Goal: Task Accomplishment & Management: Manage account settings

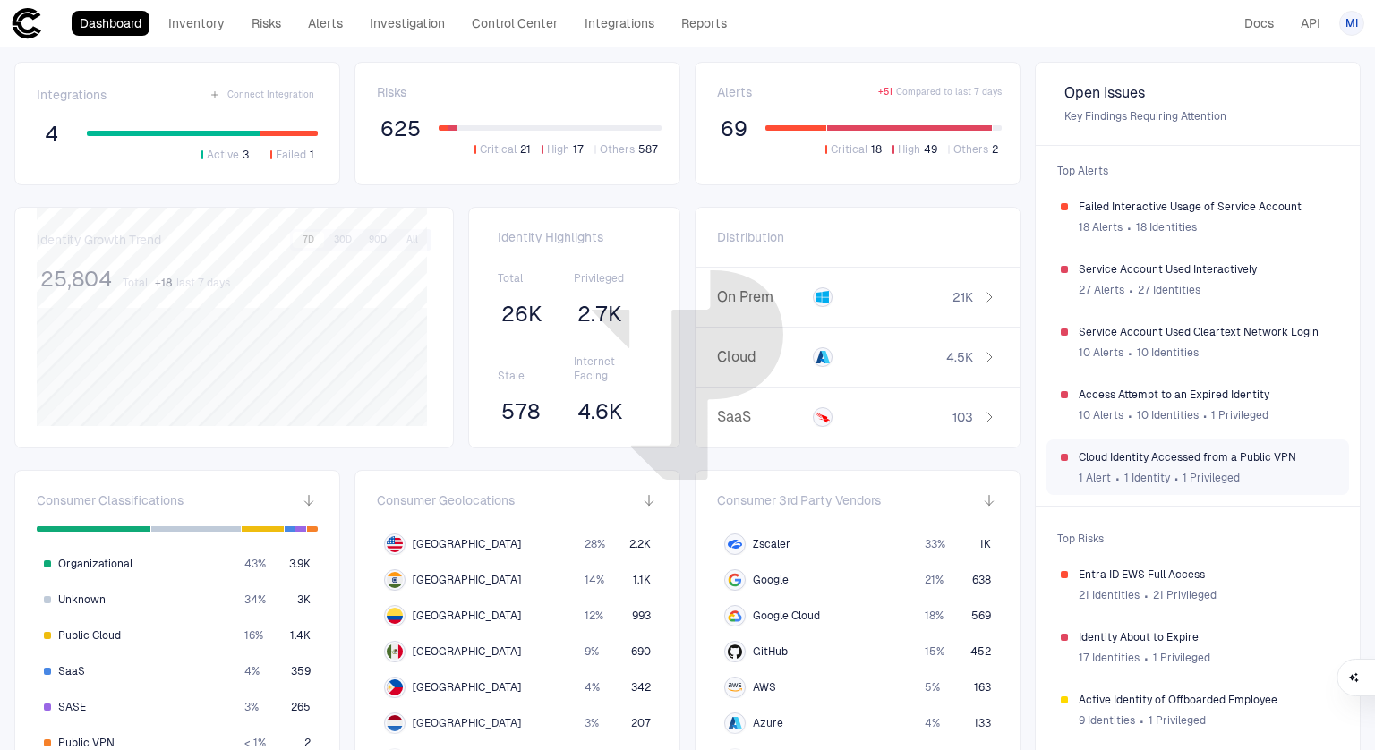
click at [1118, 457] on span "Cloud Identity Accessed from a Public VPN" at bounding box center [1207, 457] width 256 height 14
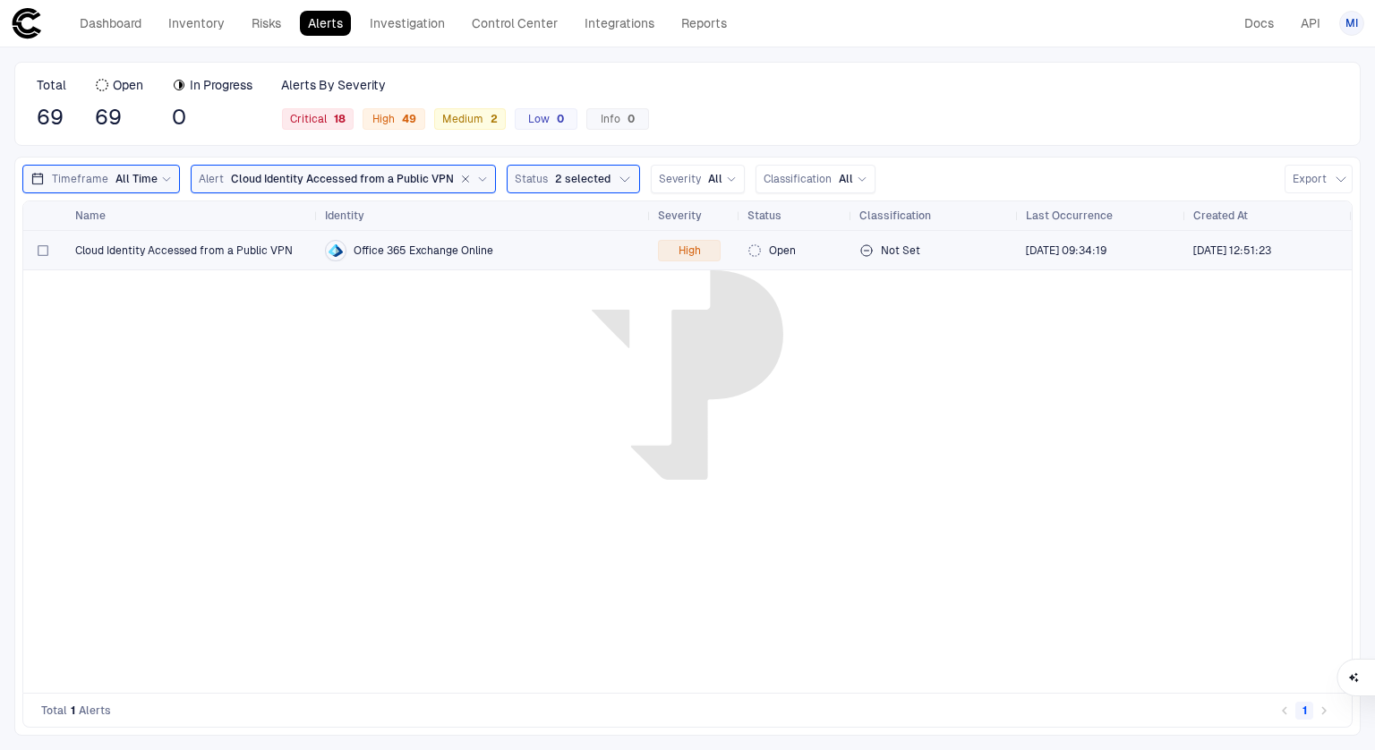
click at [253, 259] on div "Cloud Identity Accessed from a Public VPN" at bounding box center [192, 250] width 235 height 37
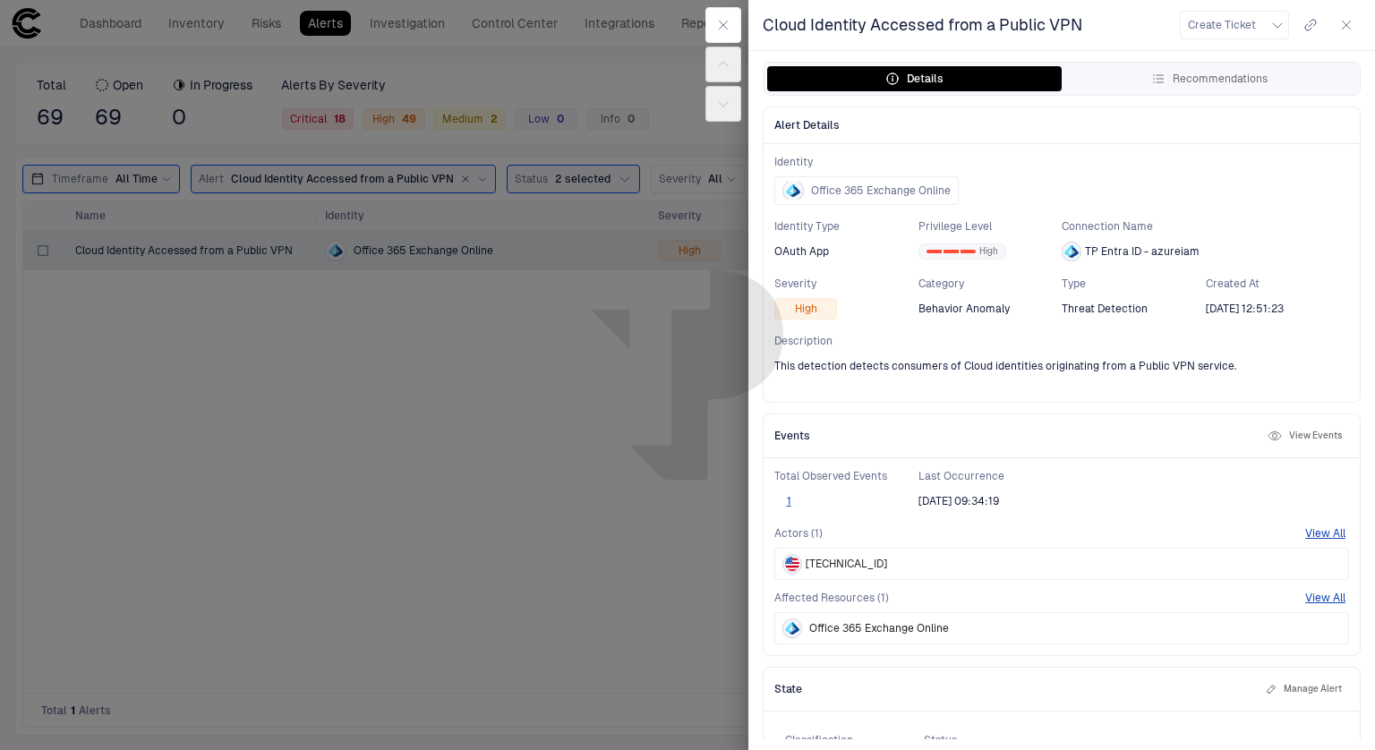
click at [1303, 435] on button "View Events" at bounding box center [1304, 435] width 81 height 21
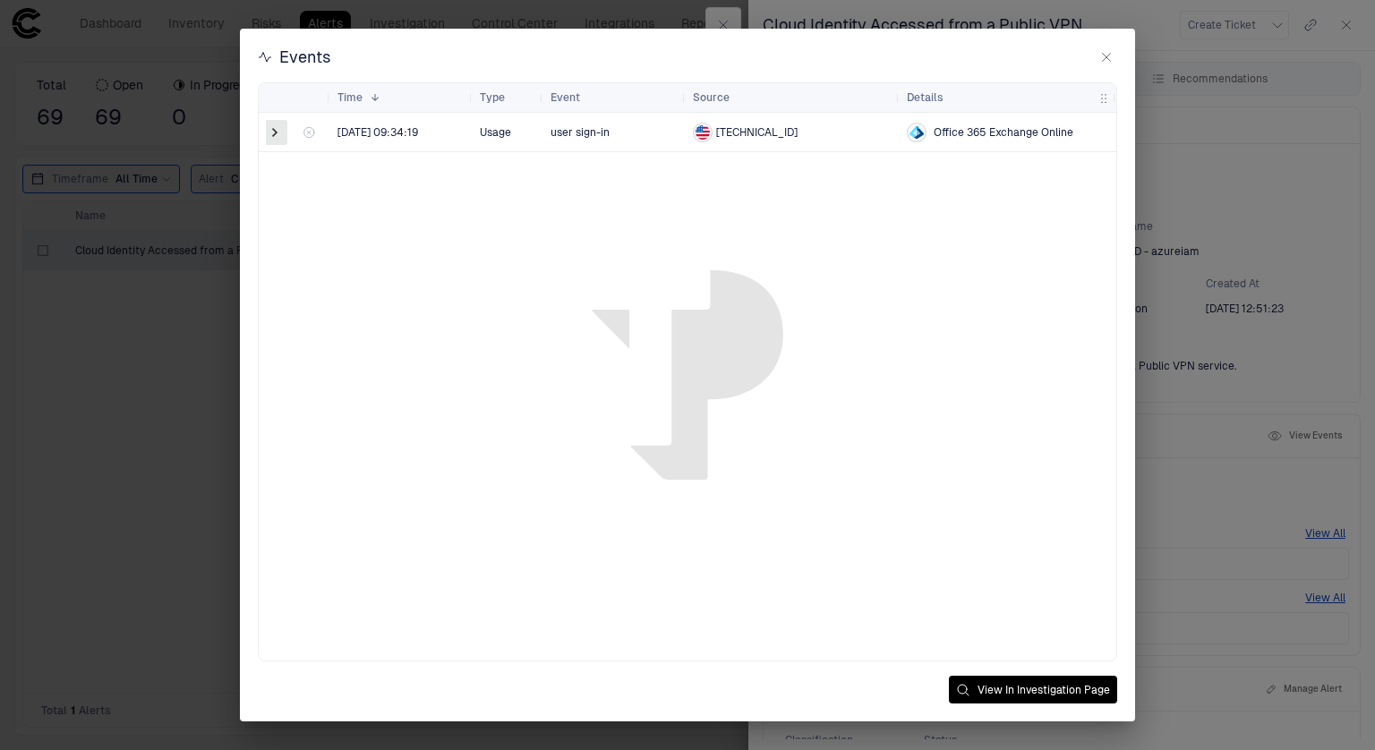
click at [275, 138] on span at bounding box center [275, 133] width 18 height 18
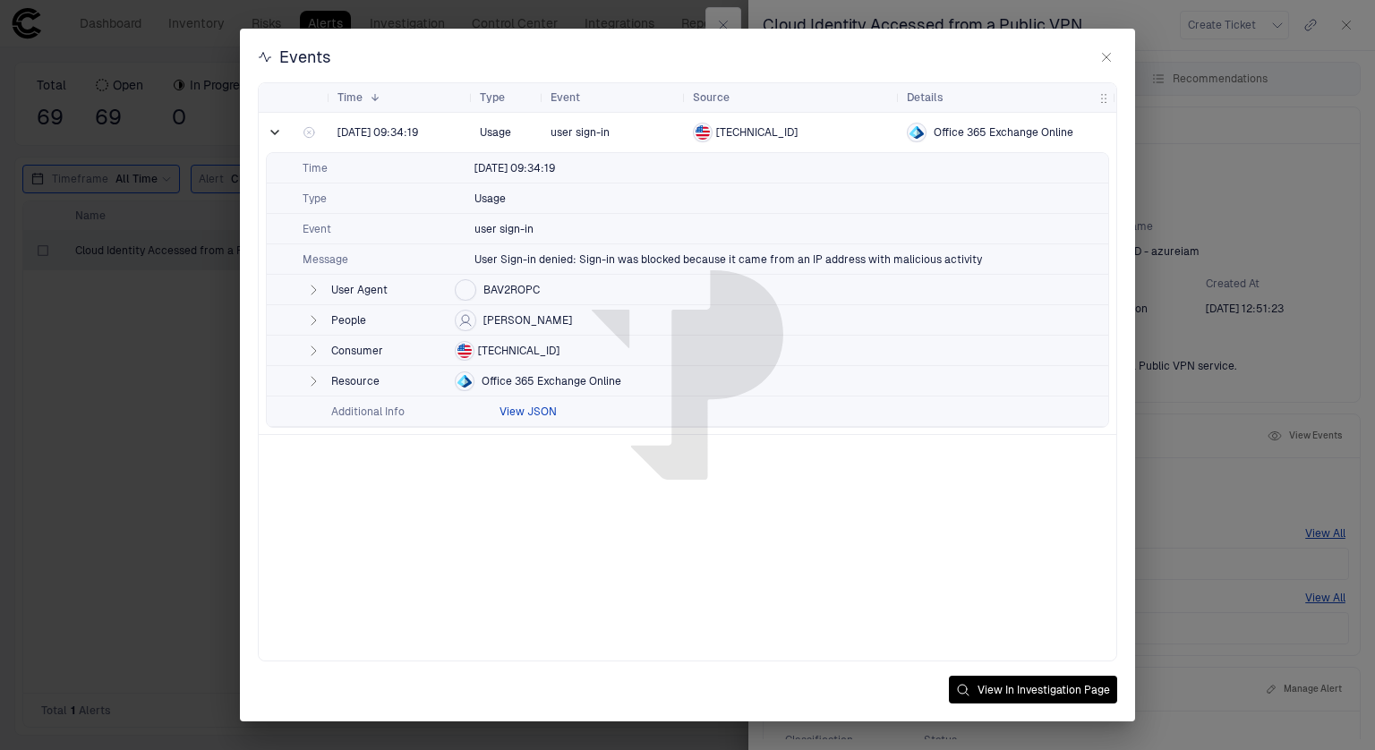
click at [529, 405] on button "View JSON" at bounding box center [528, 412] width 57 height 14
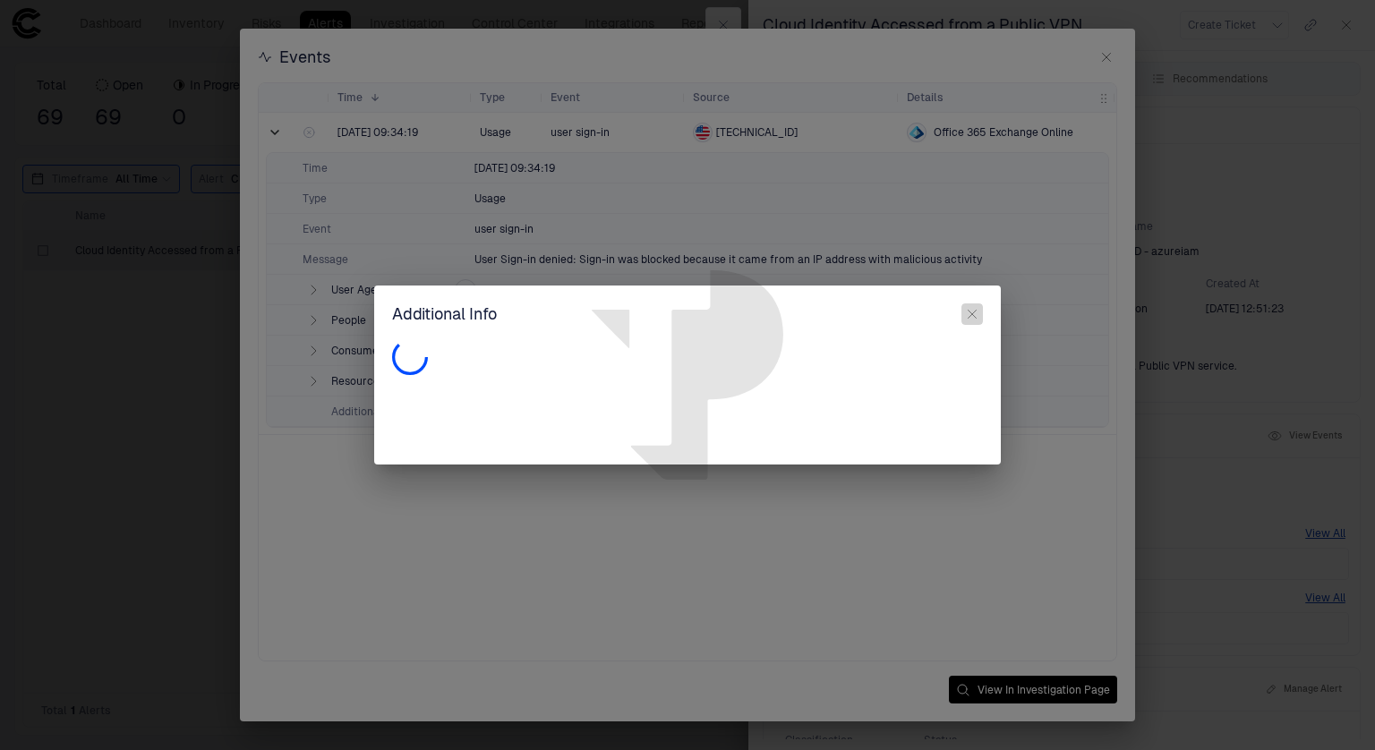
click at [974, 315] on icon "button" at bounding box center [973, 315] width 8 height 8
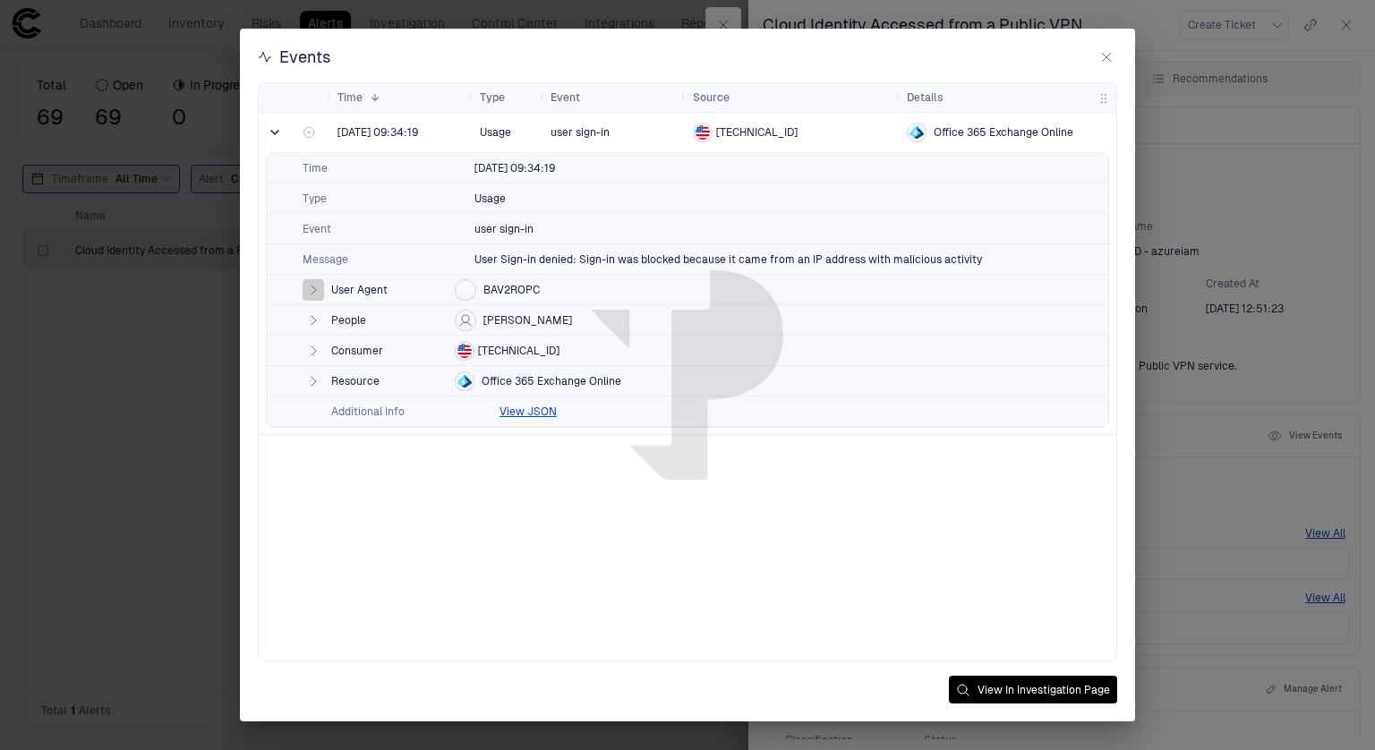
click at [312, 286] on icon "button" at bounding box center [314, 290] width 4 height 9
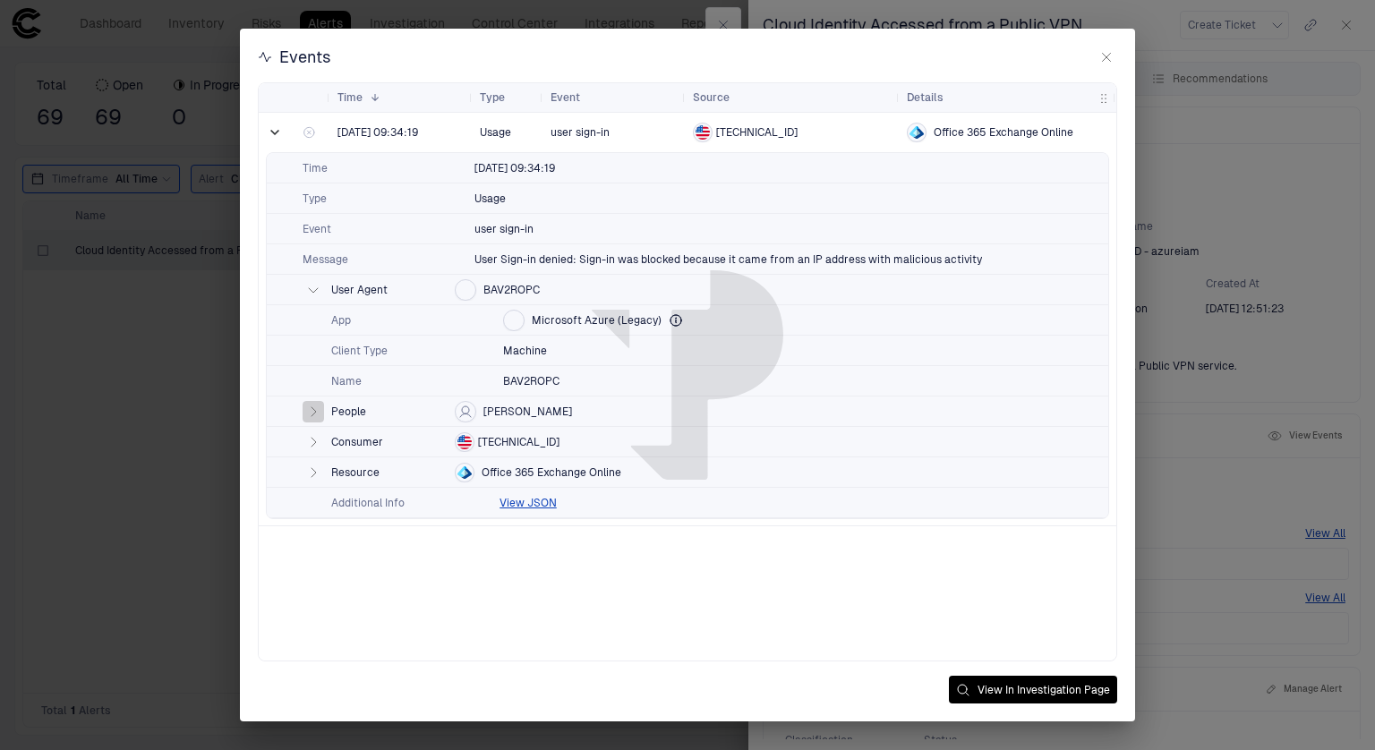
click at [320, 409] on button "button" at bounding box center [313, 411] width 21 height 21
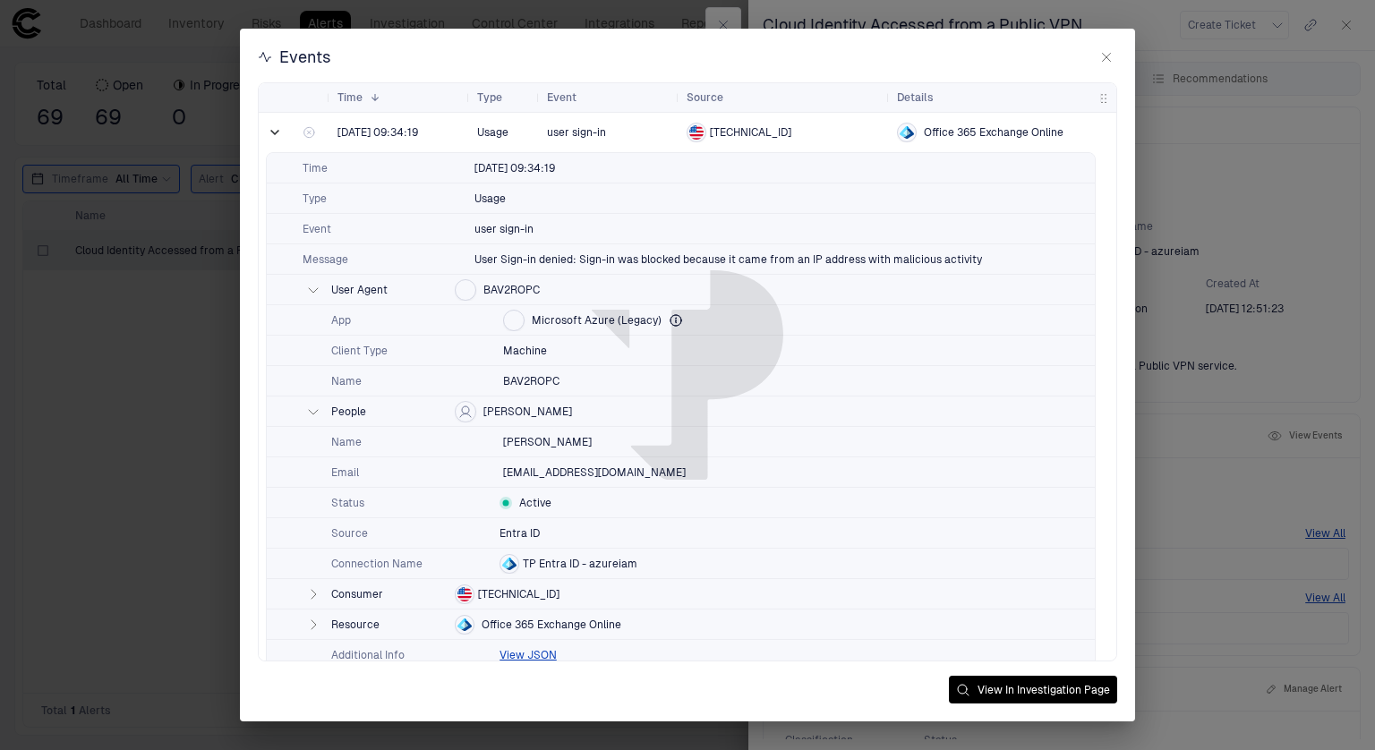
scroll to position [16, 0]
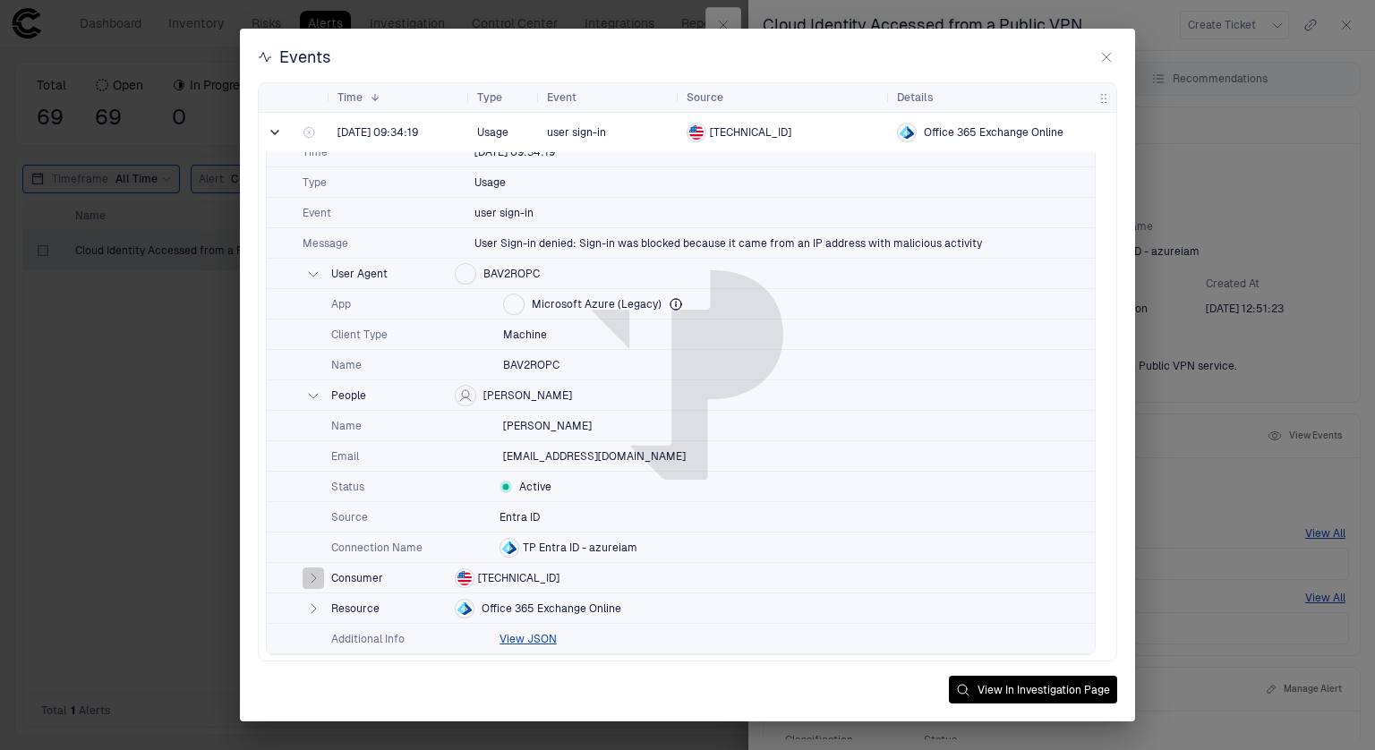
click at [307, 579] on icon "button" at bounding box center [313, 578] width 14 height 14
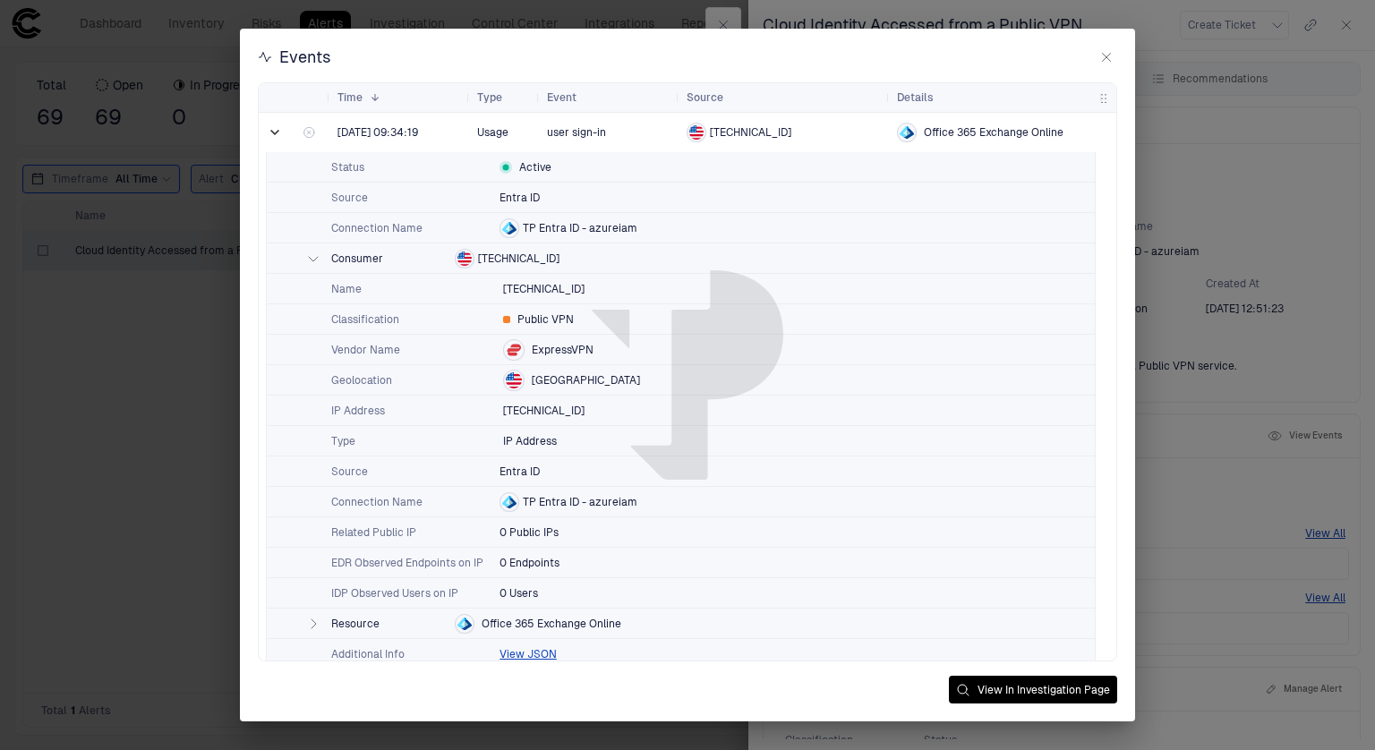
scroll to position [351, 0]
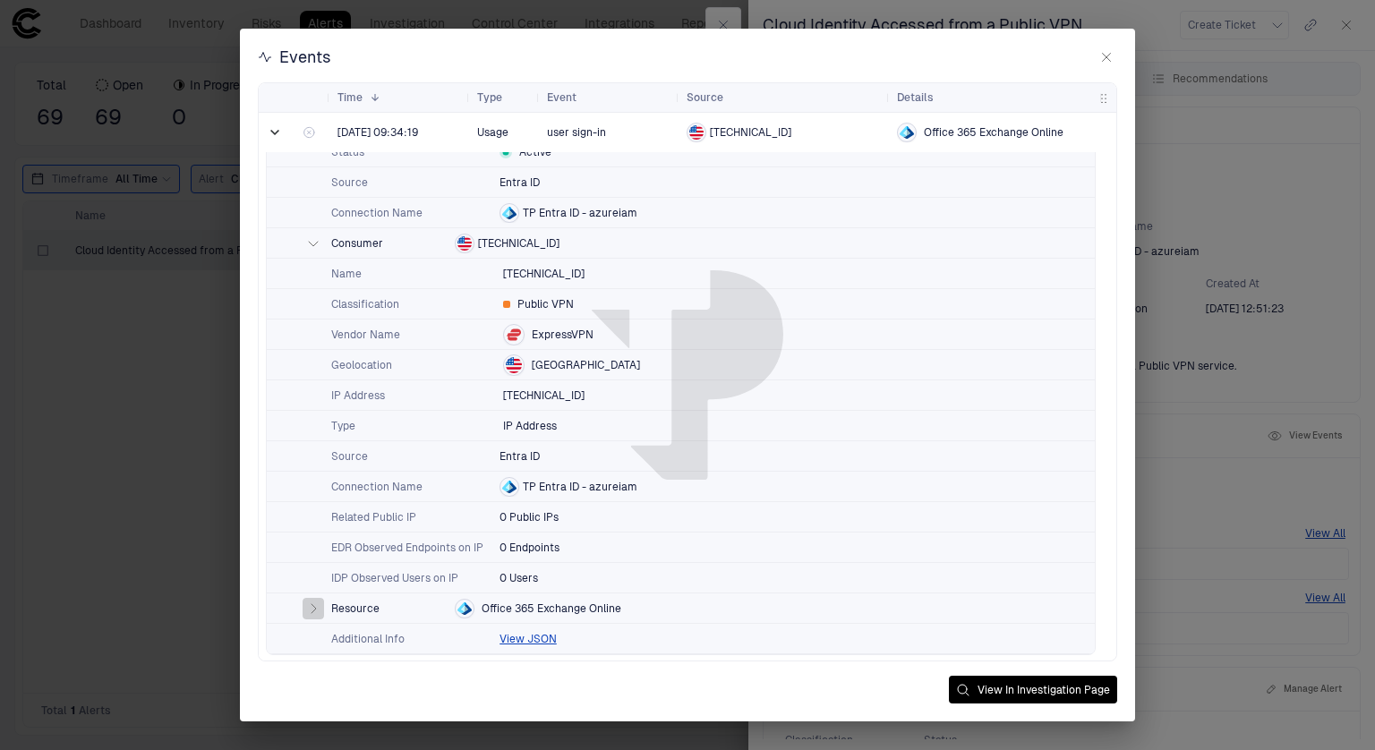
click at [318, 602] on icon "button" at bounding box center [313, 609] width 14 height 14
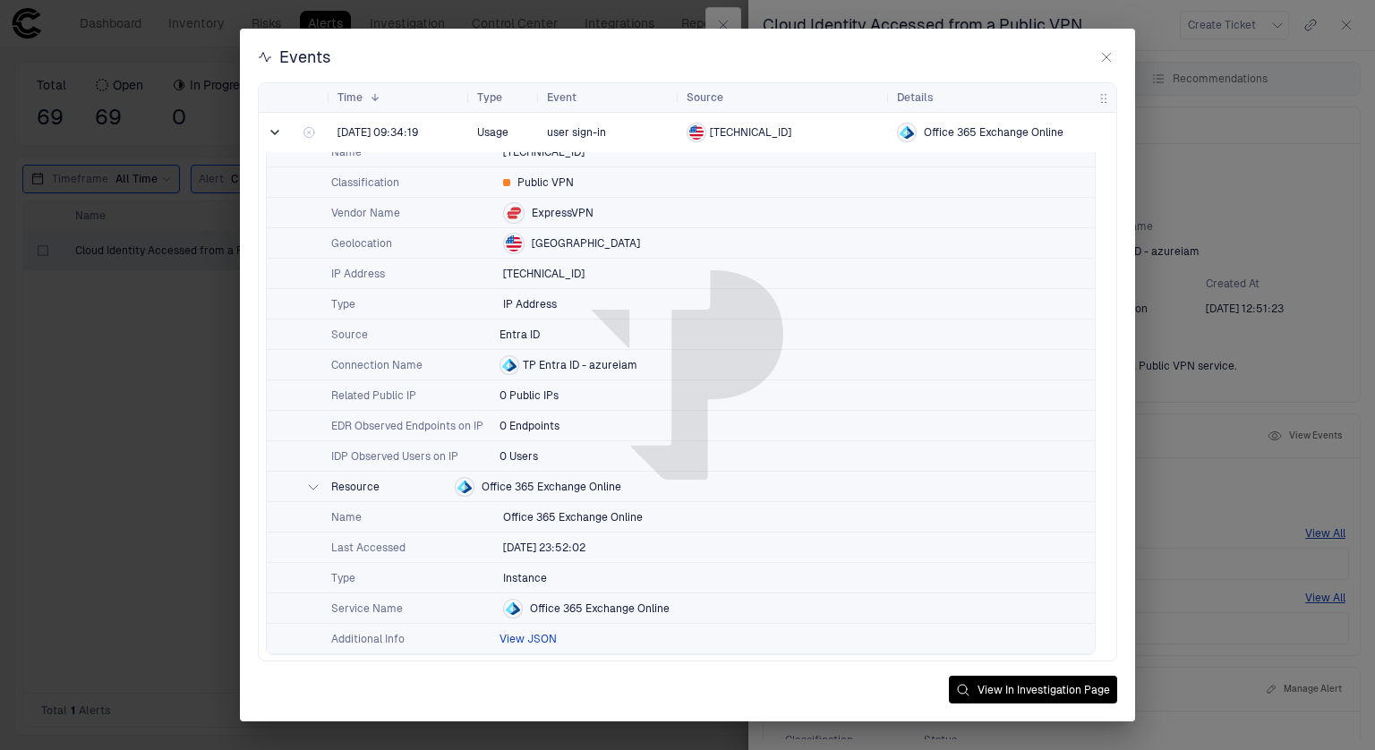
click at [537, 636] on button "View JSON" at bounding box center [528, 639] width 57 height 14
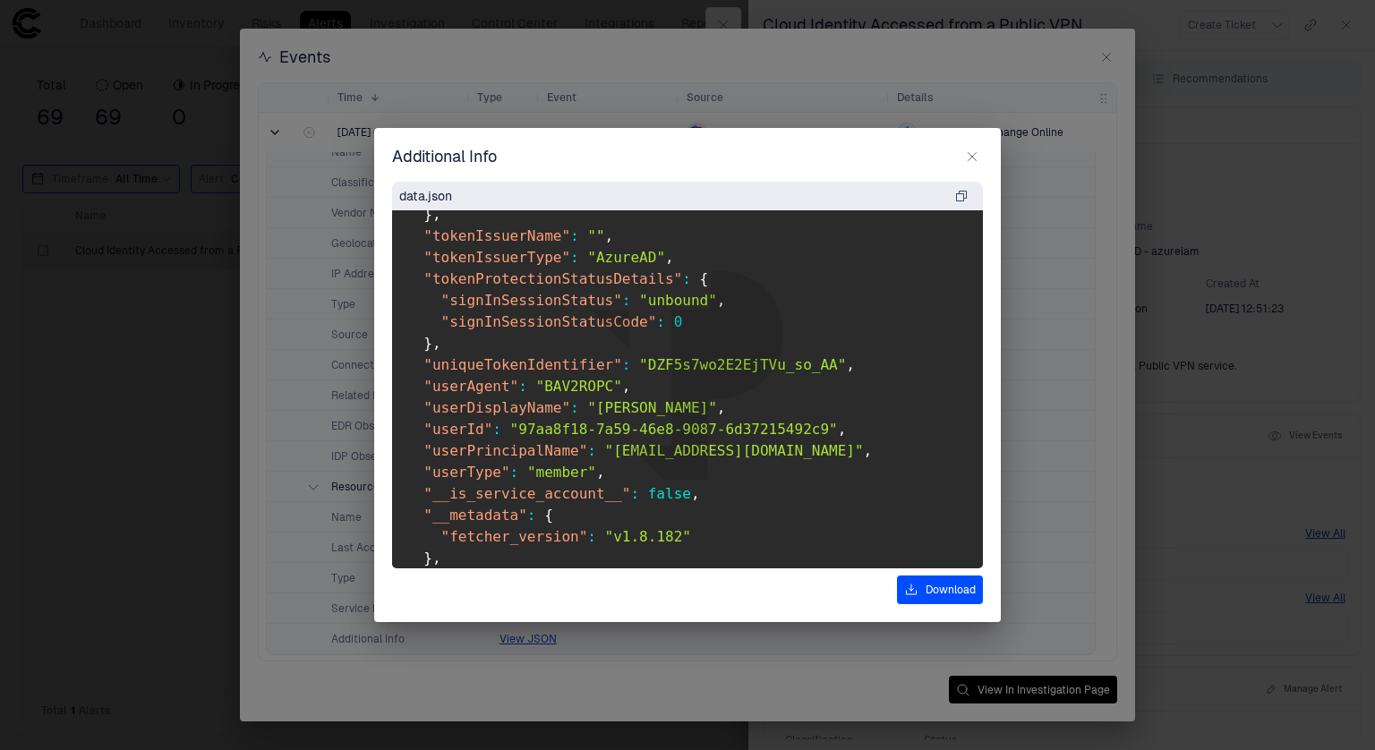
scroll to position [2409, 0]
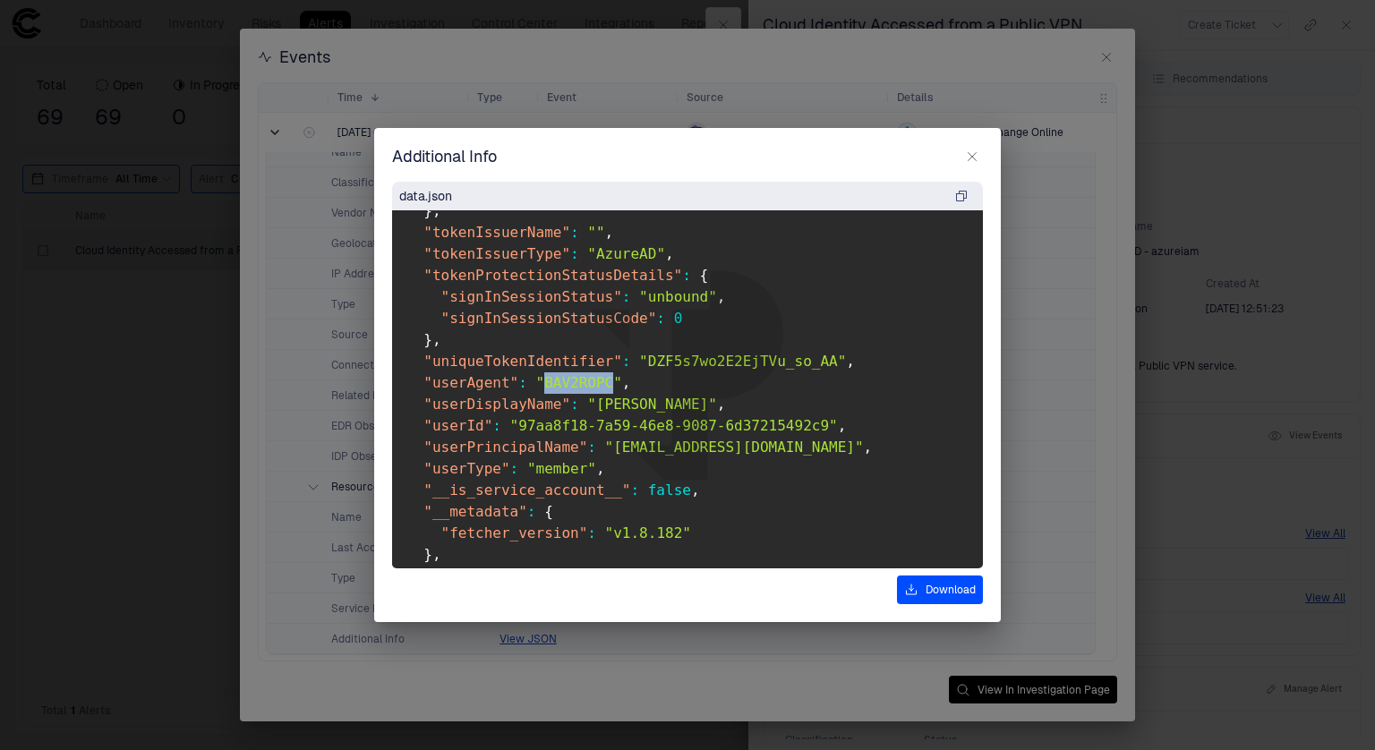
drag, startPoint x: 534, startPoint y: 375, endPoint x: 593, endPoint y: 382, distance: 58.6
click at [593, 382] on span ""BAV2ROPC"" at bounding box center [579, 382] width 86 height 17
copy span "BAV2ROPC"
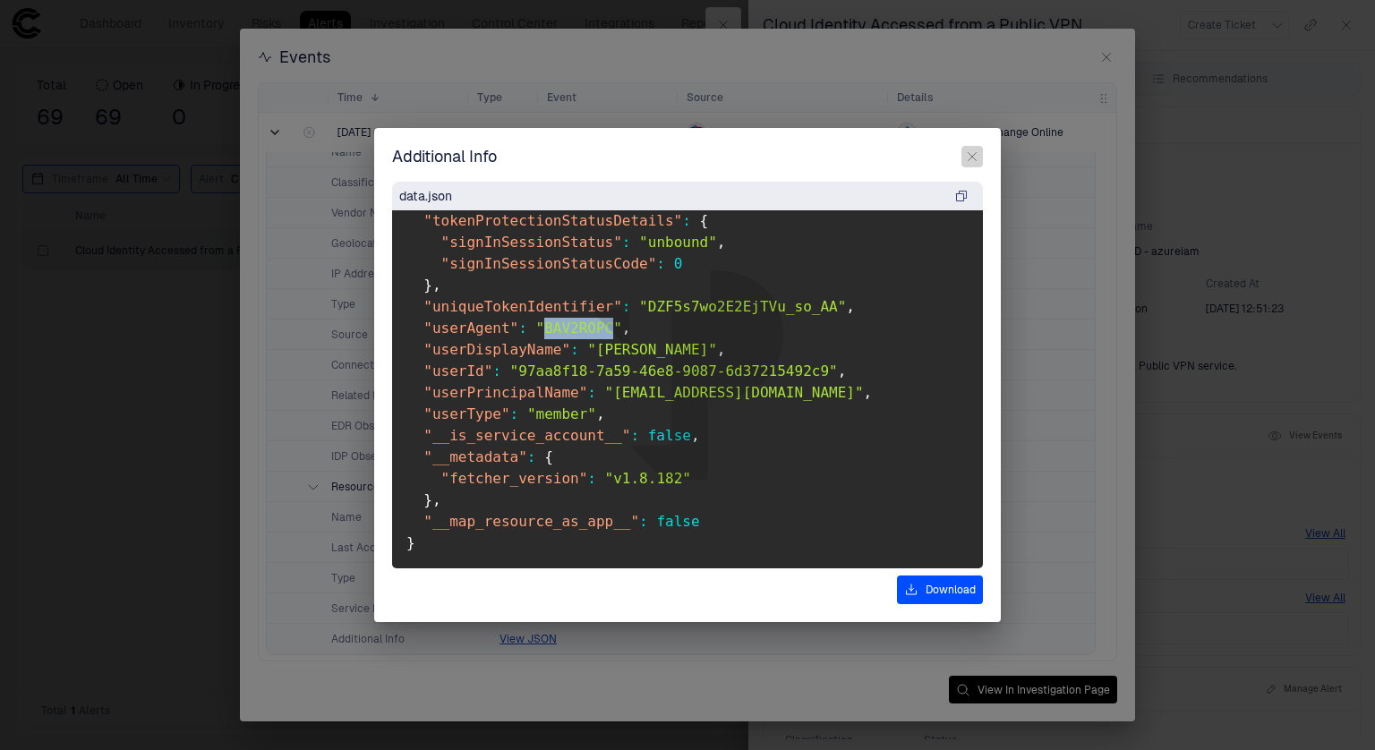
click at [973, 153] on icon "button" at bounding box center [972, 156] width 14 height 14
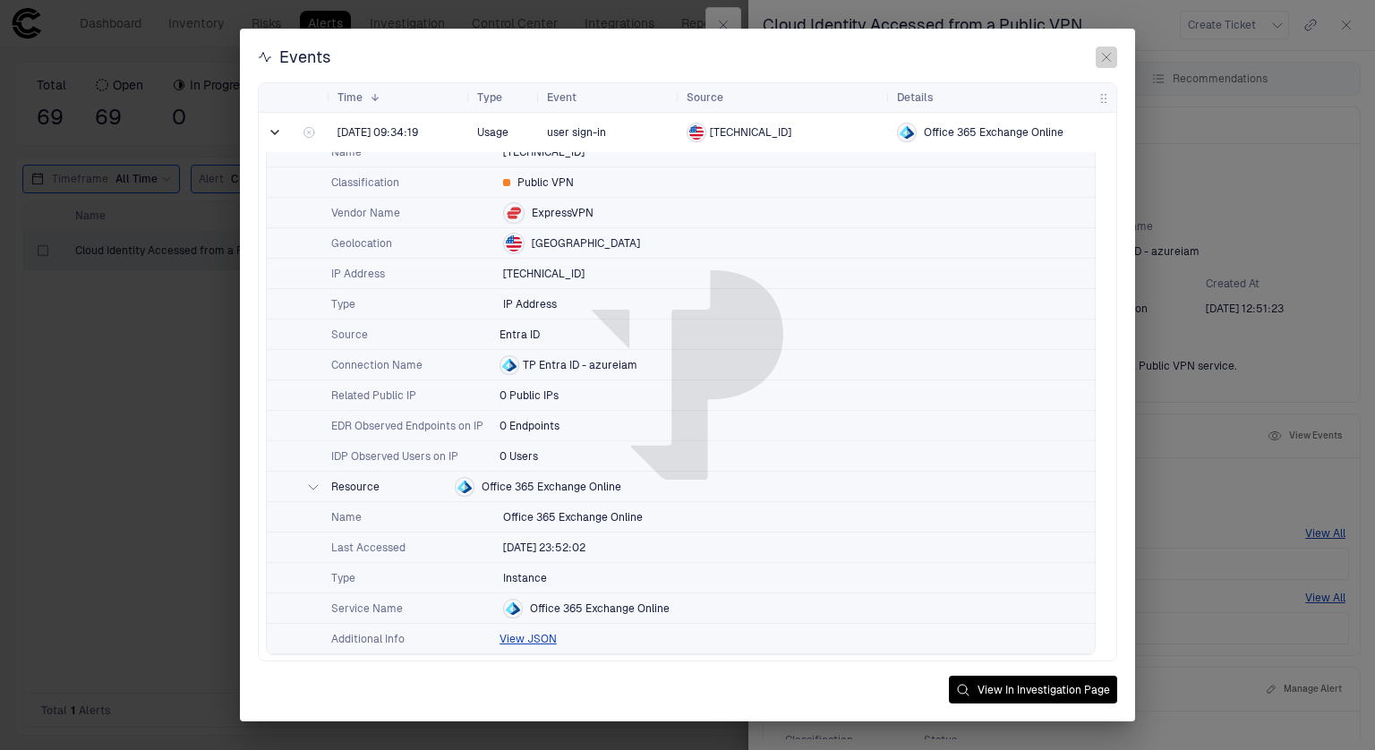
click at [1108, 56] on icon "button" at bounding box center [1107, 58] width 8 height 8
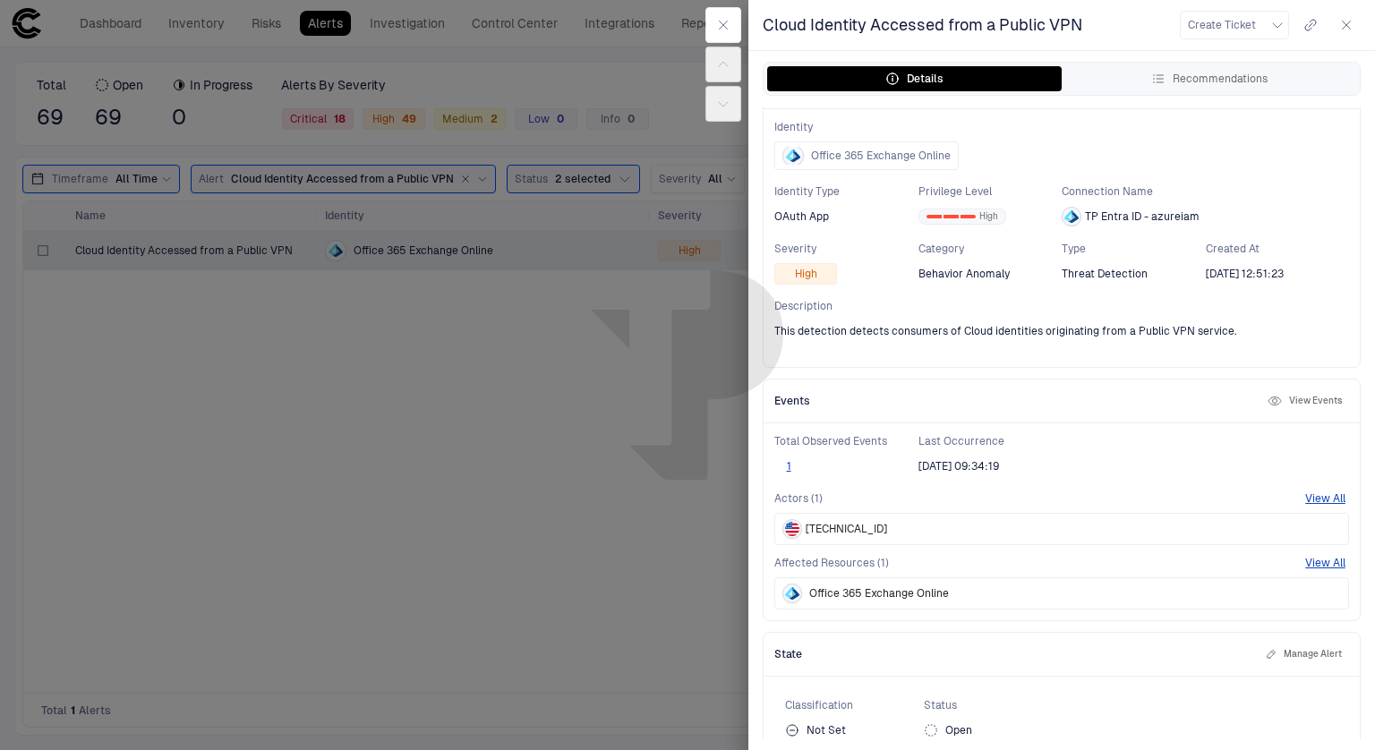
scroll to position [56, 0]
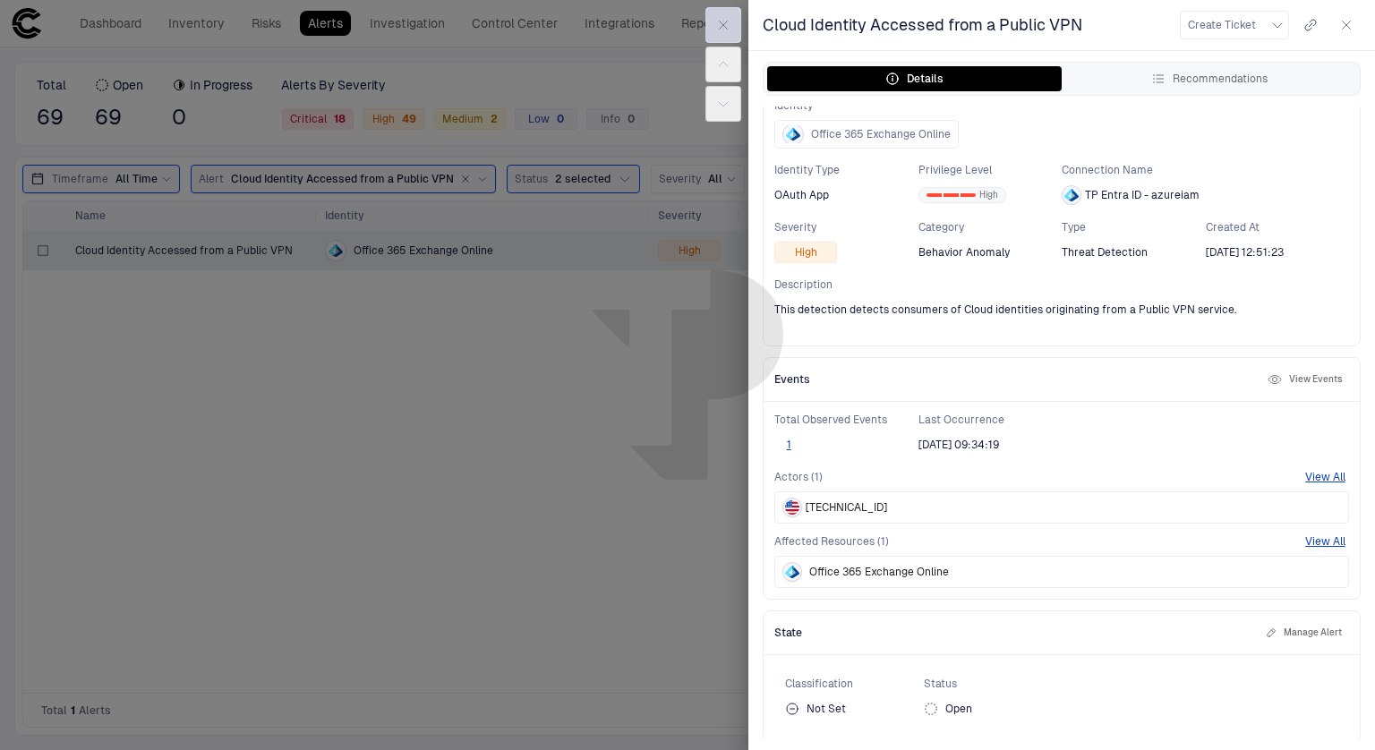
click at [723, 25] on icon "button" at bounding box center [724, 25] width 8 height 8
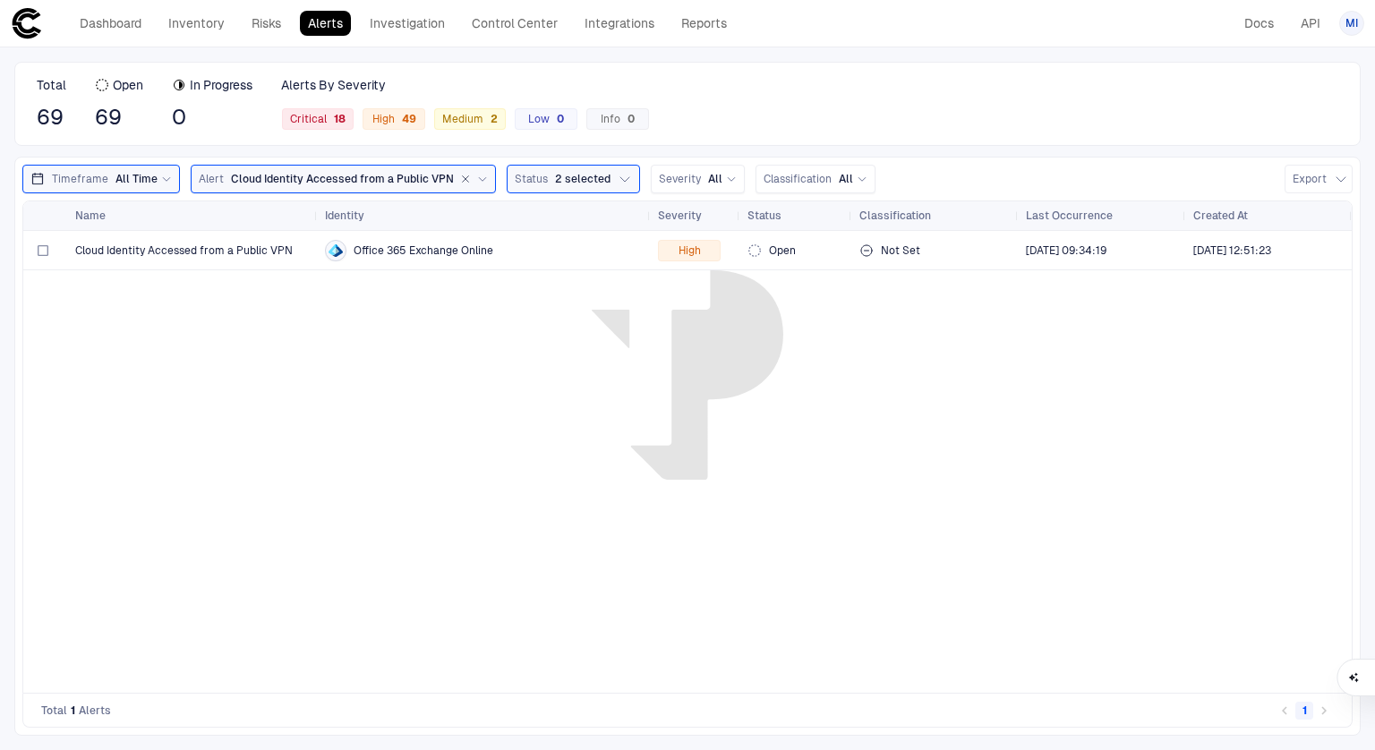
click at [29, 25] on icon at bounding box center [27, 23] width 32 height 32
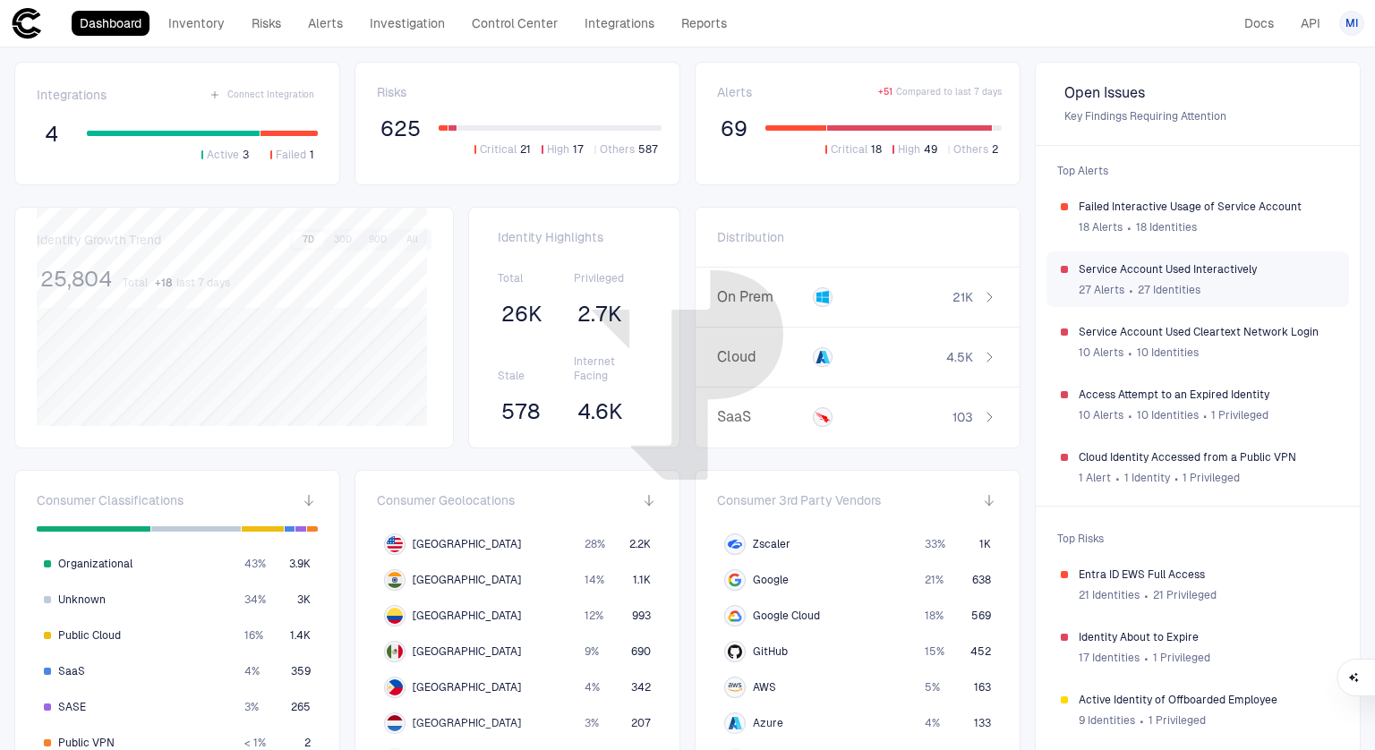
click at [1163, 268] on span "Service Account Used Interactively" at bounding box center [1207, 269] width 256 height 14
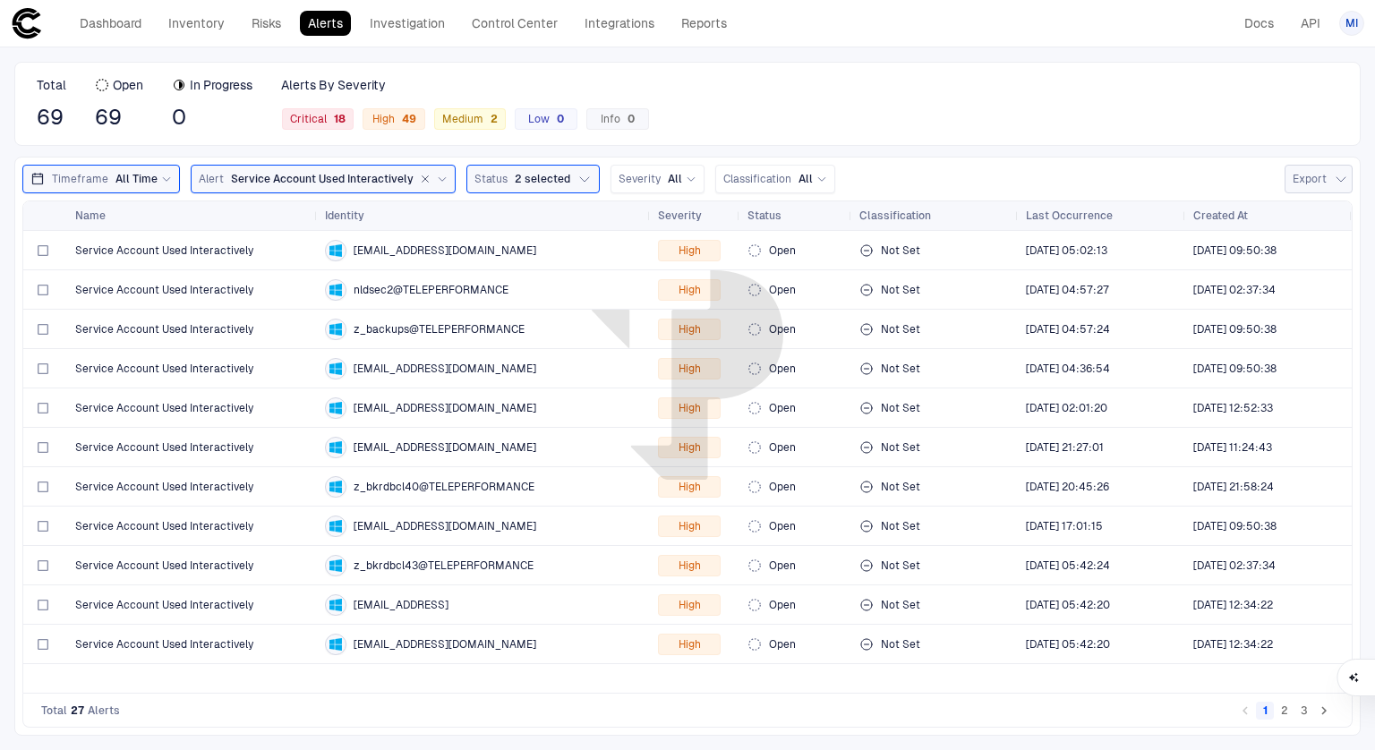
click at [1337, 184] on icon "button" at bounding box center [1341, 179] width 14 height 14
click at [1304, 239] on li "Export XLSX" at bounding box center [1291, 250] width 124 height 29
click at [621, 31] on link "Integrations" at bounding box center [619, 23] width 86 height 25
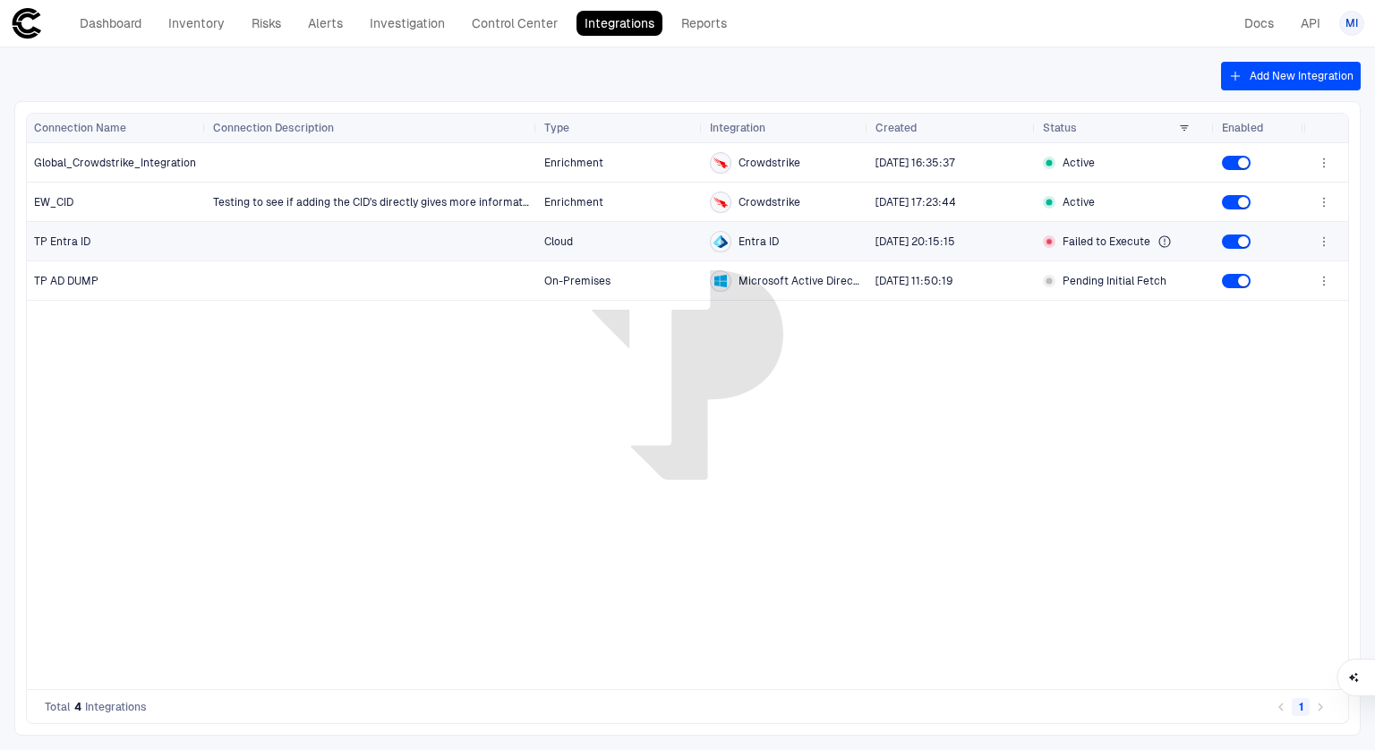
click at [1144, 235] on span "Failed to Execute" at bounding box center [1107, 242] width 88 height 14
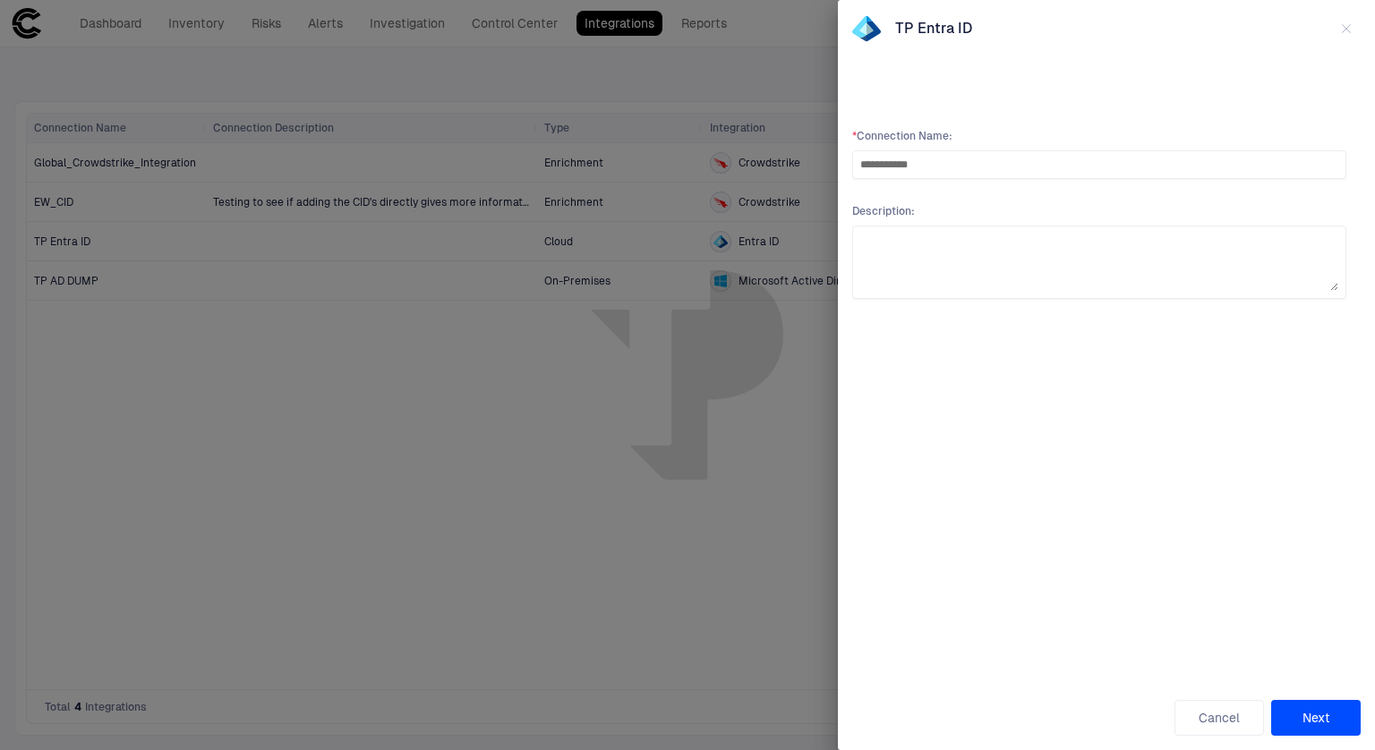
click at [1294, 705] on button "Next" at bounding box center [1316, 718] width 90 height 36
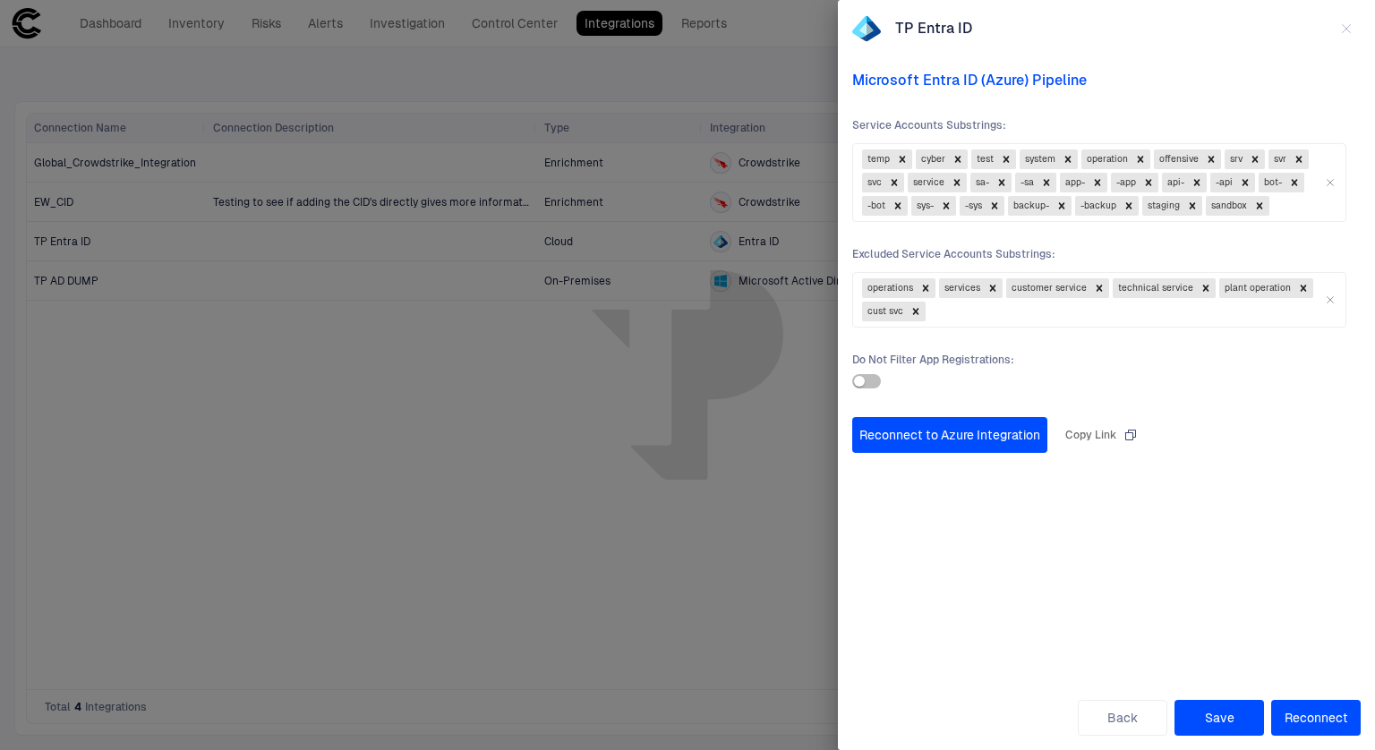
click at [1003, 423] on button "Reconnect to Azure Integration" at bounding box center [949, 435] width 195 height 36
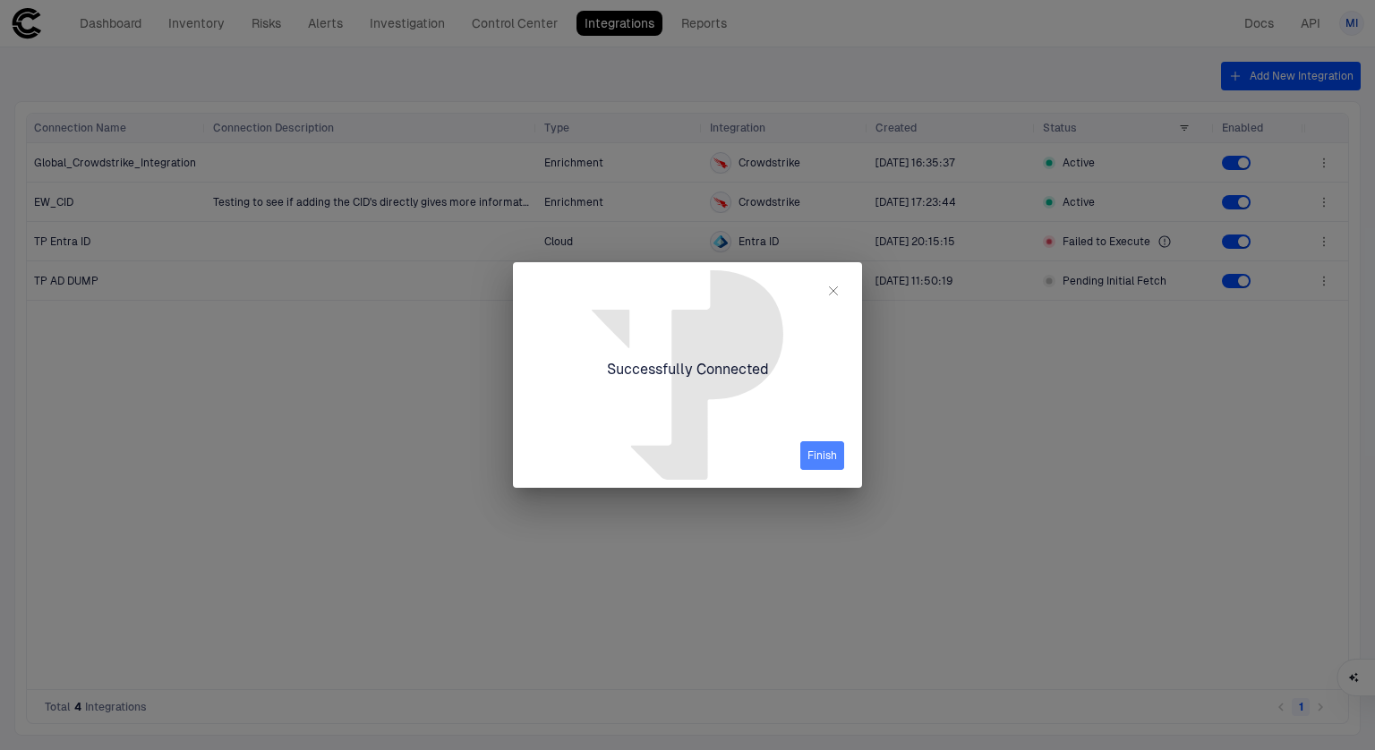
click at [814, 459] on button "Finish" at bounding box center [822, 455] width 44 height 29
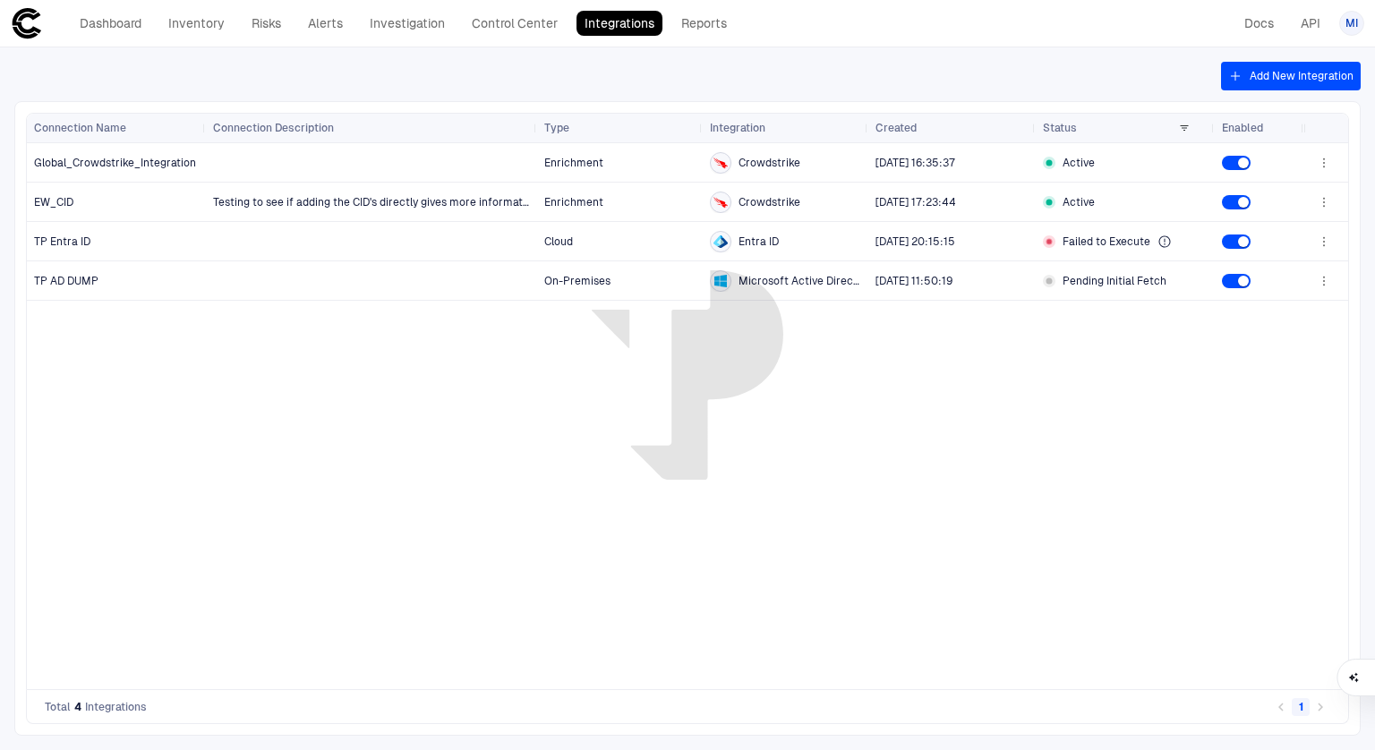
click at [1260, 90] on div "Add New Integration Drag here to set row groups Drag here to set column labels …" at bounding box center [687, 398] width 1375 height 703
click at [1260, 87] on button "Add New Integration" at bounding box center [1291, 76] width 140 height 29
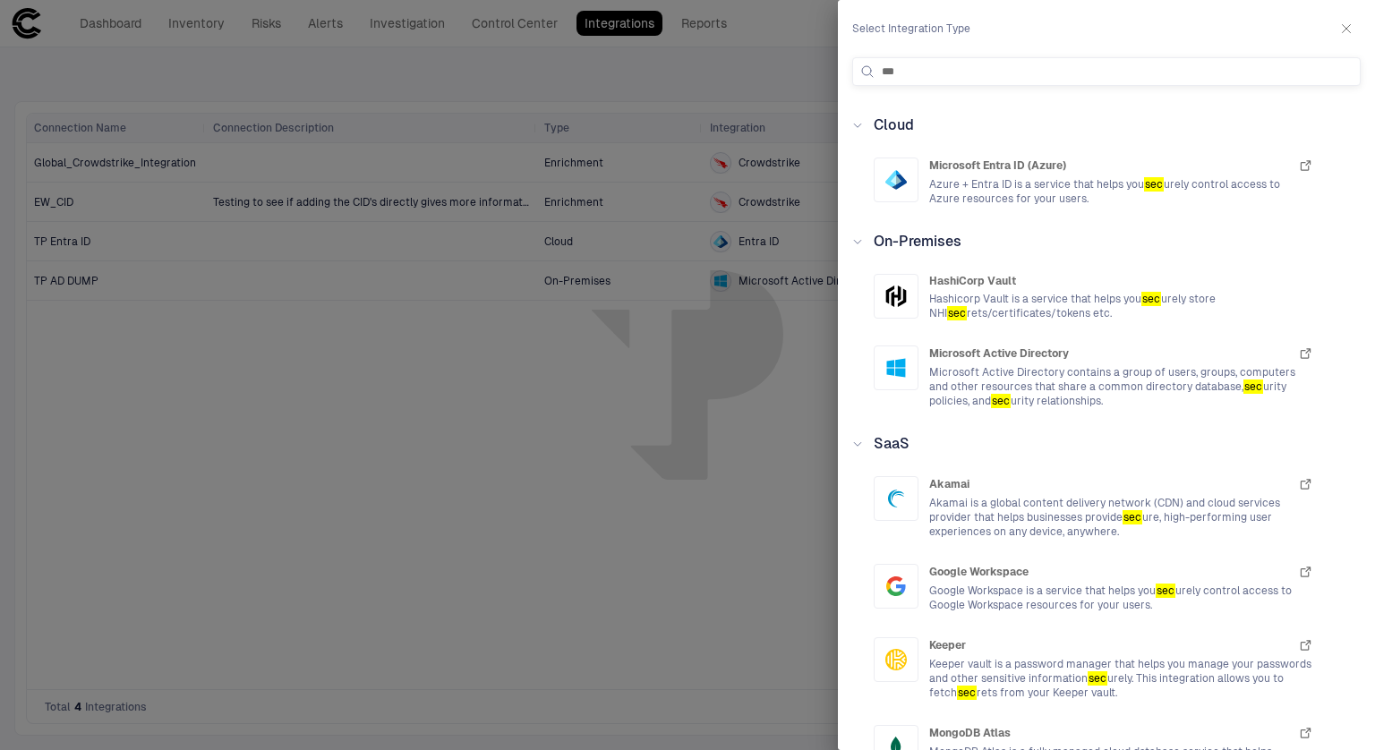
type input "****"
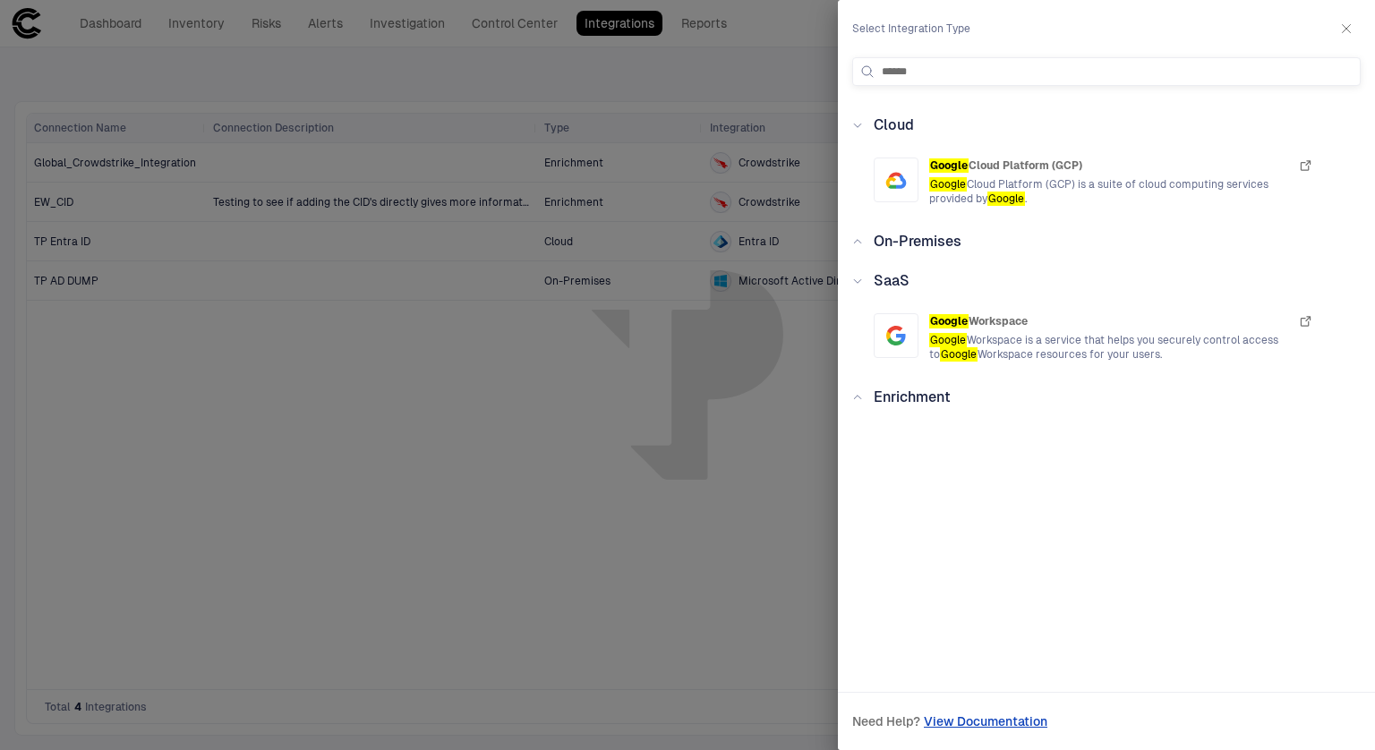
type input "******"
click at [1345, 30] on icon "button" at bounding box center [1347, 29] width 8 height 8
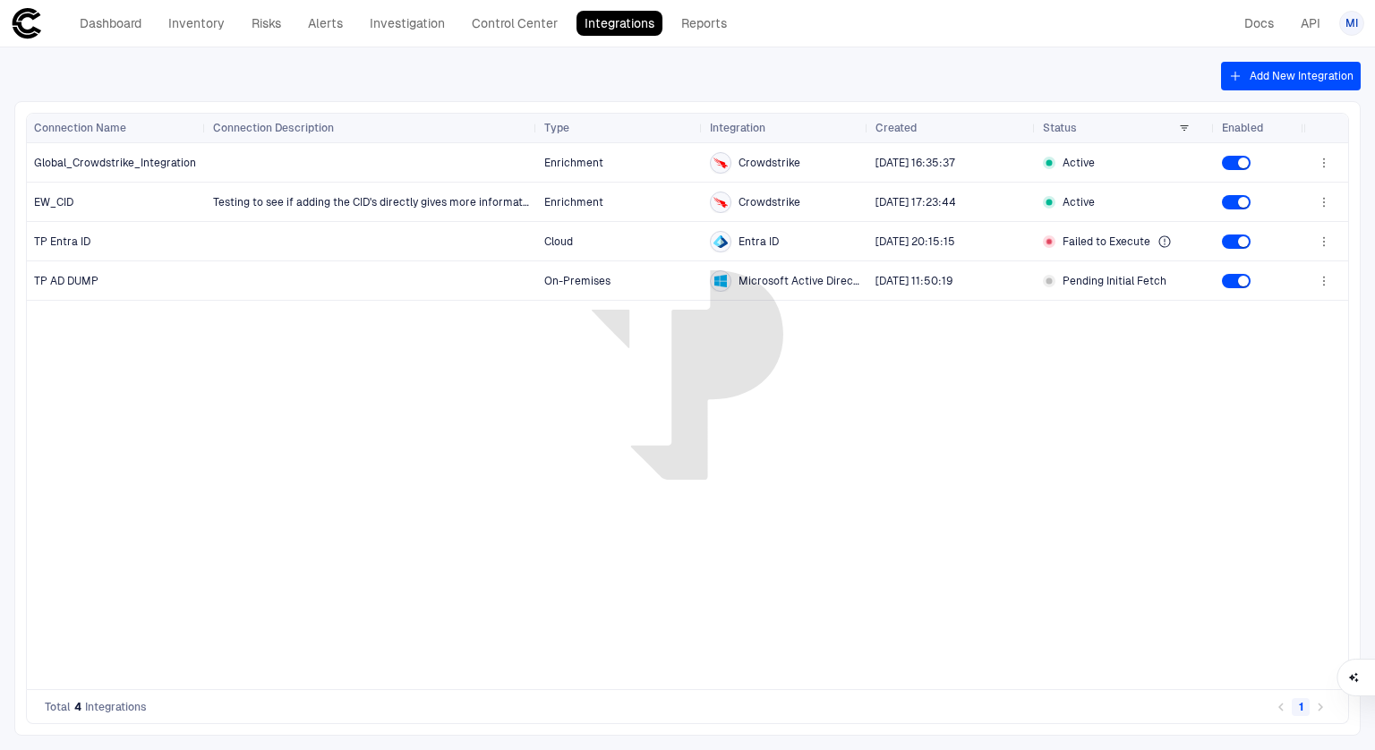
click at [15, 21] on icon at bounding box center [27, 23] width 29 height 30
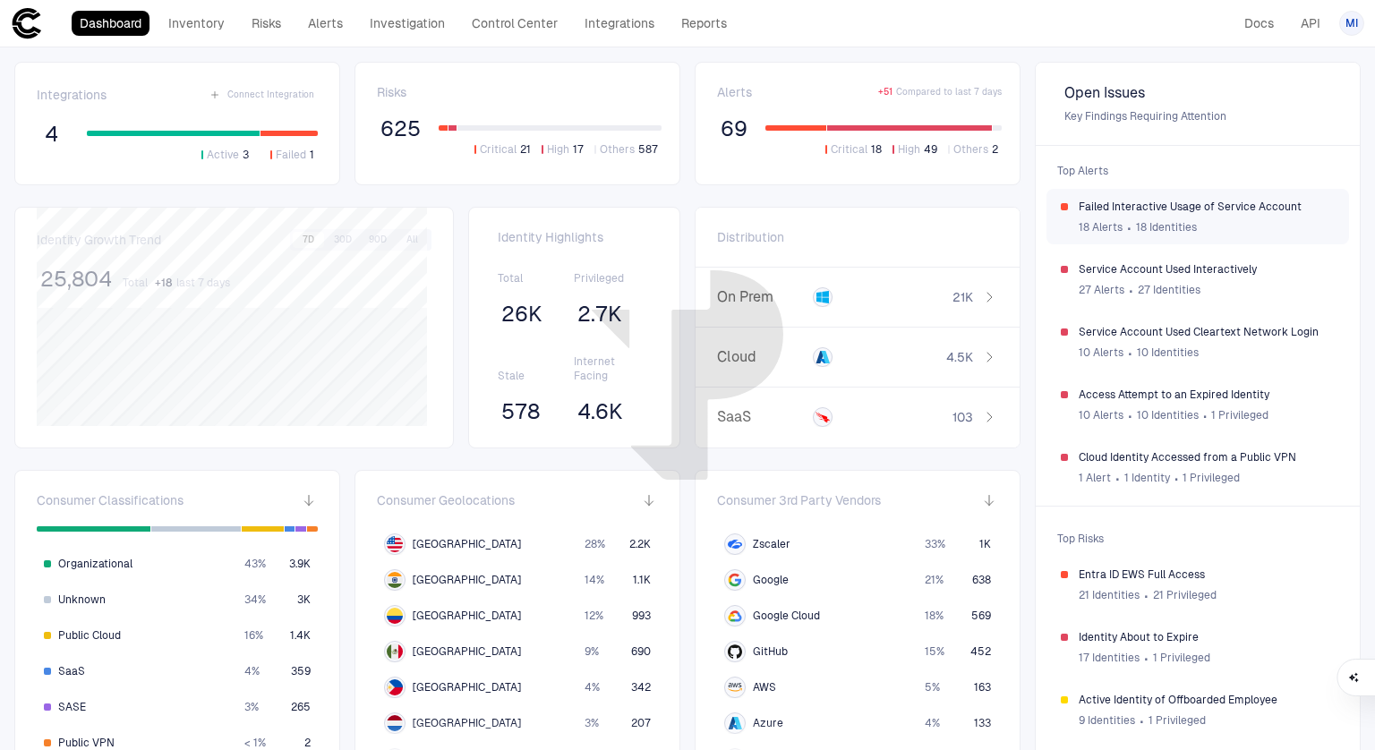
click at [1132, 214] on div "18 Alerts ∙ 18 Identities" at bounding box center [1207, 227] width 256 height 27
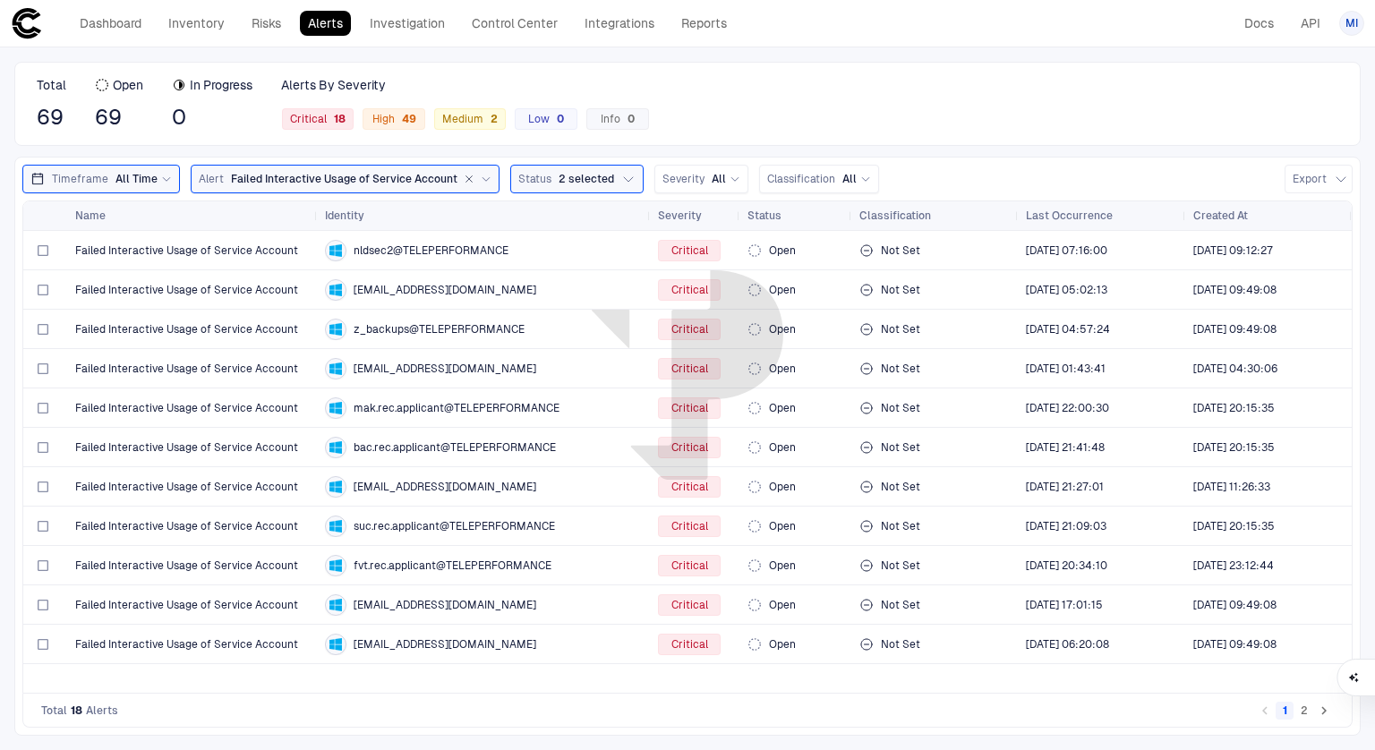
click at [279, 182] on span "Failed Interactive Usage of Service Account" at bounding box center [344, 179] width 226 height 14
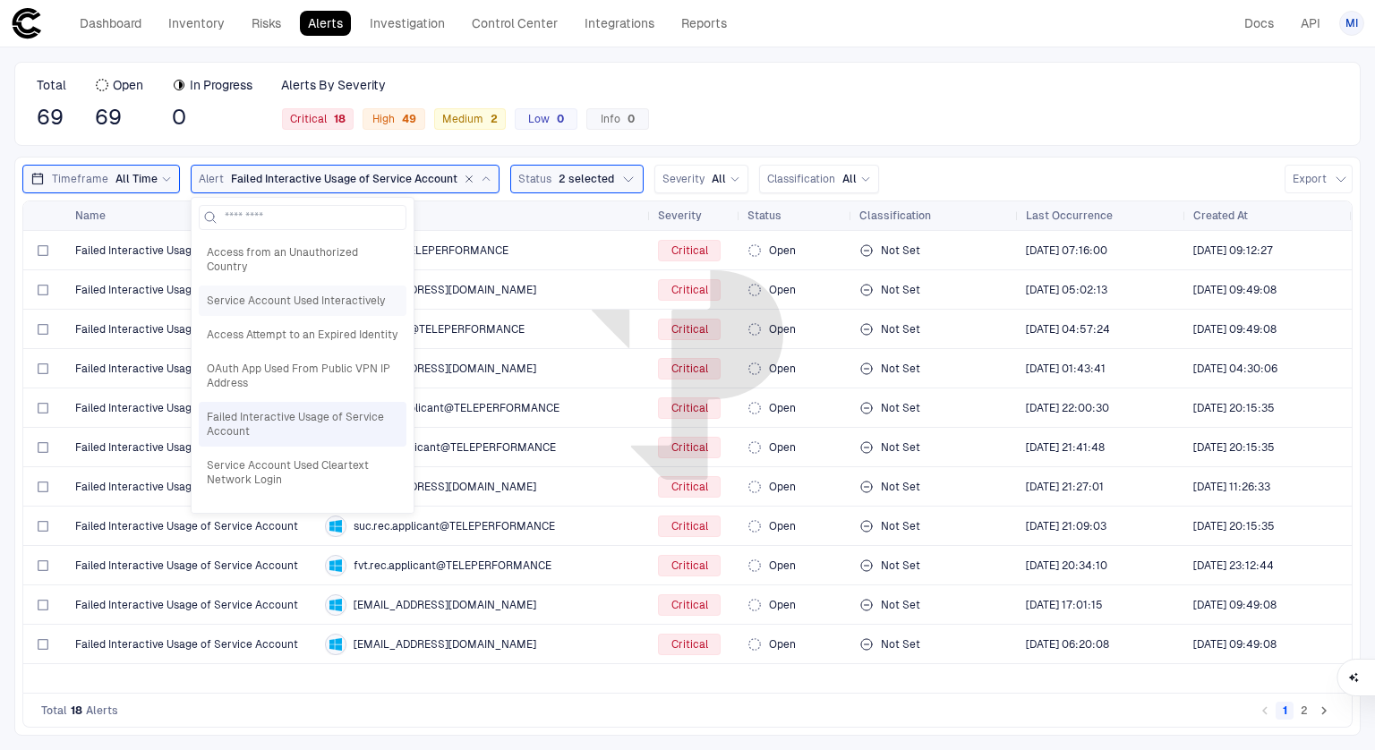
click at [279, 298] on span "Service Account Used Interactively" at bounding box center [303, 301] width 192 height 14
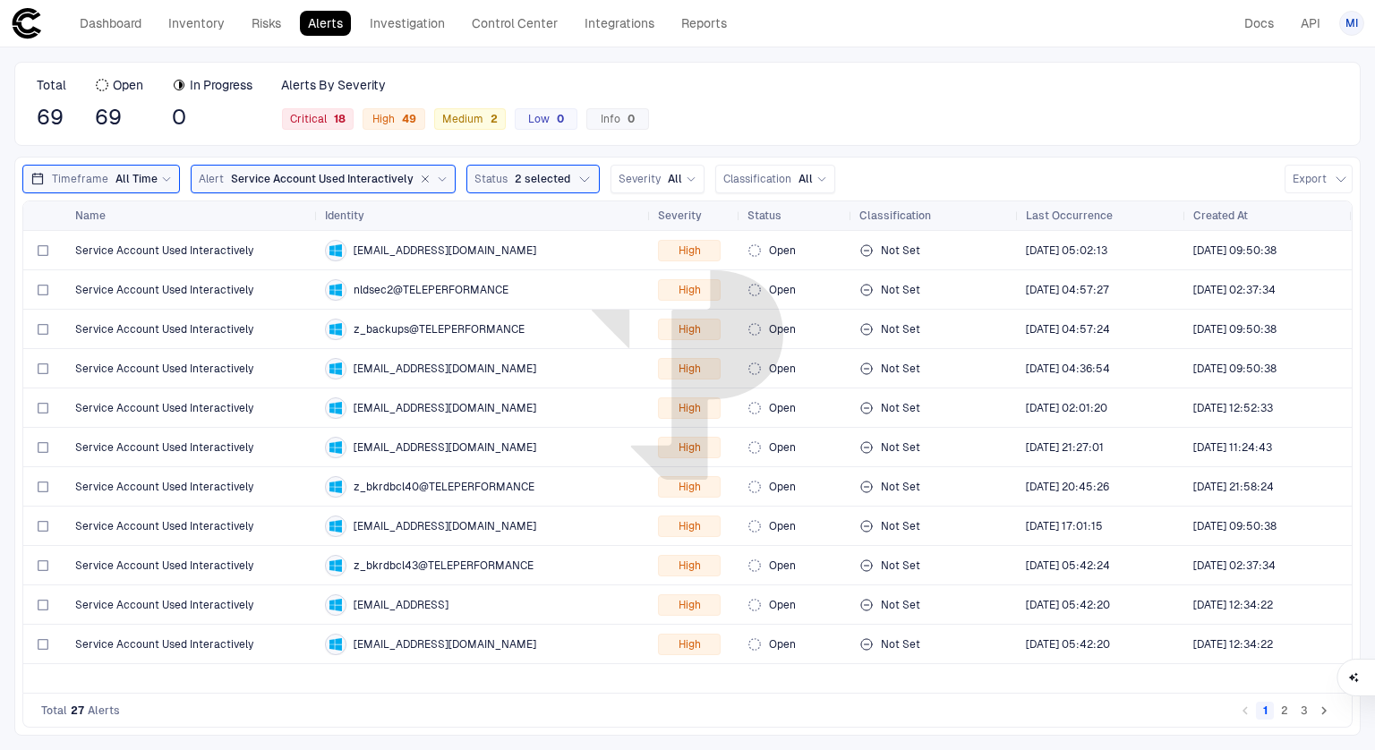
click at [1290, 713] on button "2" at bounding box center [1285, 711] width 18 height 18
click at [1308, 709] on button "3" at bounding box center [1304, 711] width 18 height 18
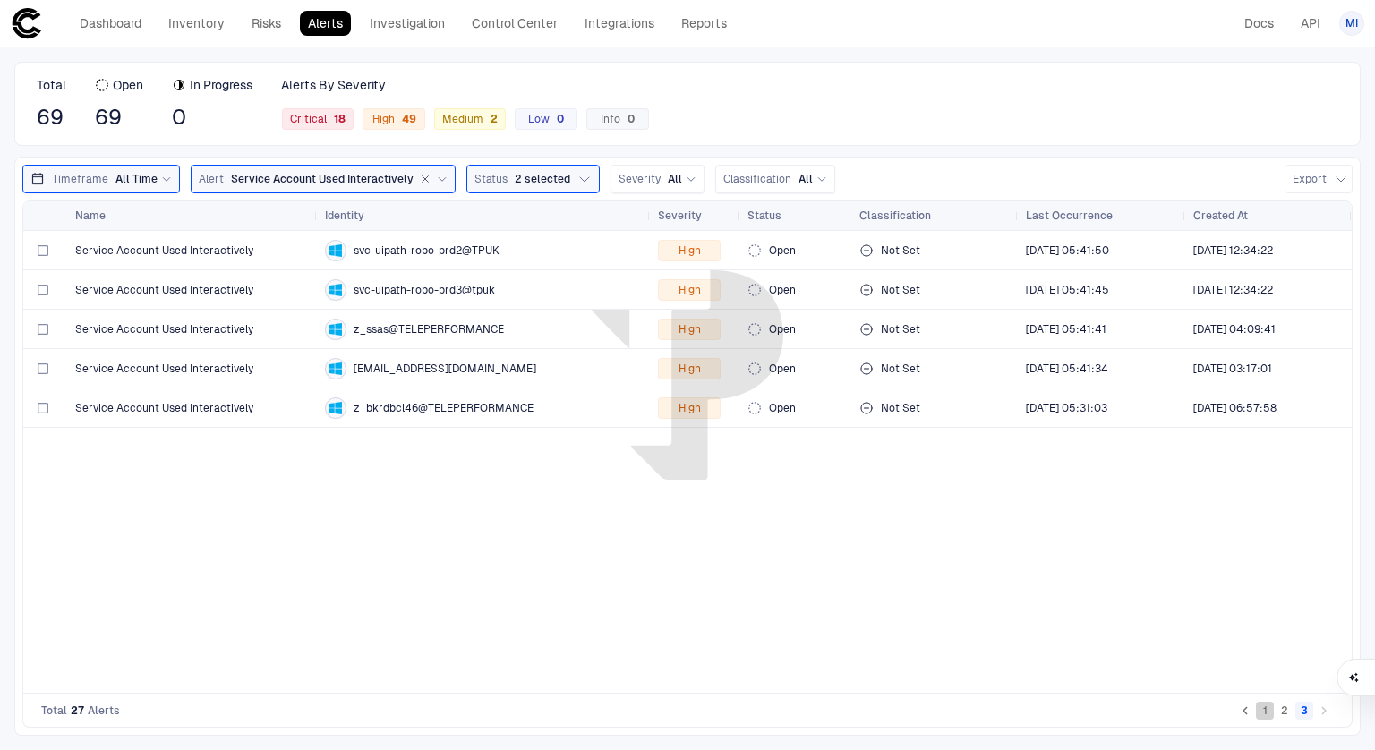
click at [1263, 713] on button "1" at bounding box center [1265, 711] width 18 height 18
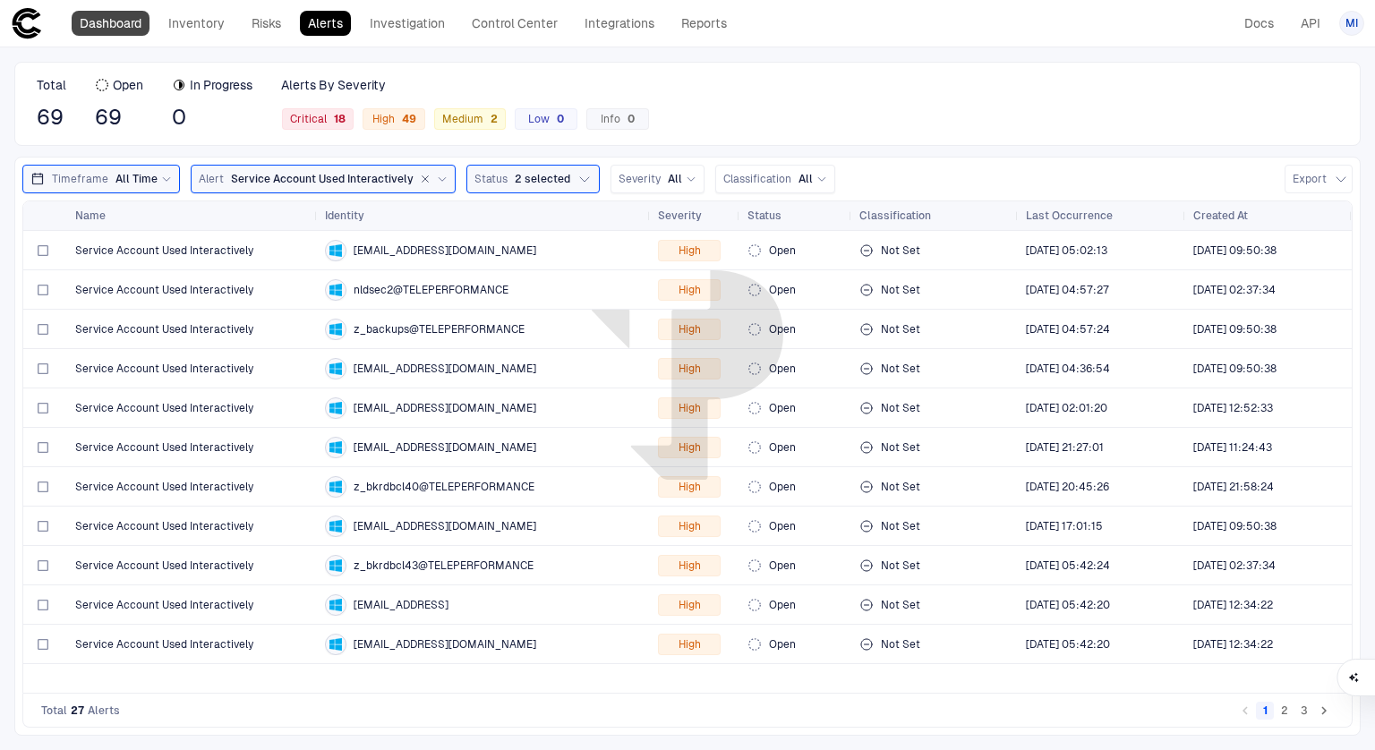
click at [119, 28] on link "Dashboard" at bounding box center [111, 23] width 78 height 25
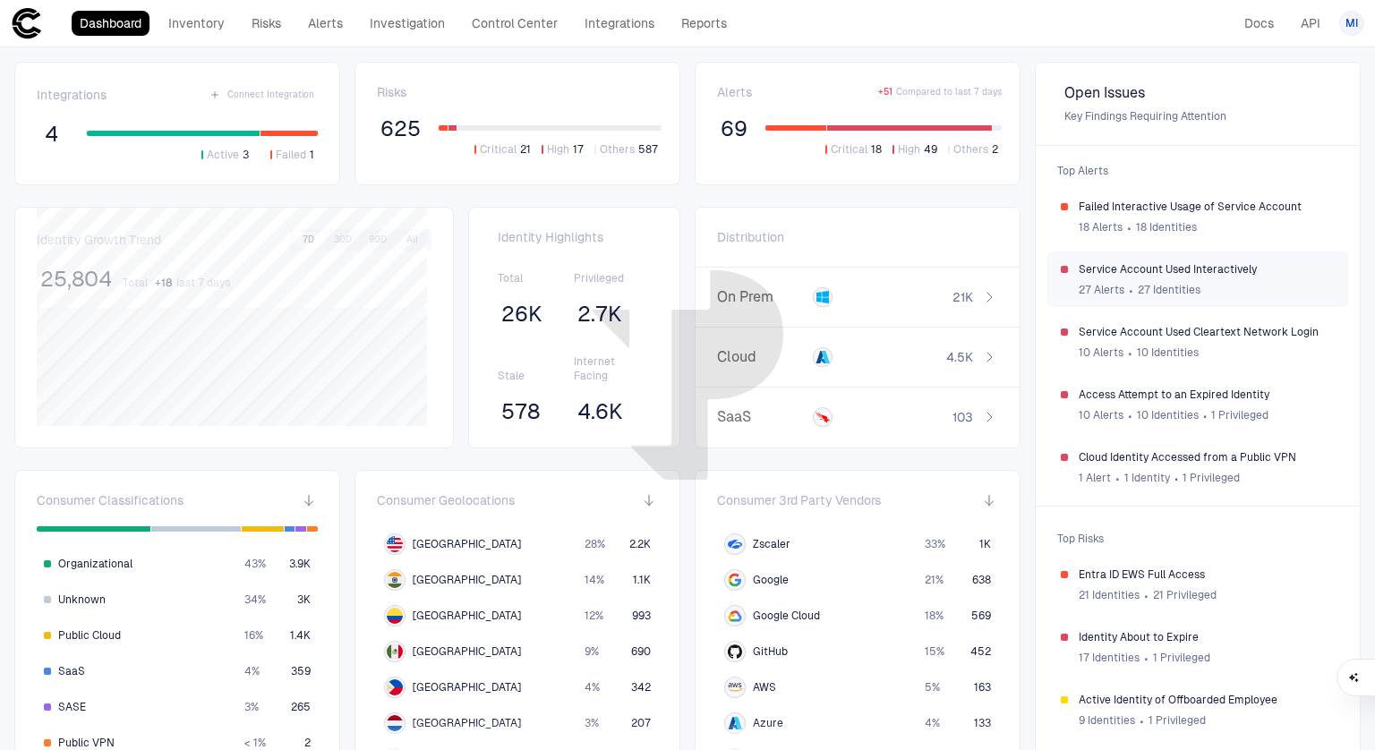
click at [1132, 279] on div "27 Alerts ∙ 27 Identities" at bounding box center [1207, 290] width 256 height 27
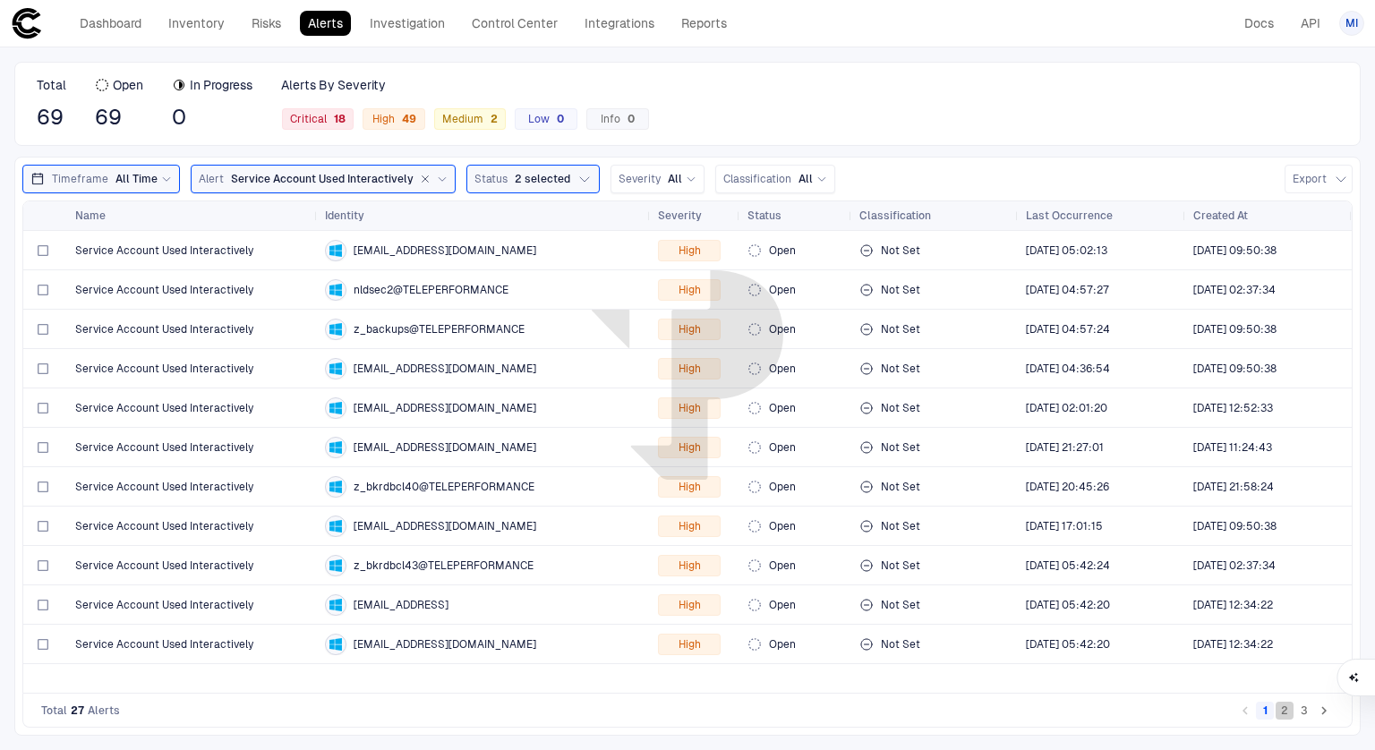
click at [1285, 713] on button "2" at bounding box center [1285, 711] width 18 height 18
click at [1303, 710] on button "3" at bounding box center [1304, 711] width 18 height 18
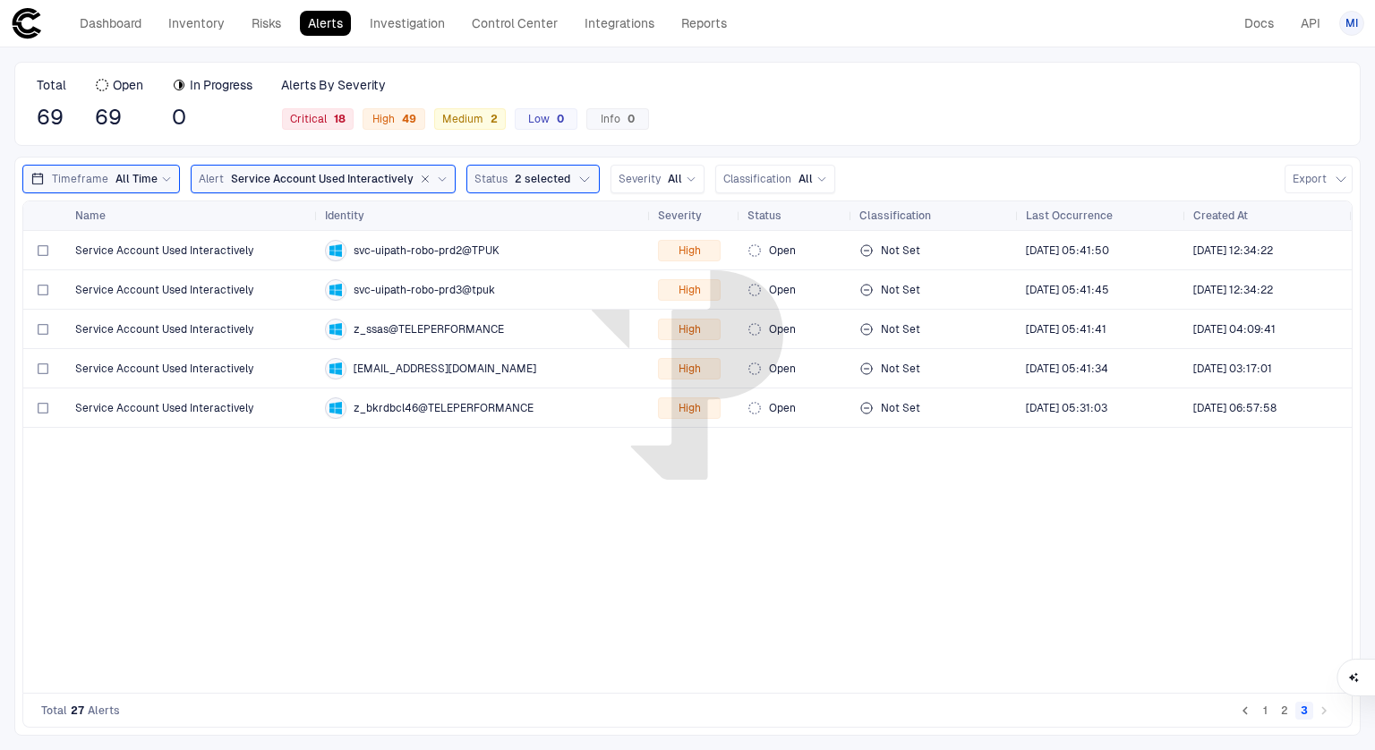
click at [12, 35] on icon at bounding box center [27, 23] width 32 height 32
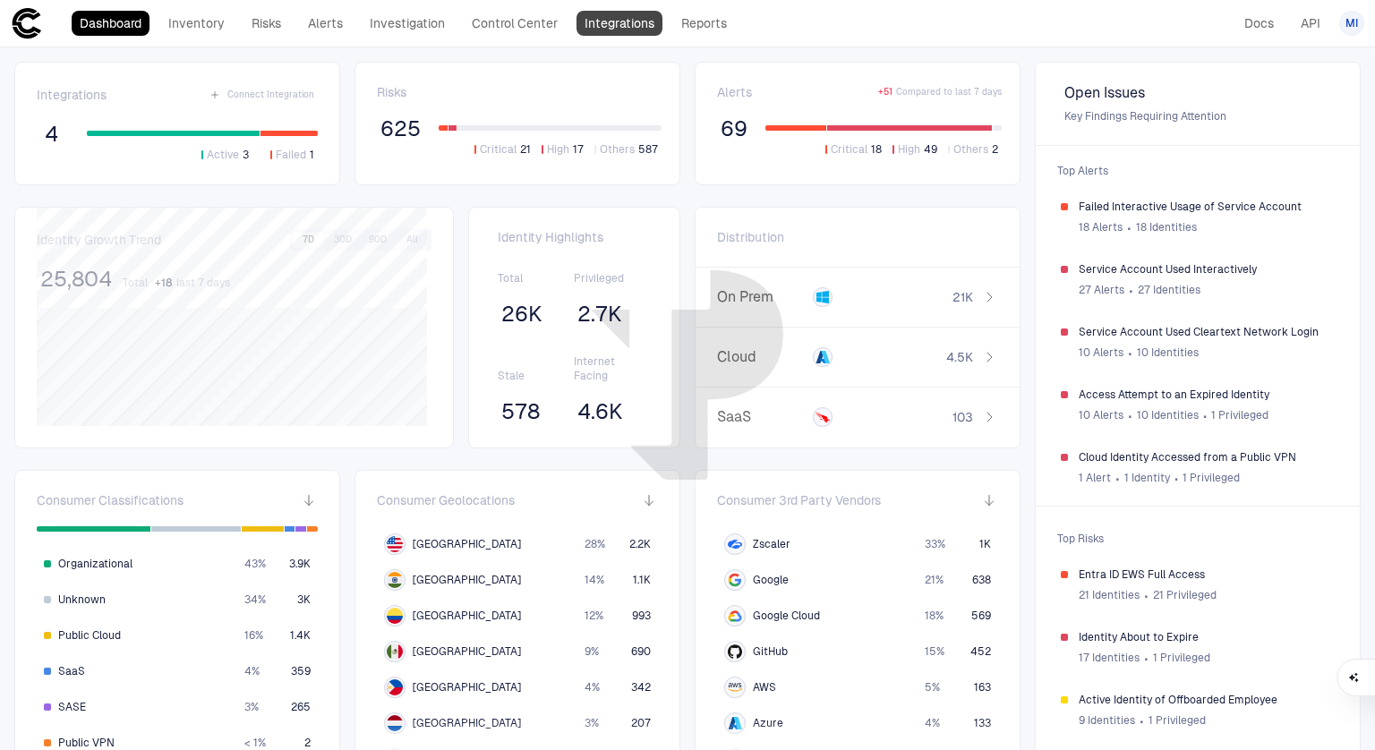
click at [634, 17] on link "Integrations" at bounding box center [619, 23] width 86 height 25
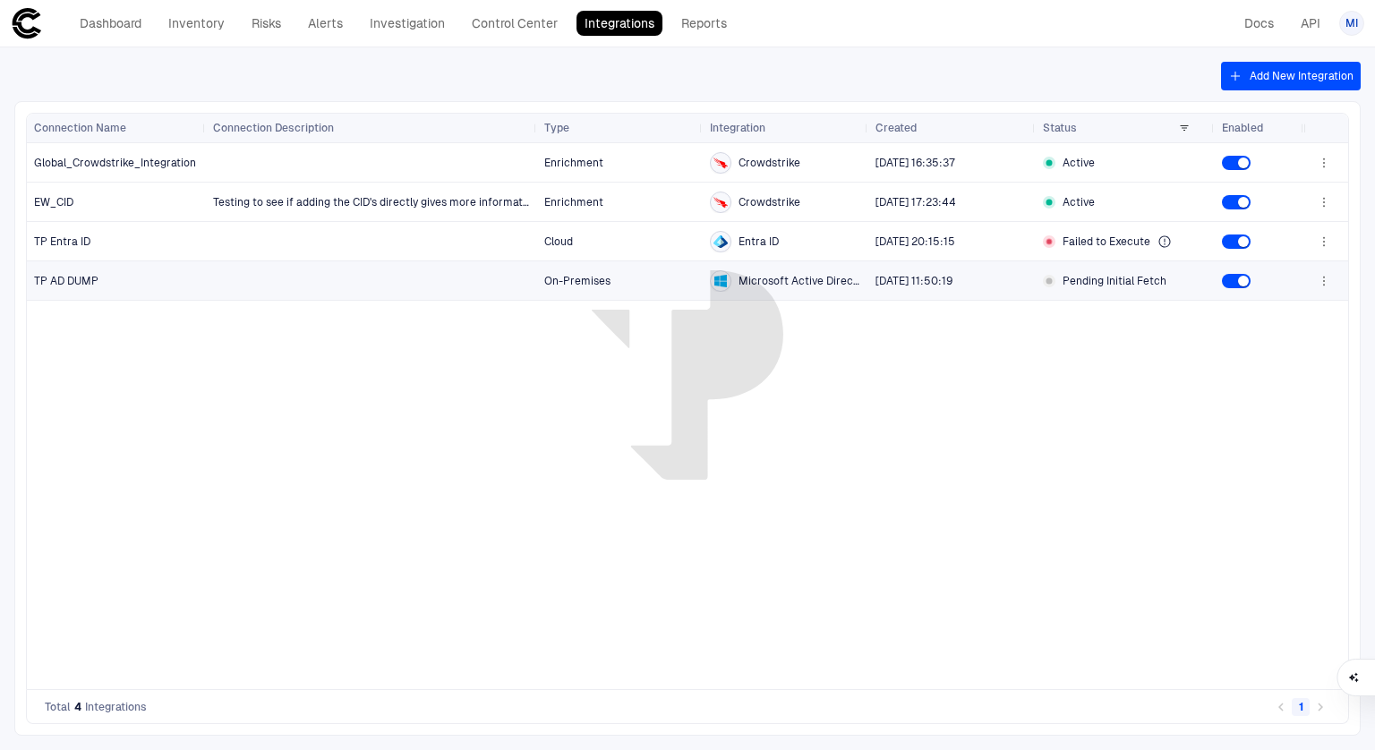
click at [97, 287] on div "TP AD DUMP" at bounding box center [117, 280] width 166 height 37
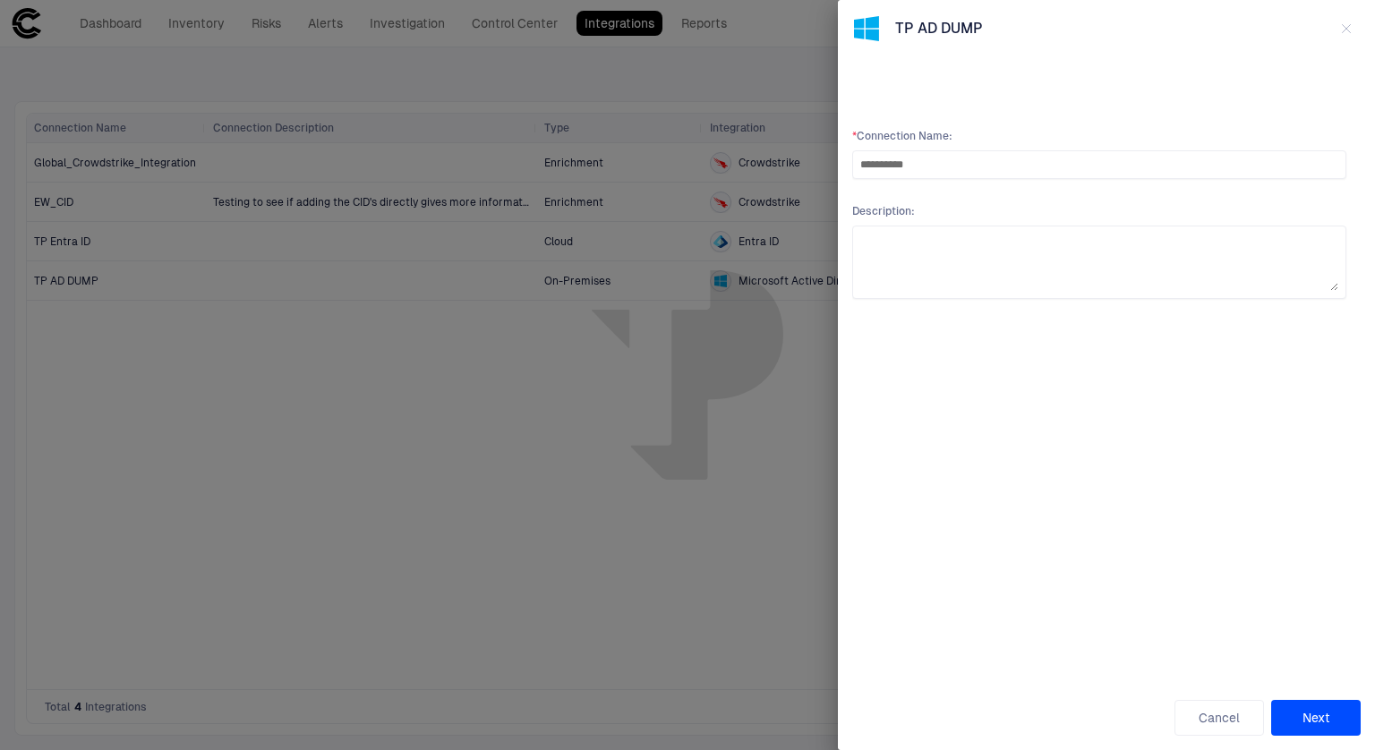
click at [1317, 716] on button "Next" at bounding box center [1316, 718] width 90 height 36
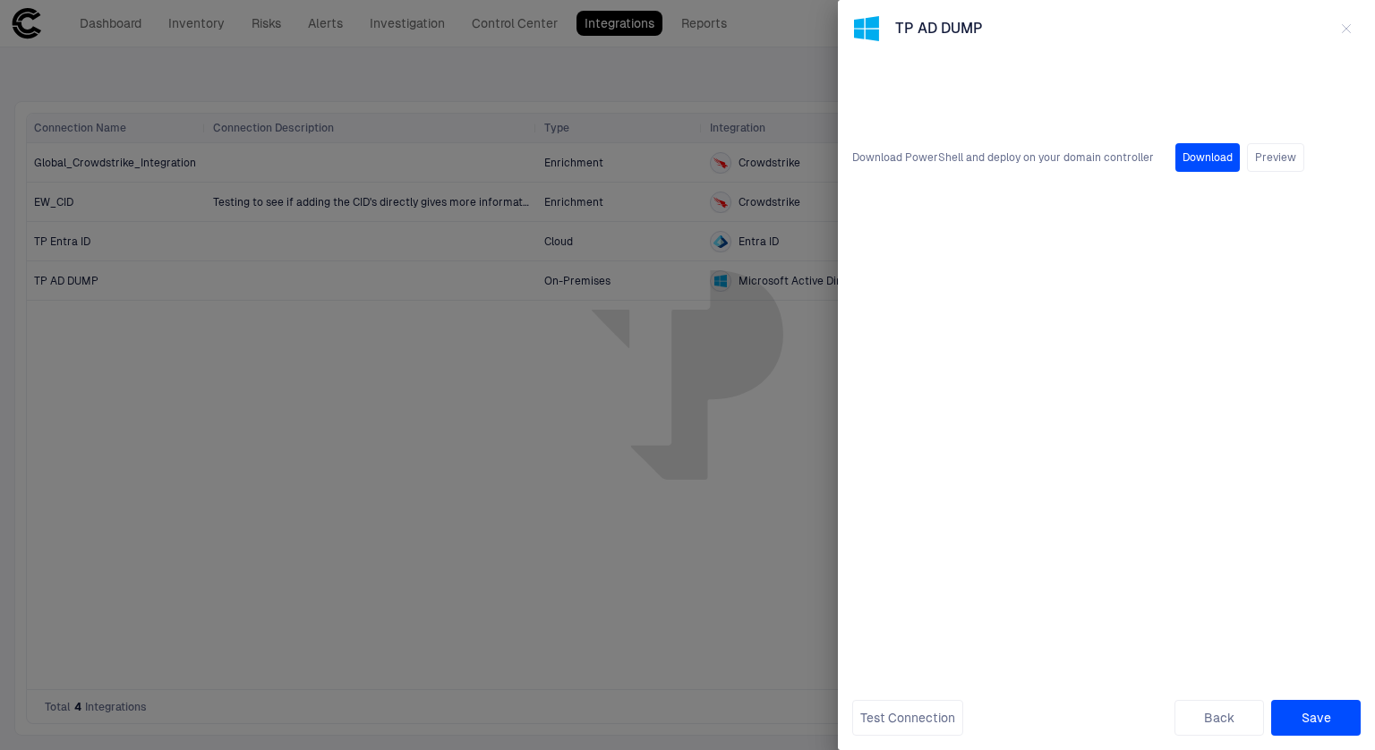
click at [1346, 29] on icon "button" at bounding box center [1347, 29] width 8 height 8
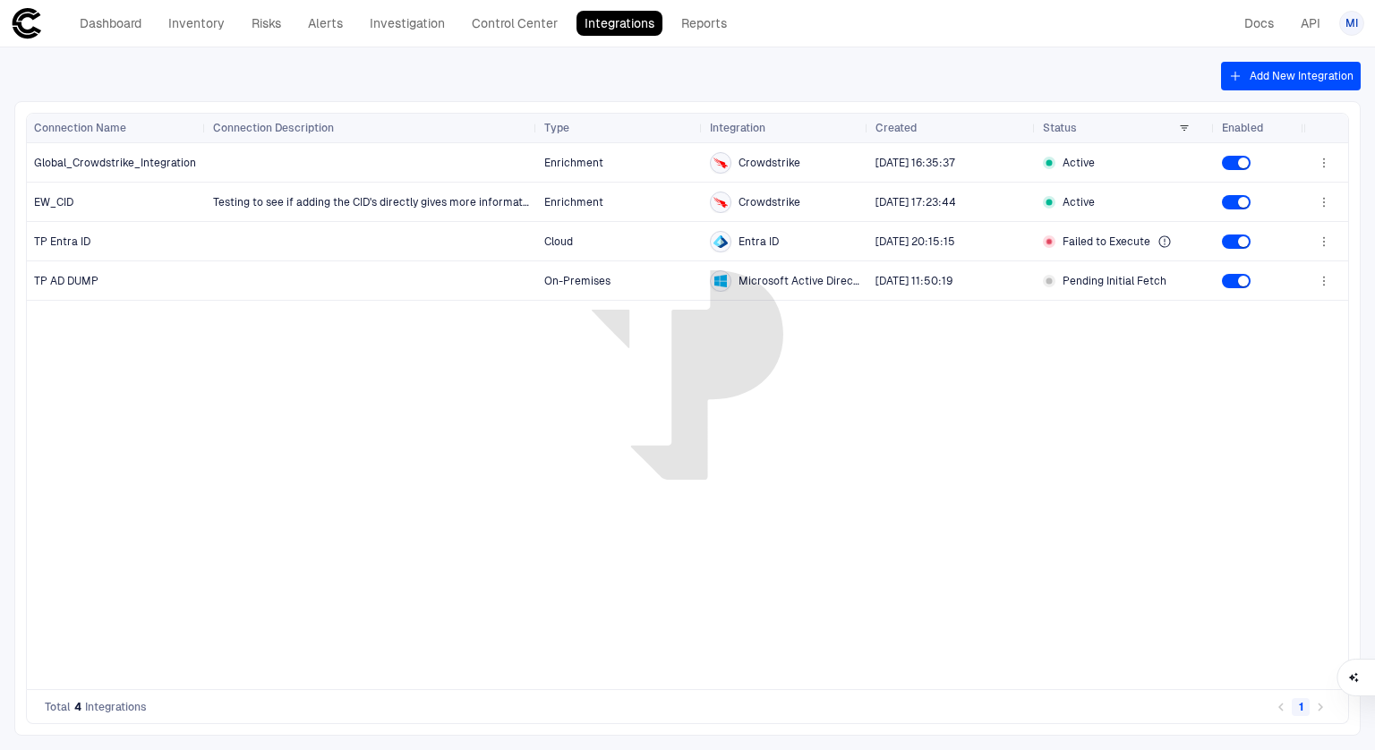
click at [21, 38] on icon at bounding box center [27, 23] width 32 height 32
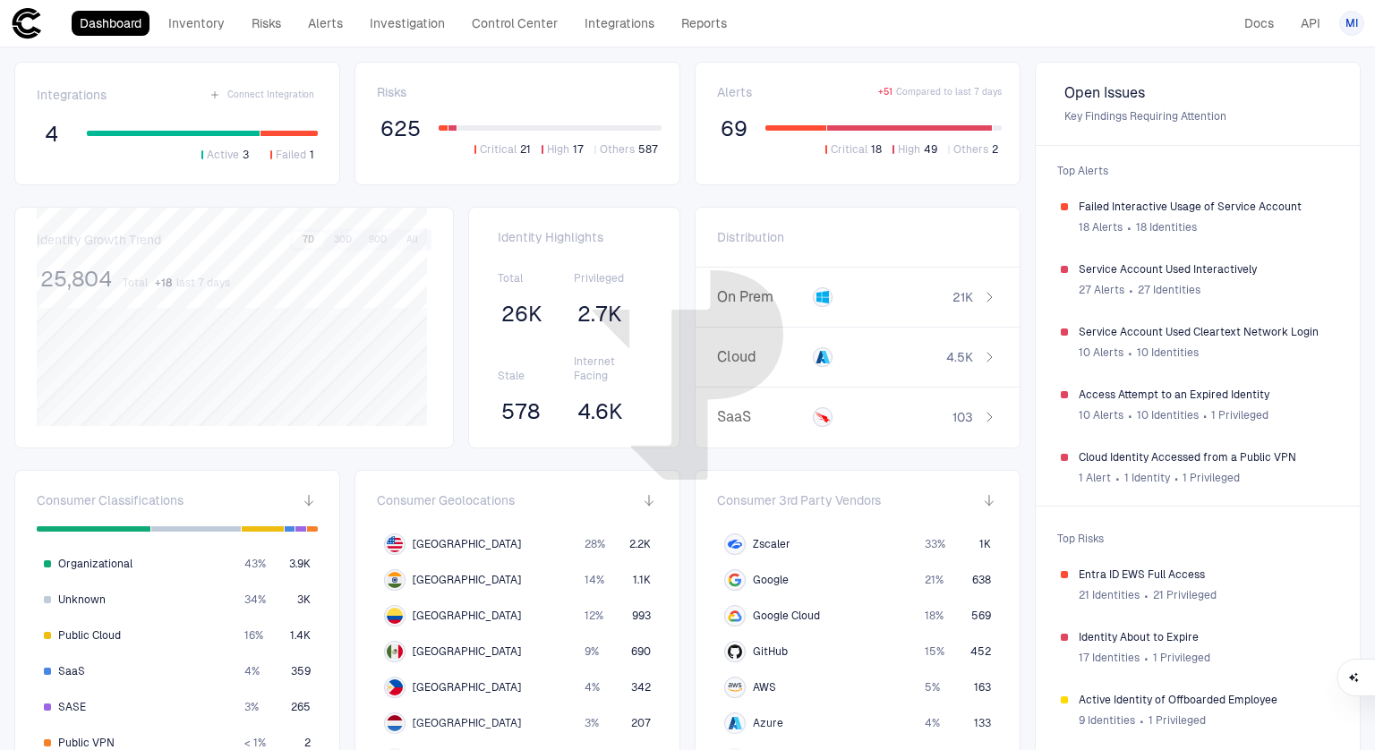
click at [1022, 233] on div "Integrations Connect Integration 4 Active 3 Failed 1 Risks 625 Critical 21 High…" at bounding box center [687, 586] width 1375 height 1078
click at [1117, 210] on span "Failed Interactive Usage of Service Account" at bounding box center [1207, 207] width 256 height 14
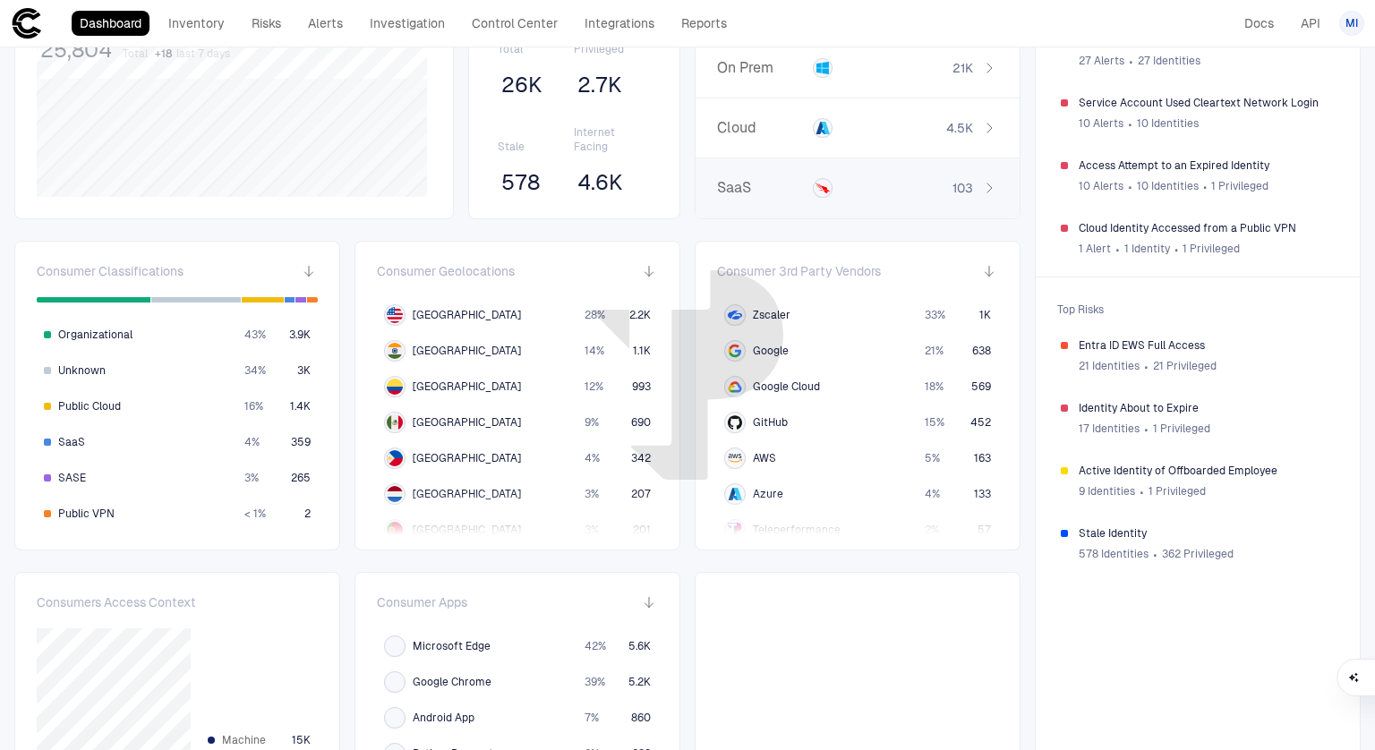
scroll to position [236, 0]
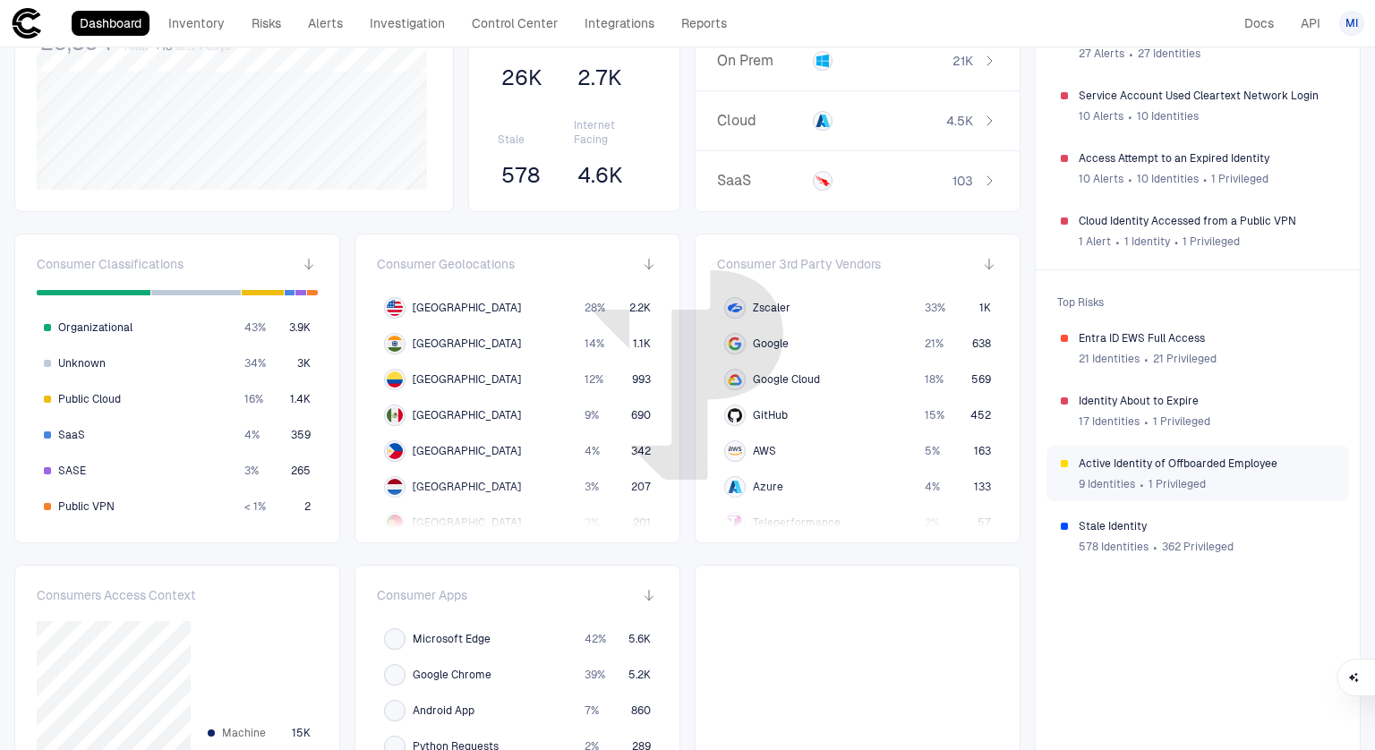
click at [1159, 480] on span "1 Privileged" at bounding box center [1177, 484] width 57 height 14
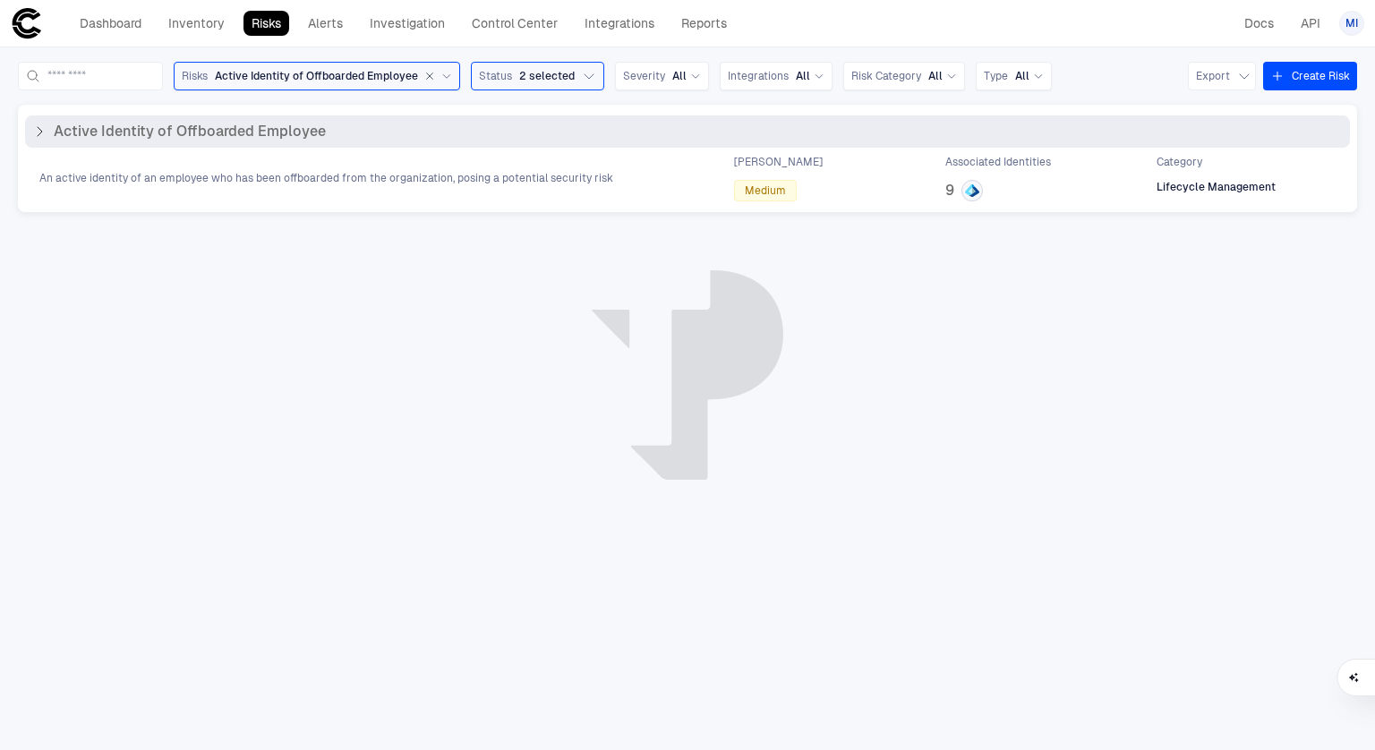
click at [38, 129] on icon at bounding box center [39, 131] width 14 height 14
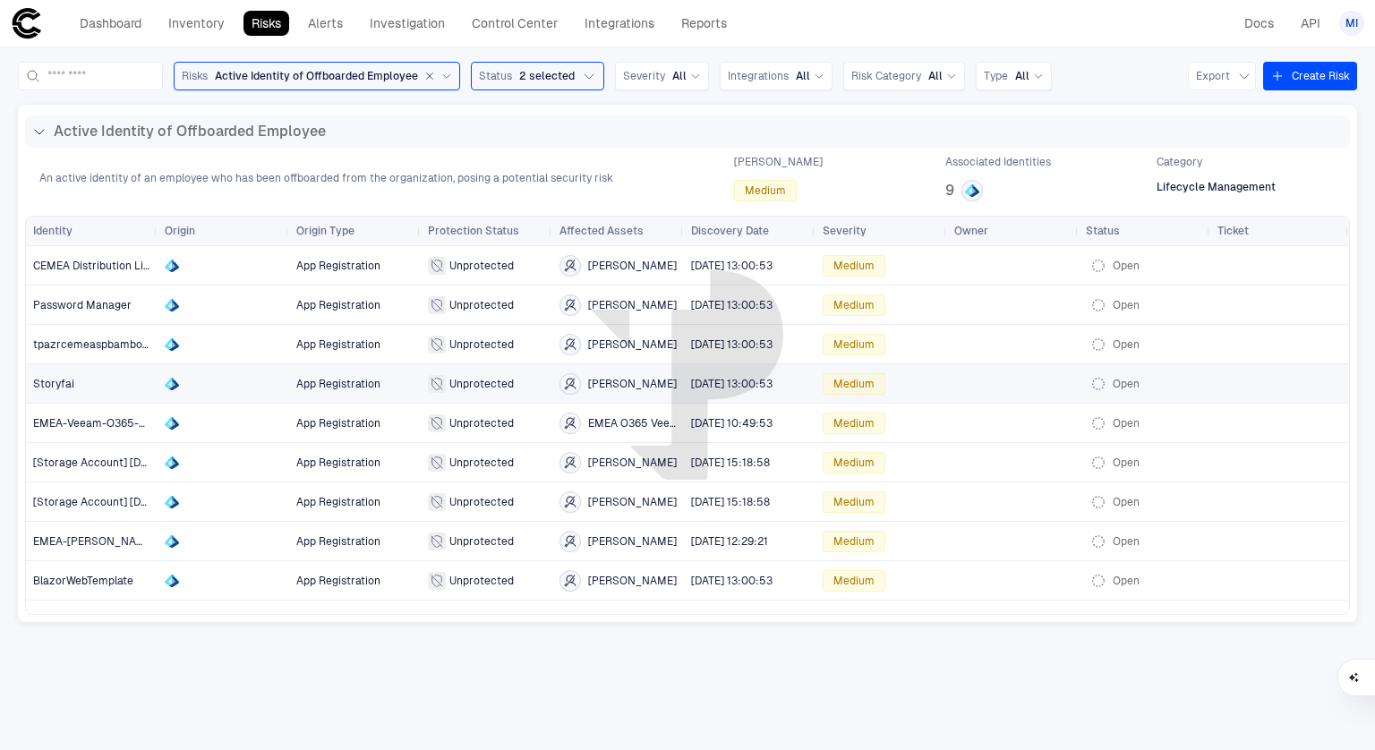
click at [84, 388] on span "Storyfai" at bounding box center [91, 384] width 117 height 36
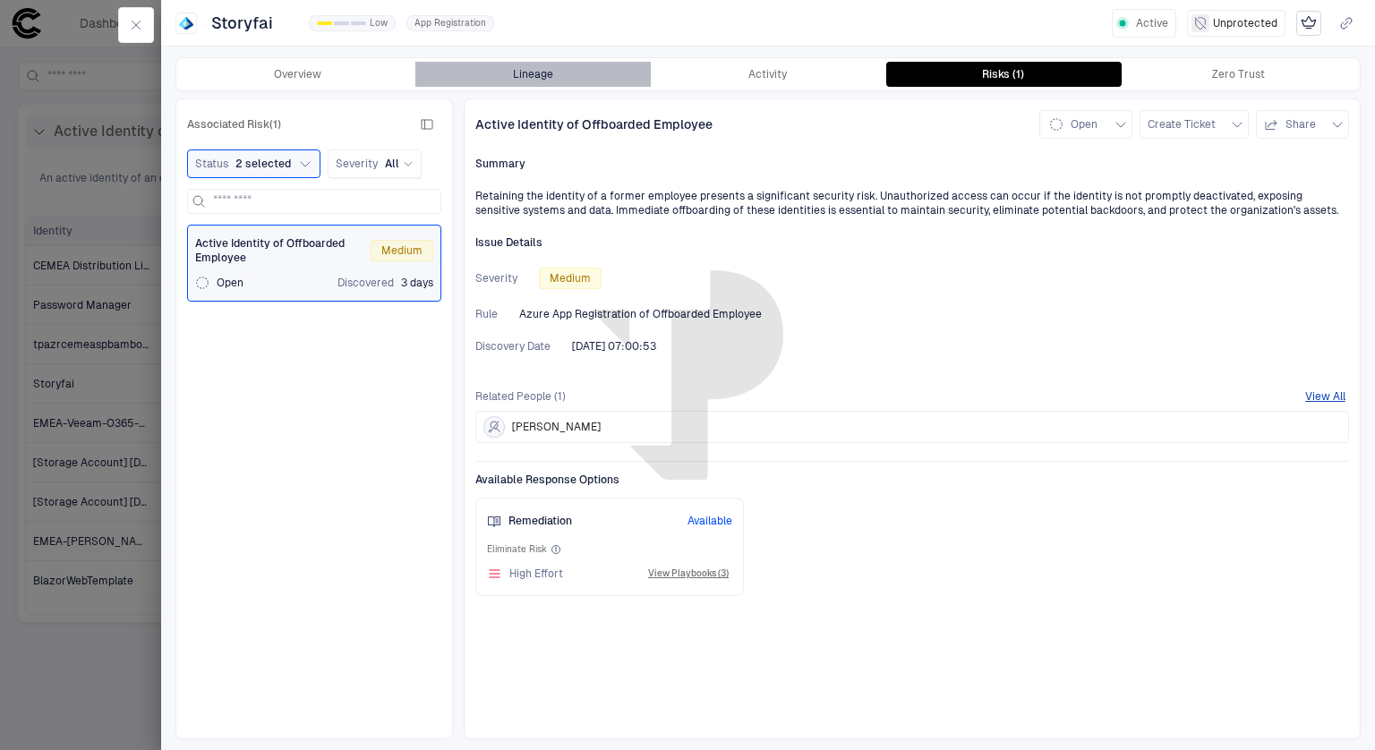
click at [512, 75] on button "Lineage" at bounding box center [532, 74] width 235 height 25
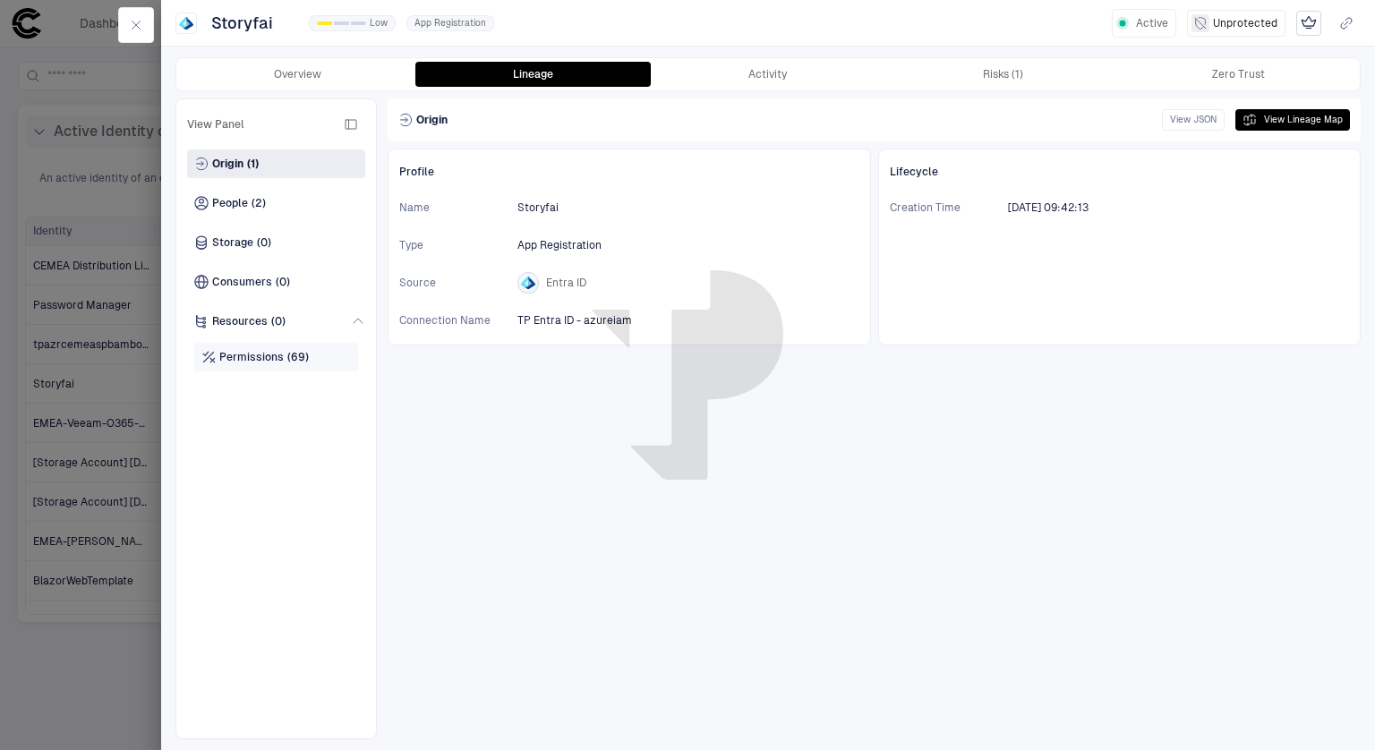
click at [264, 368] on div "Permissions (69)" at bounding box center [276, 357] width 164 height 29
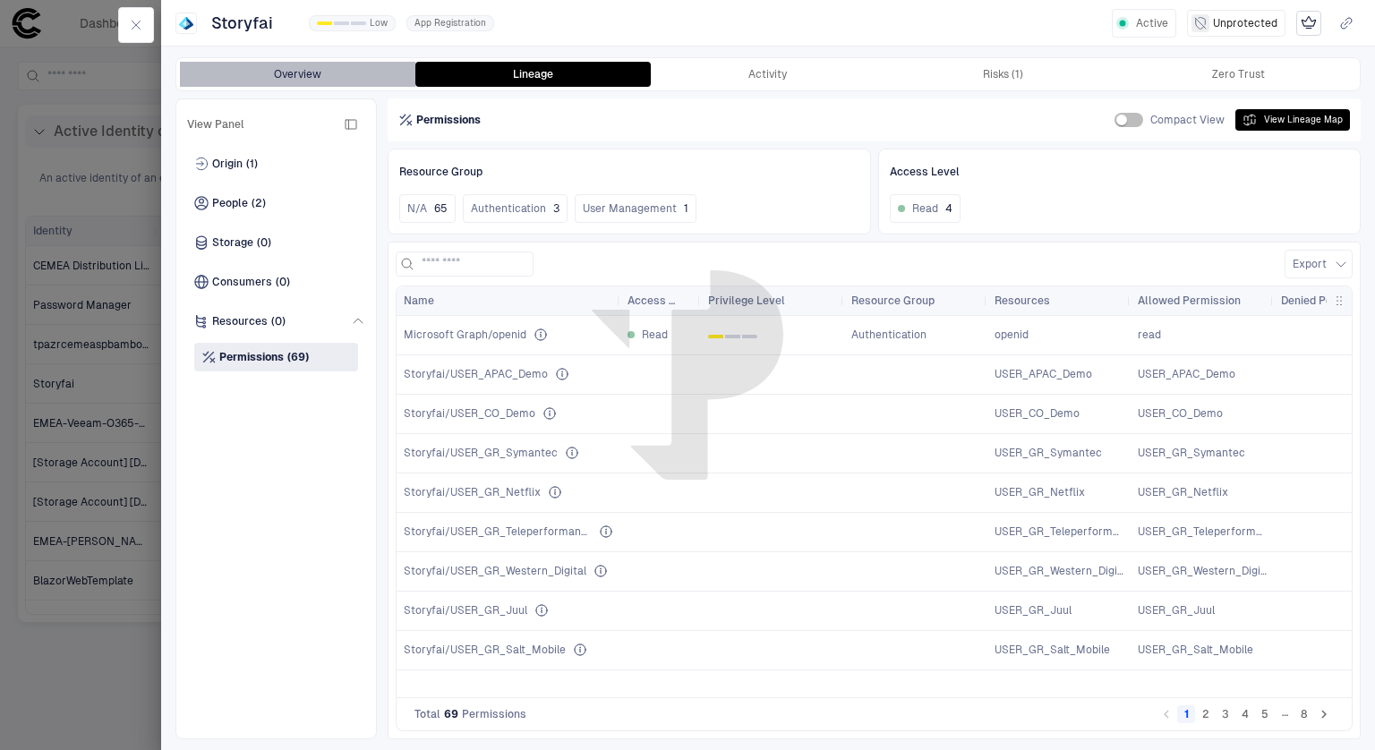
click at [286, 63] on button "Overview" at bounding box center [297, 74] width 235 height 25
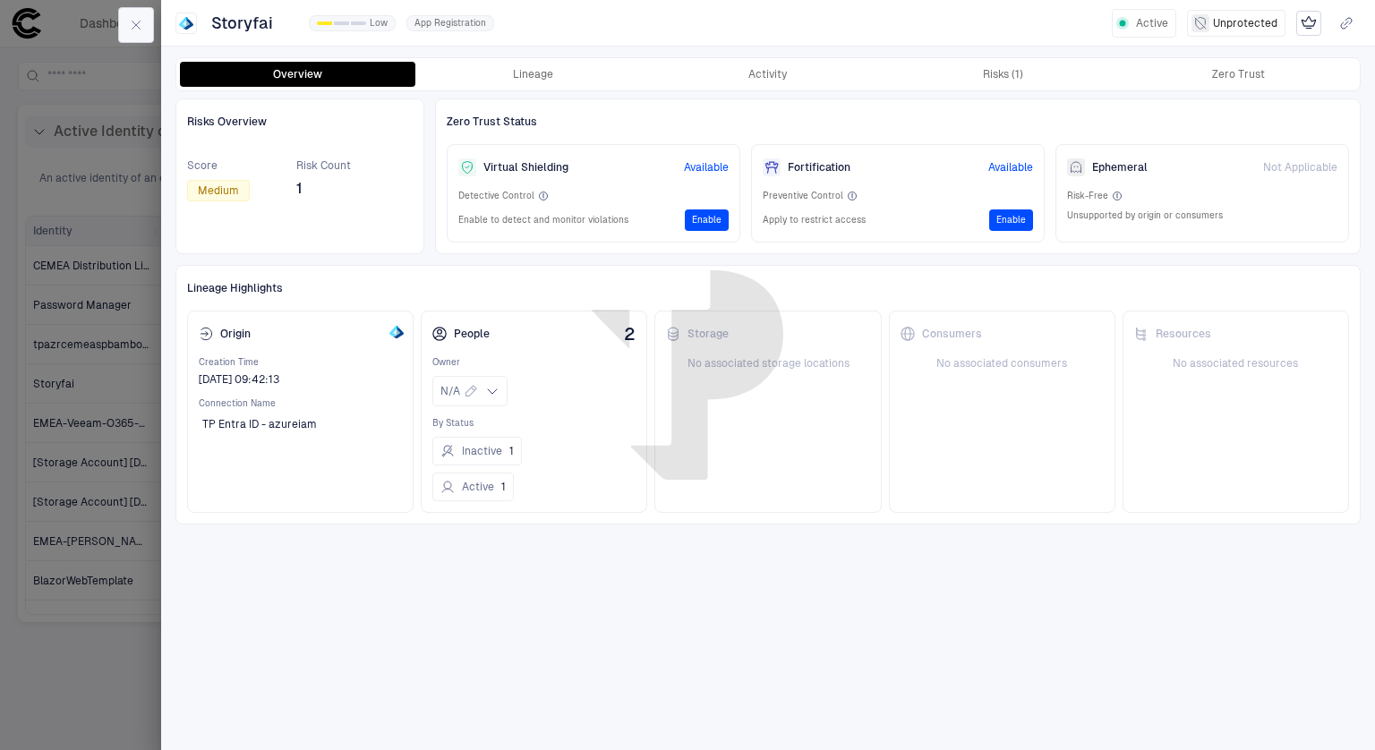
click at [143, 21] on button "button" at bounding box center [136, 25] width 36 height 36
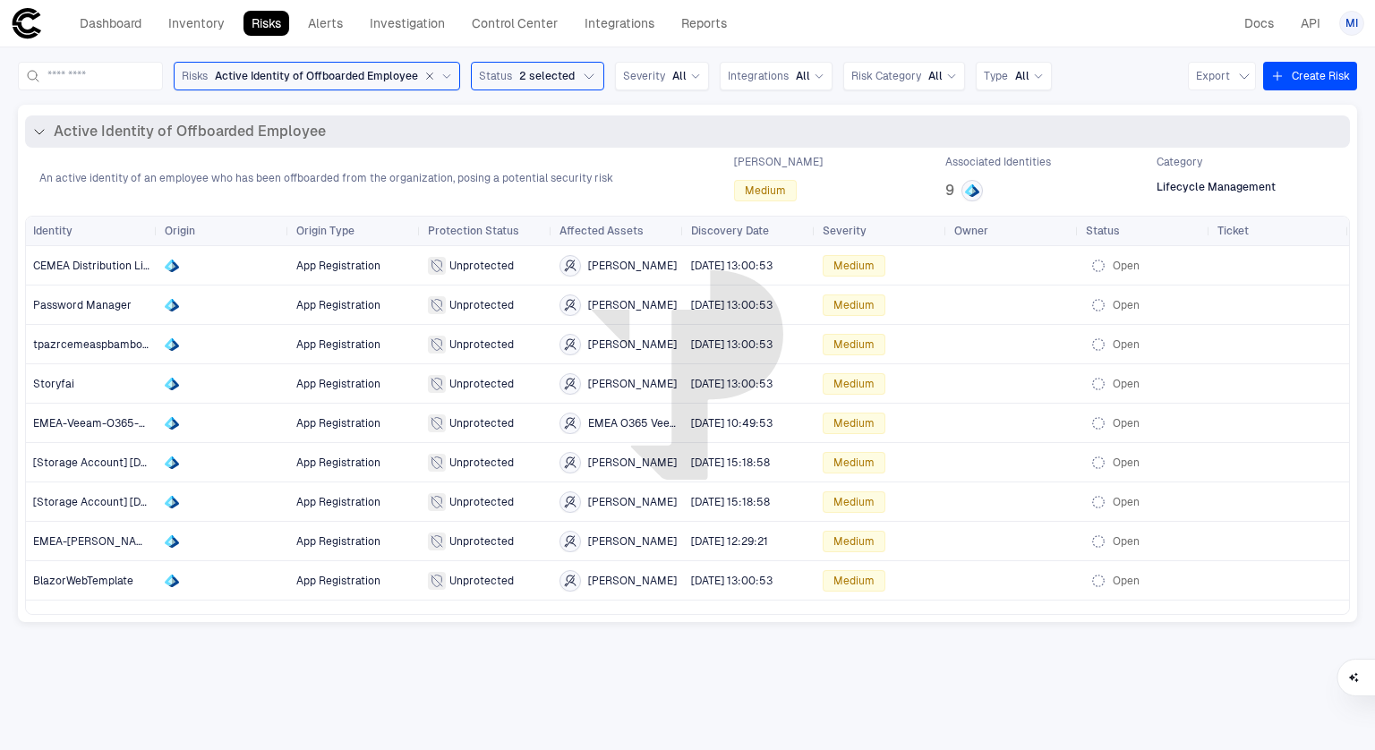
click at [512, 175] on span "An active identity of an employee who has been offboarded from the organization…" at bounding box center [326, 178] width 574 height 14
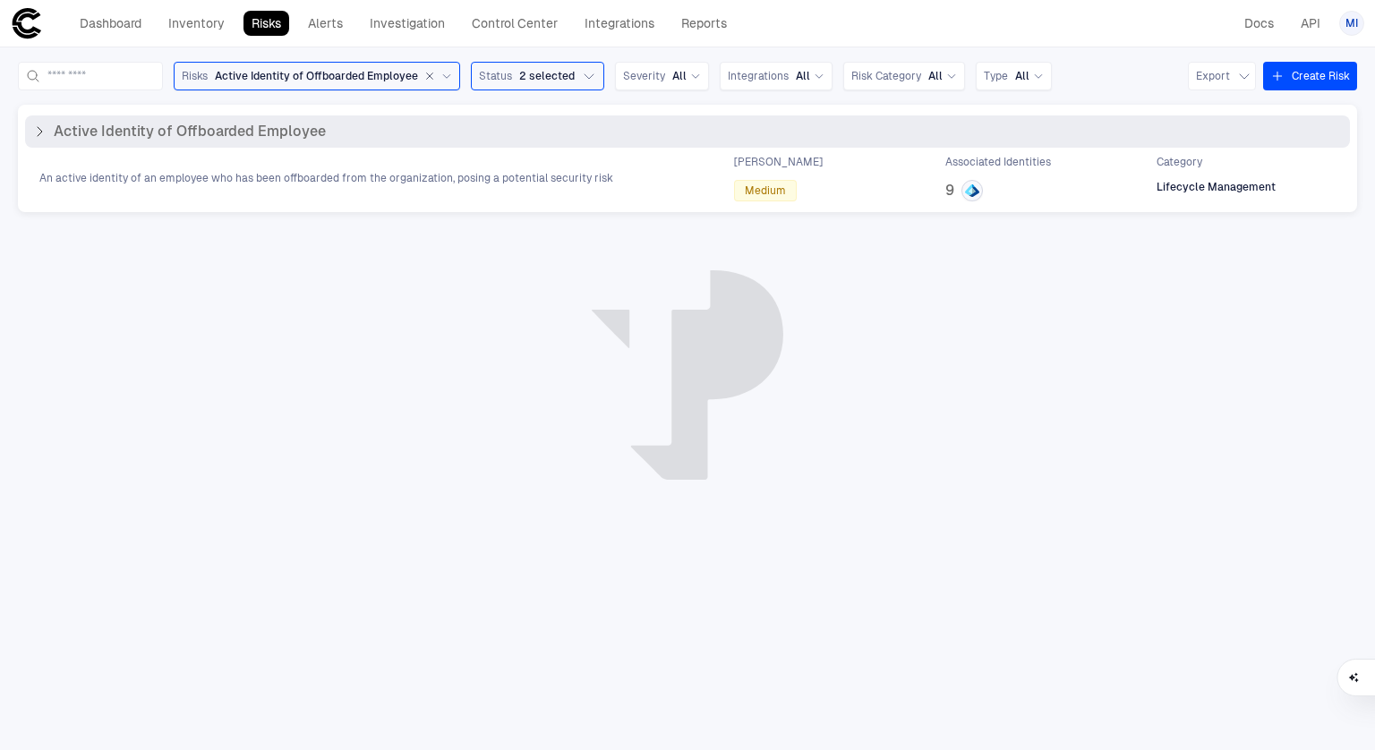
click at [512, 175] on span "An active identity of an employee who has been offboarded from the organization…" at bounding box center [326, 178] width 574 height 14
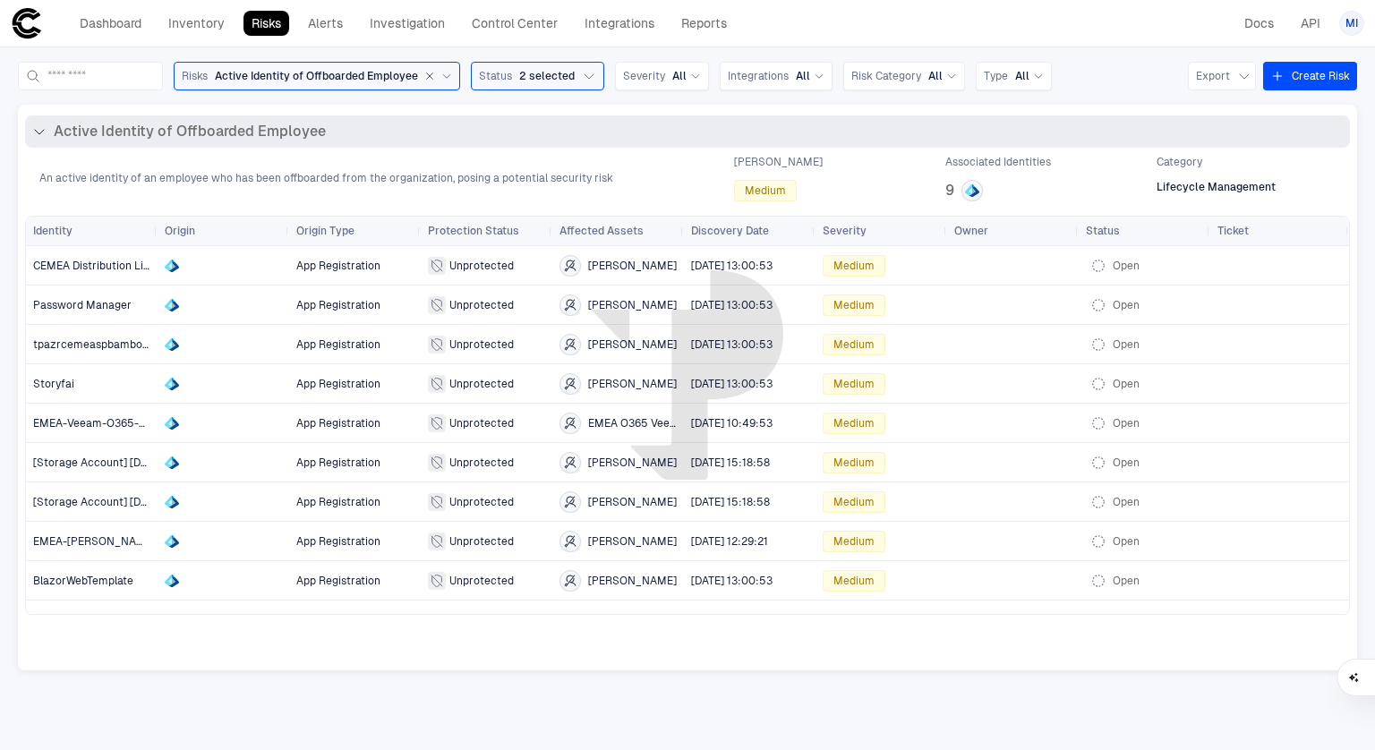
click at [512, 175] on span "An active identity of an employee who has been offboarded from the organization…" at bounding box center [326, 178] width 574 height 14
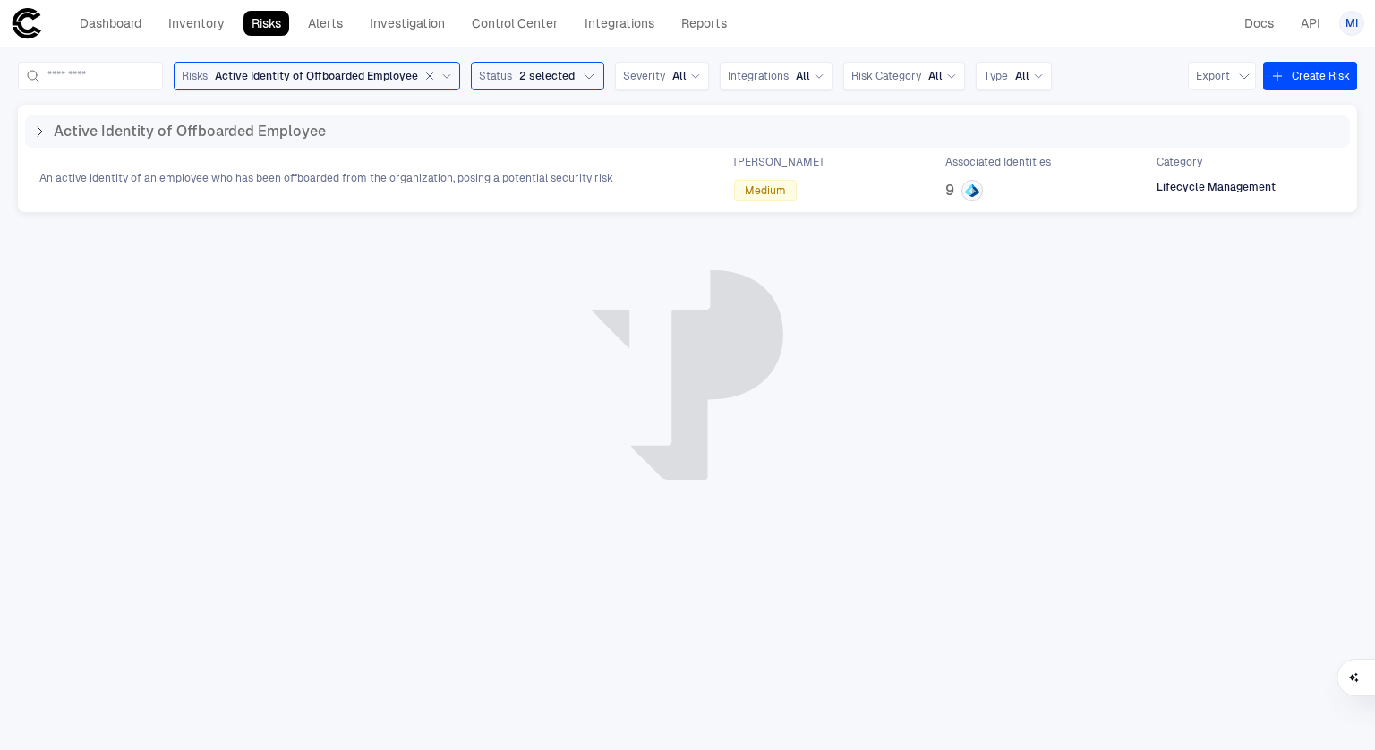
click at [418, 77] on span "Active Identity of Offboarded Employee" at bounding box center [316, 76] width 203 height 14
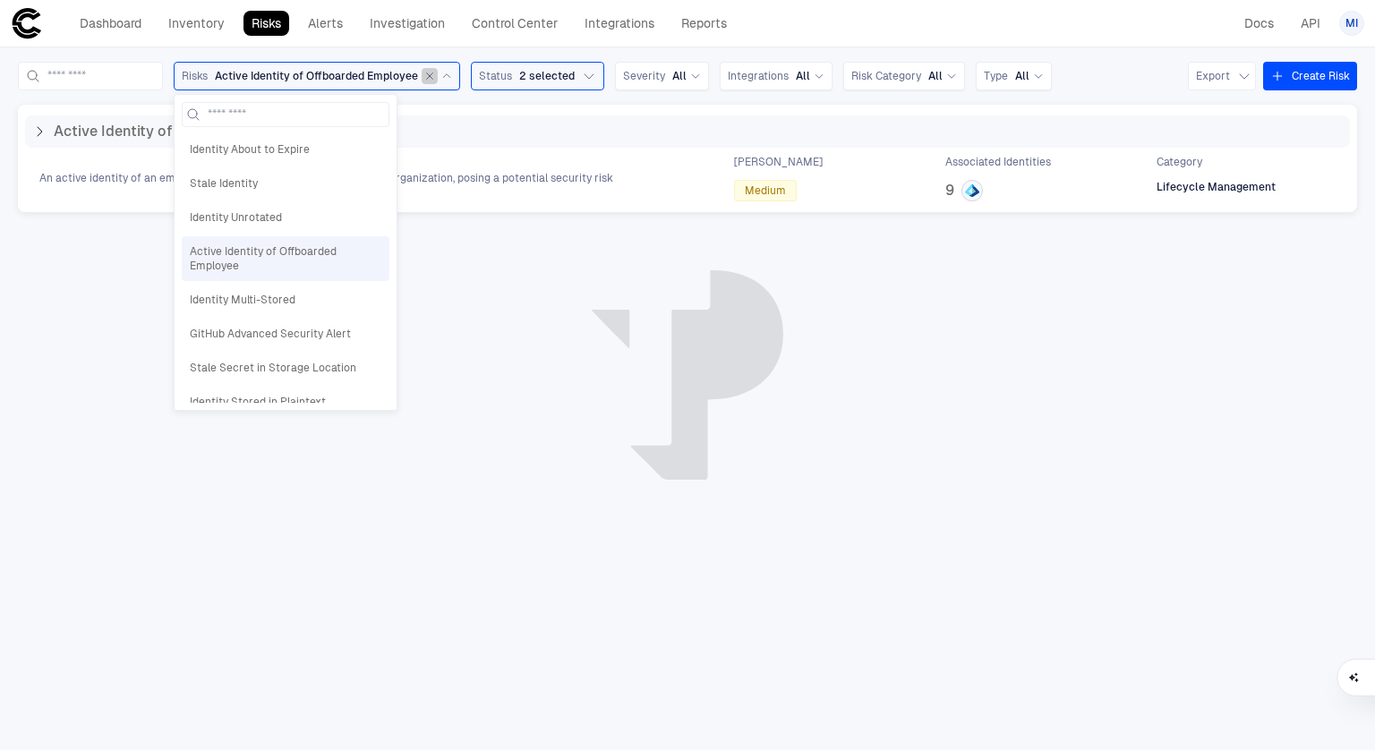
click at [435, 74] on icon "button" at bounding box center [429, 76] width 11 height 11
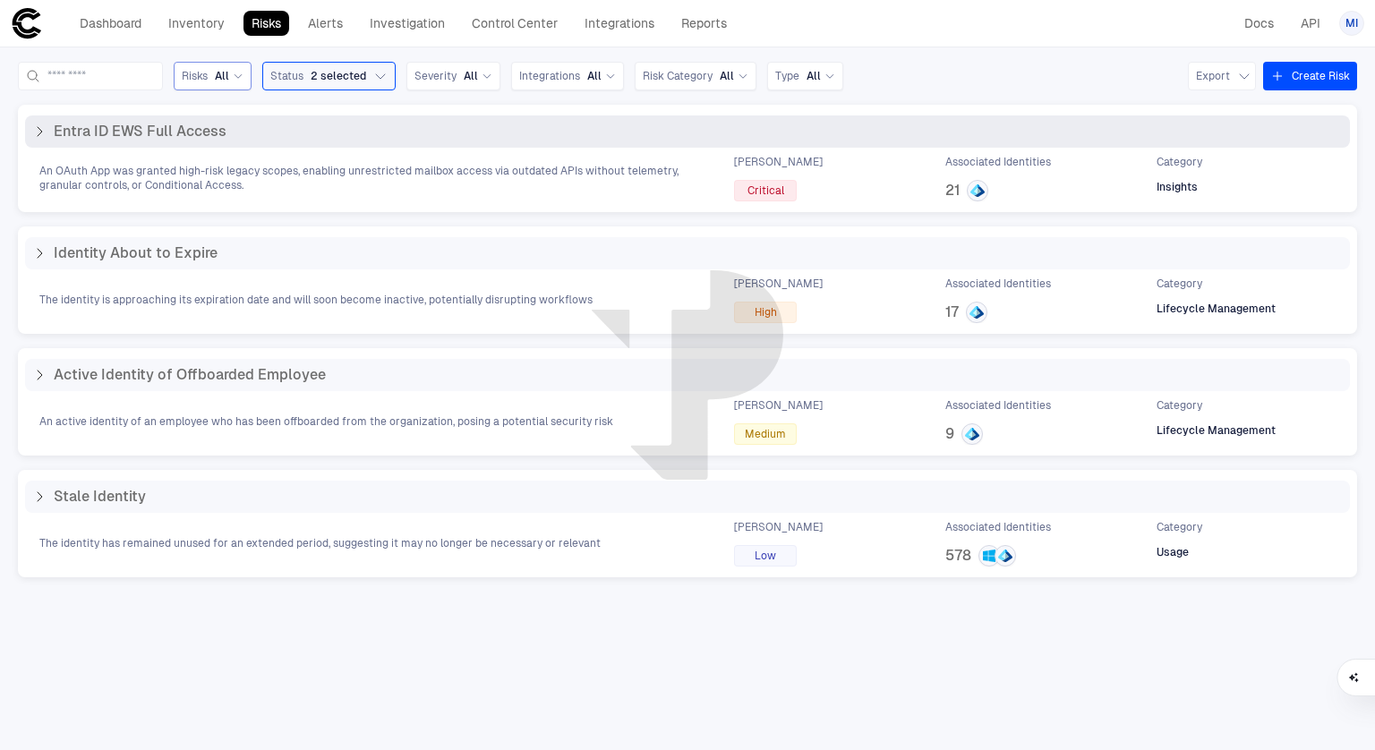
click at [39, 130] on icon at bounding box center [39, 131] width 14 height 14
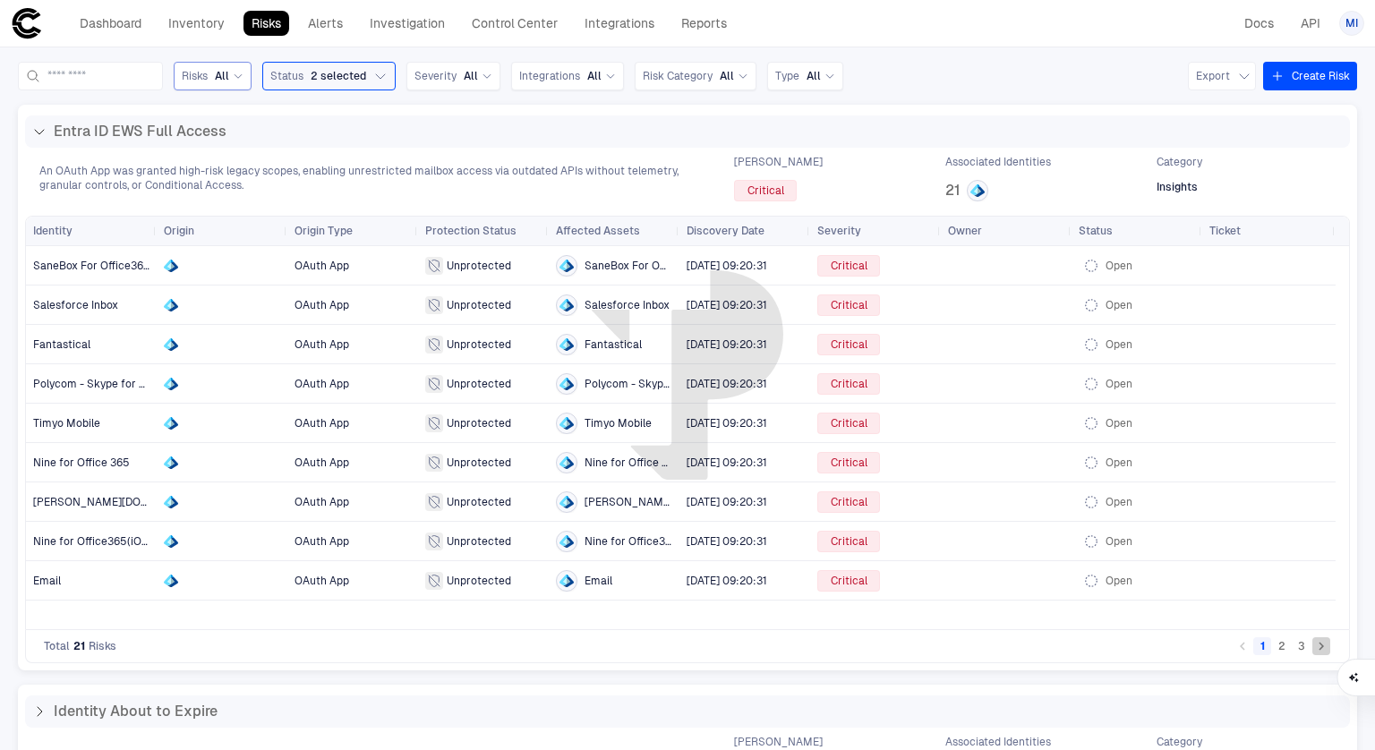
click at [1313, 643] on icon "Go to next page" at bounding box center [1321, 646] width 16 height 16
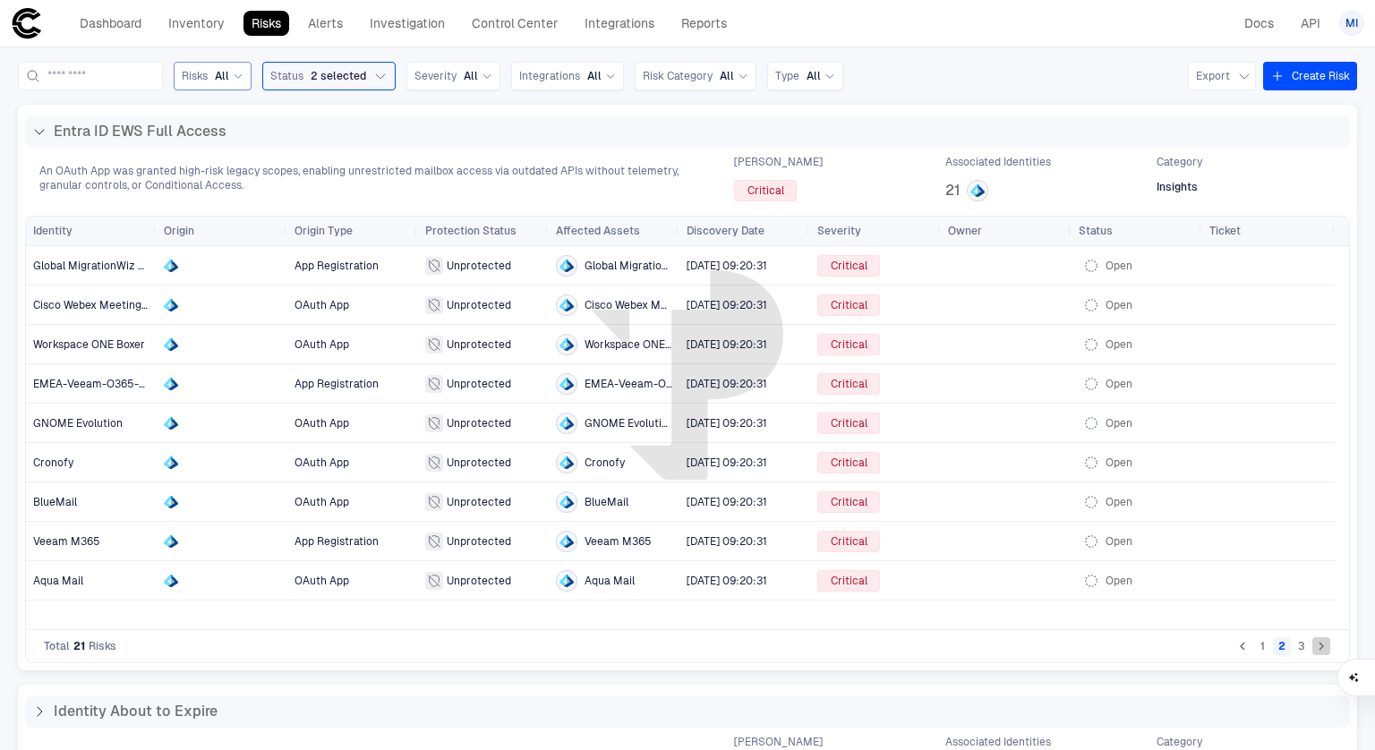
click at [1313, 643] on icon "Go to next page" at bounding box center [1321, 646] width 16 height 16
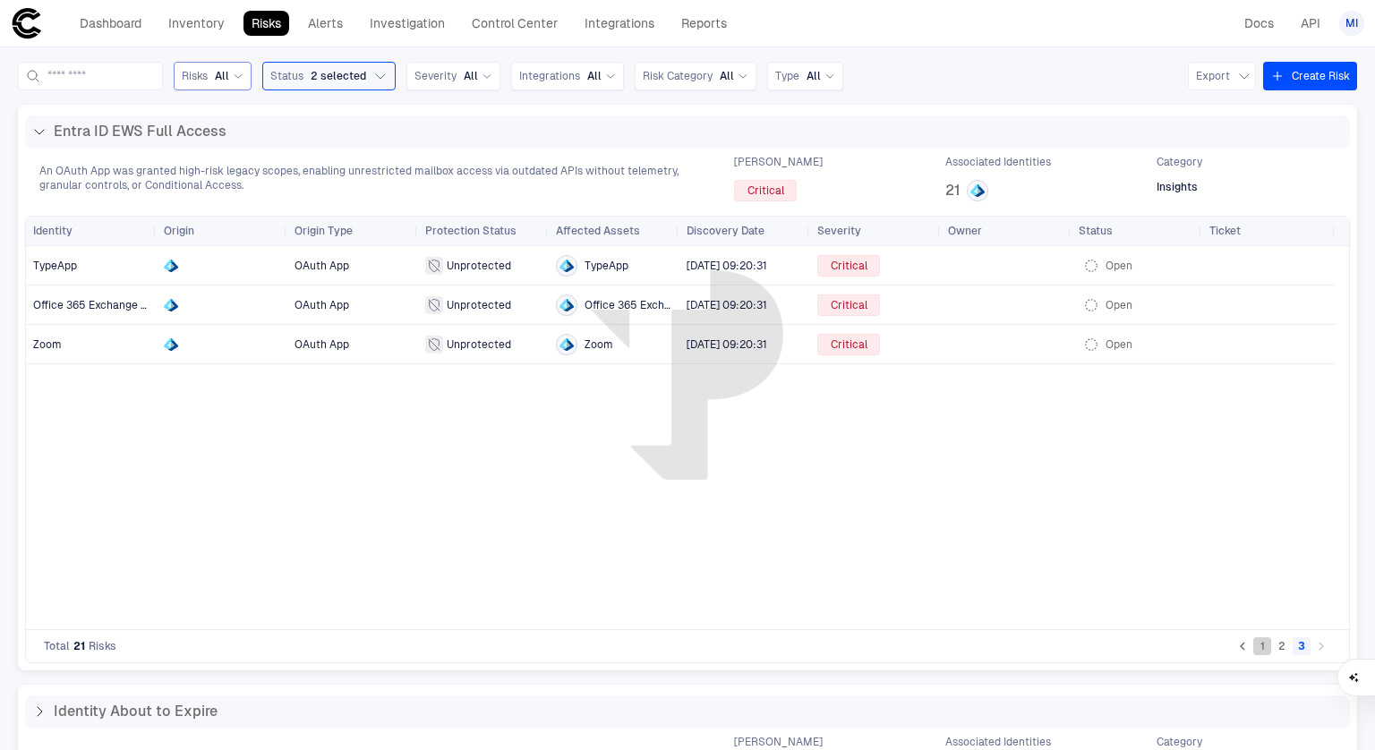
click at [1255, 647] on button "1" at bounding box center [1262, 646] width 18 height 18
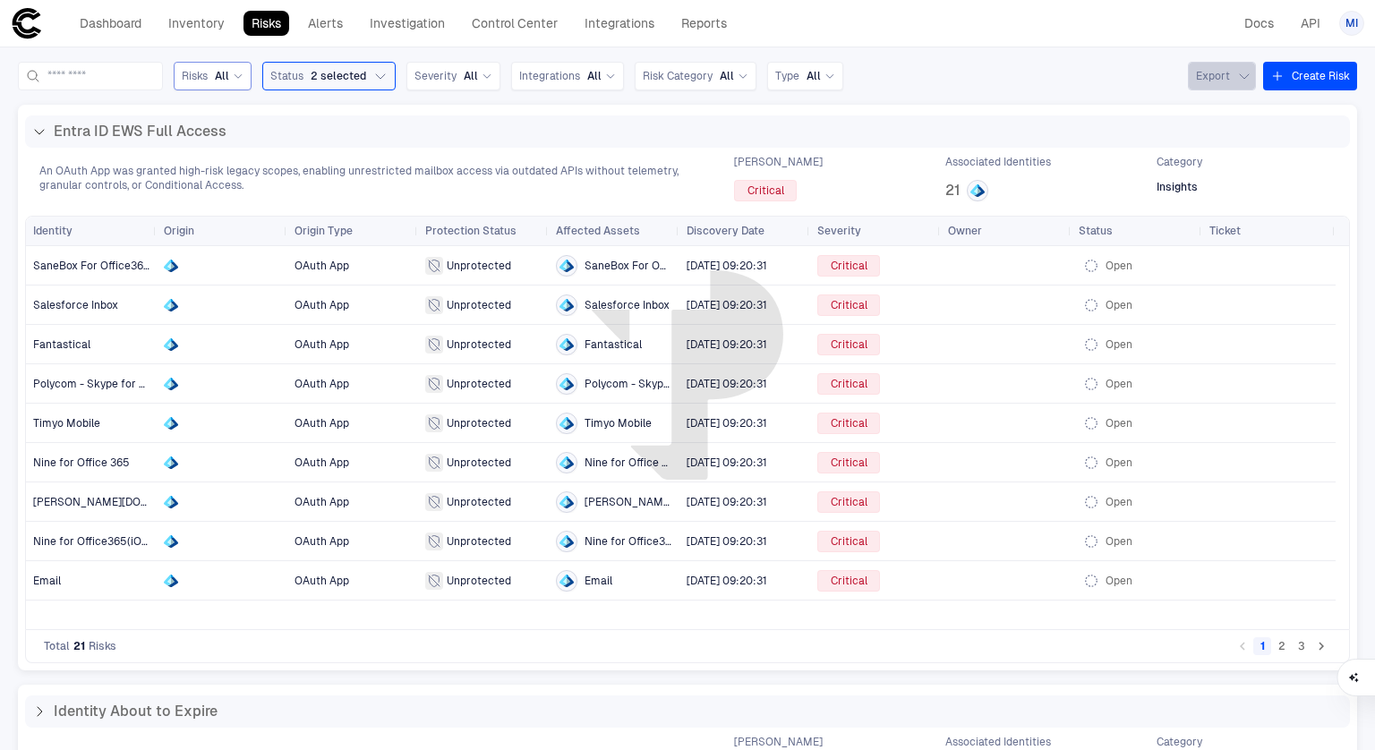
click at [1237, 70] on icon "button" at bounding box center [1244, 76] width 14 height 14
click at [1233, 149] on span "Export XLSX" at bounding box center [1230, 148] width 64 height 14
click at [136, 260] on span "SaneBox For Office365" at bounding box center [91, 266] width 117 height 13
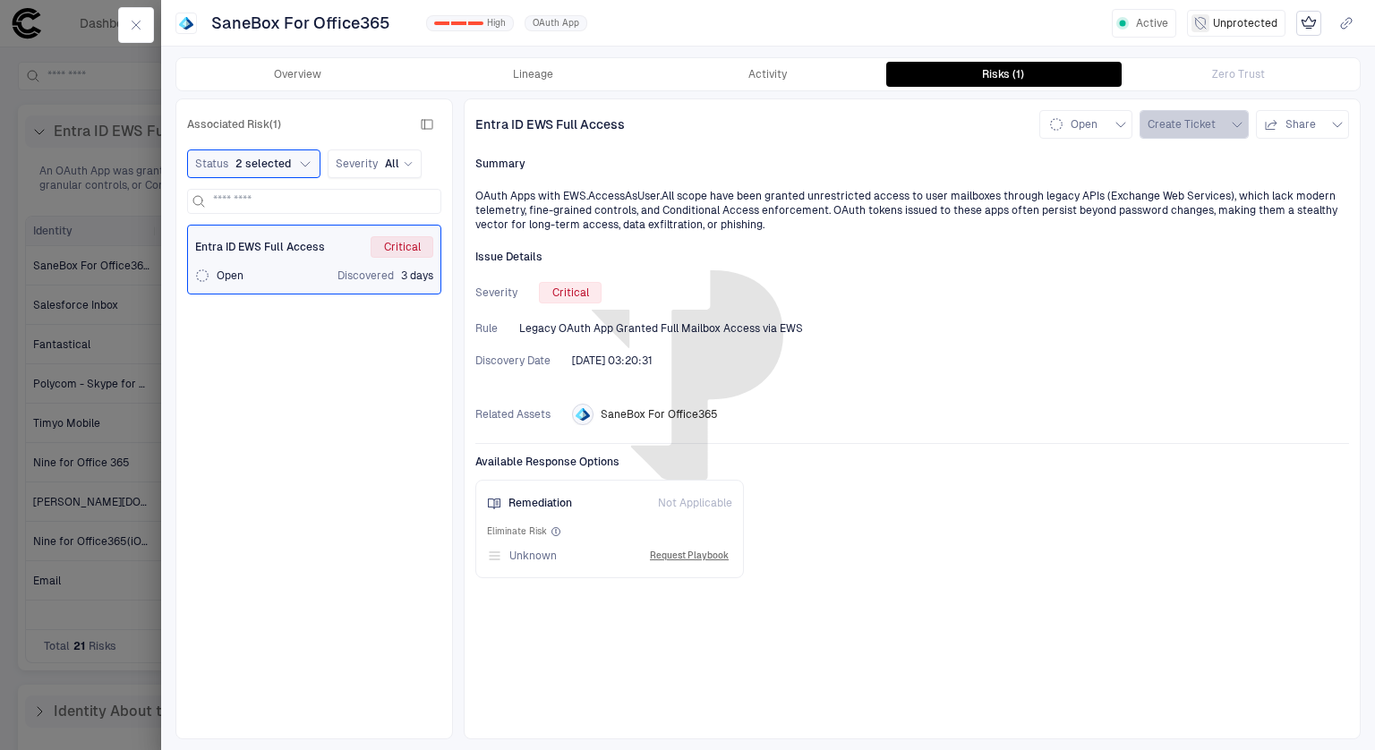
click at [1232, 128] on icon "button" at bounding box center [1237, 124] width 14 height 14
click at [806, 221] on div at bounding box center [687, 375] width 1375 height 750
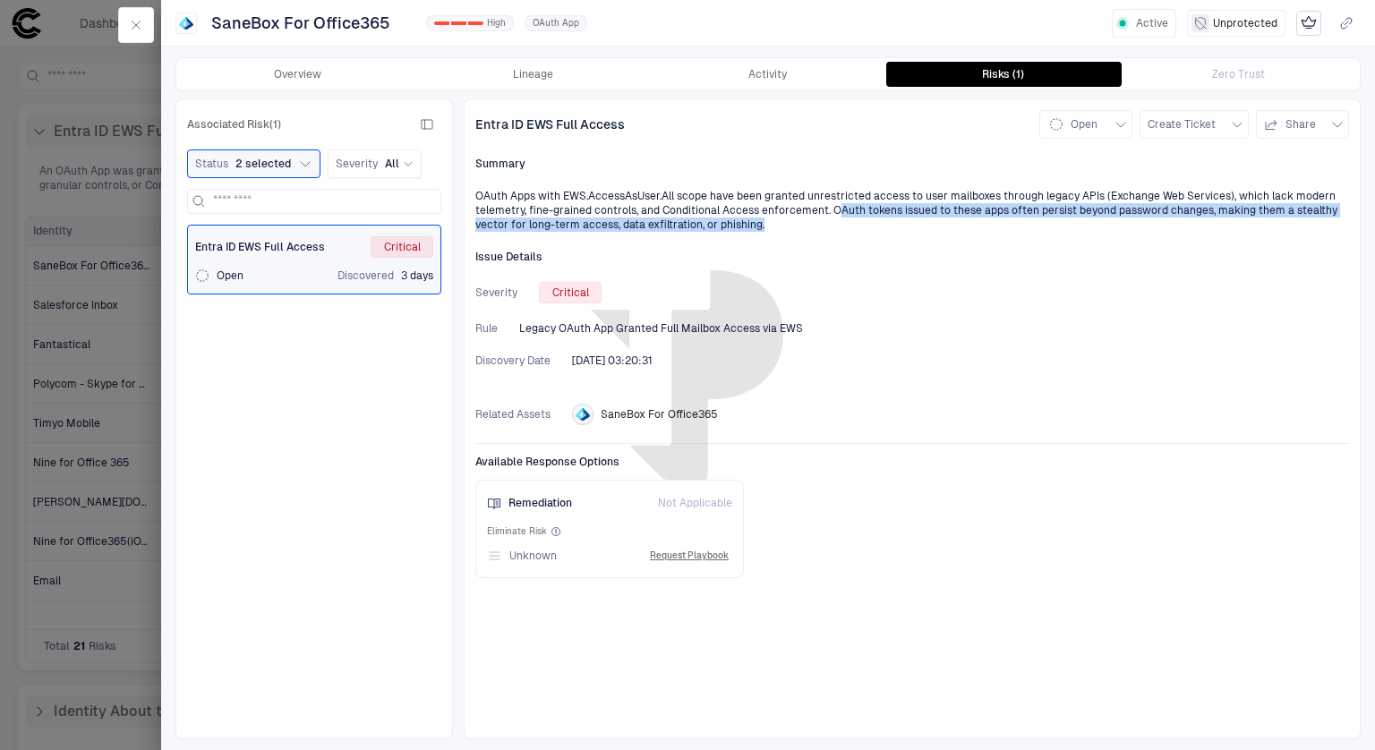
drag, startPoint x: 831, startPoint y: 207, endPoint x: 912, endPoint y: 218, distance: 82.3
click at [912, 218] on div "OAuth Apps with EWS.AccessAsUser.All scope have been granted unrestricted acces…" at bounding box center [912, 210] width 874 height 43
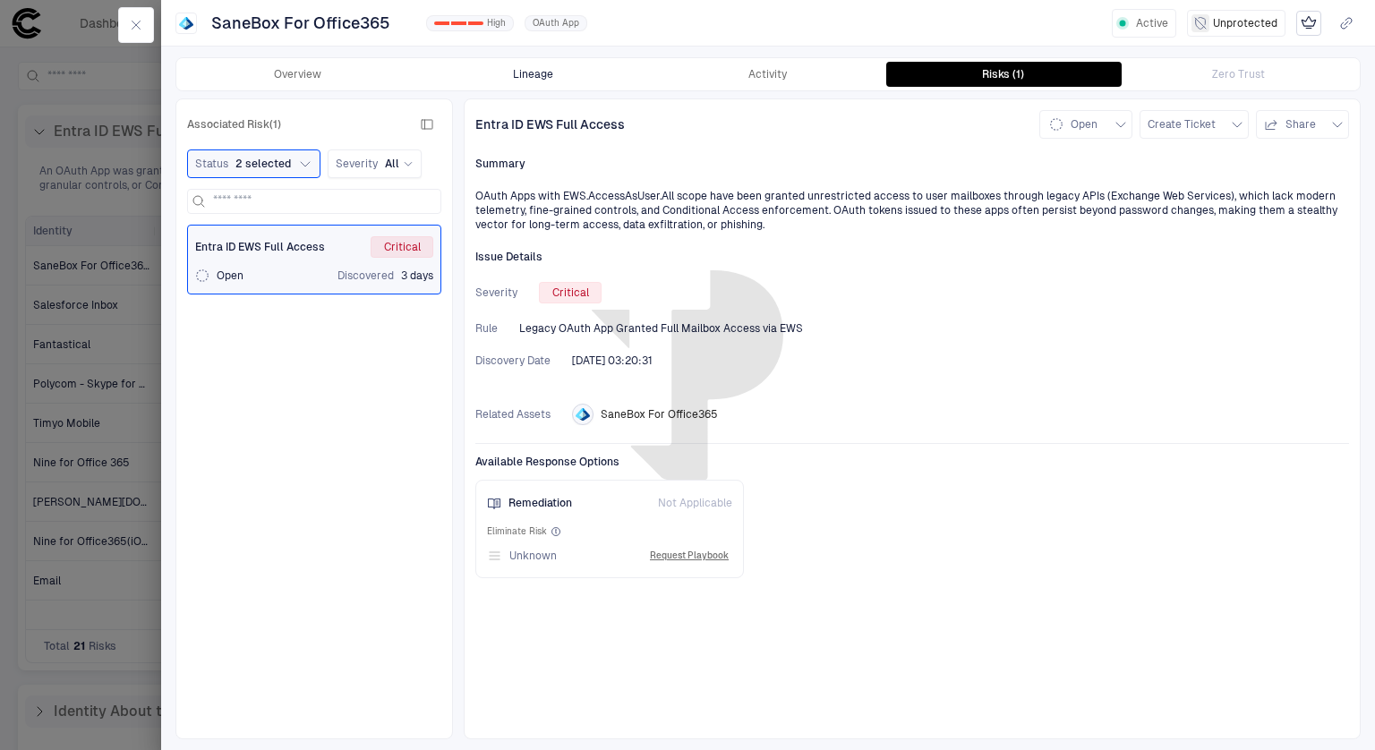
click at [569, 71] on button "Lineage" at bounding box center [532, 74] width 235 height 25
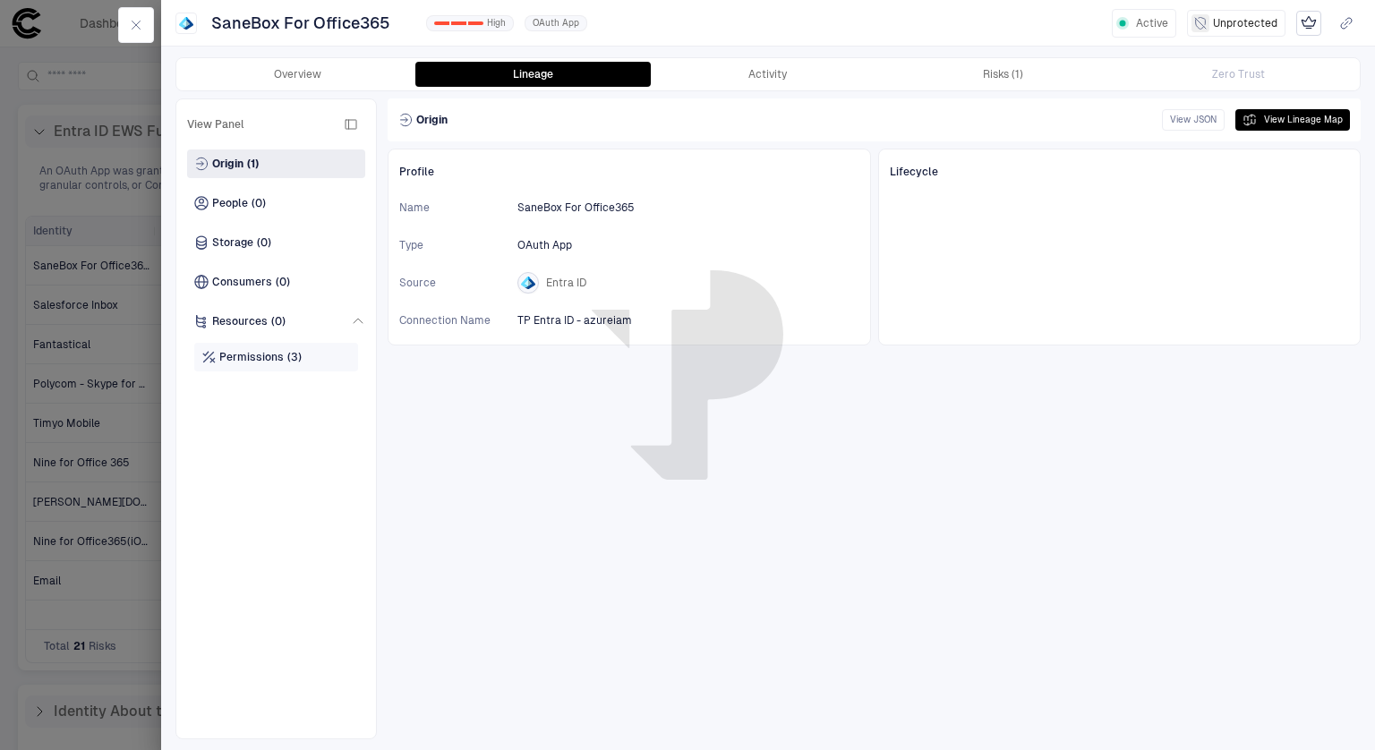
click at [280, 356] on span "Permissions" at bounding box center [251, 357] width 64 height 14
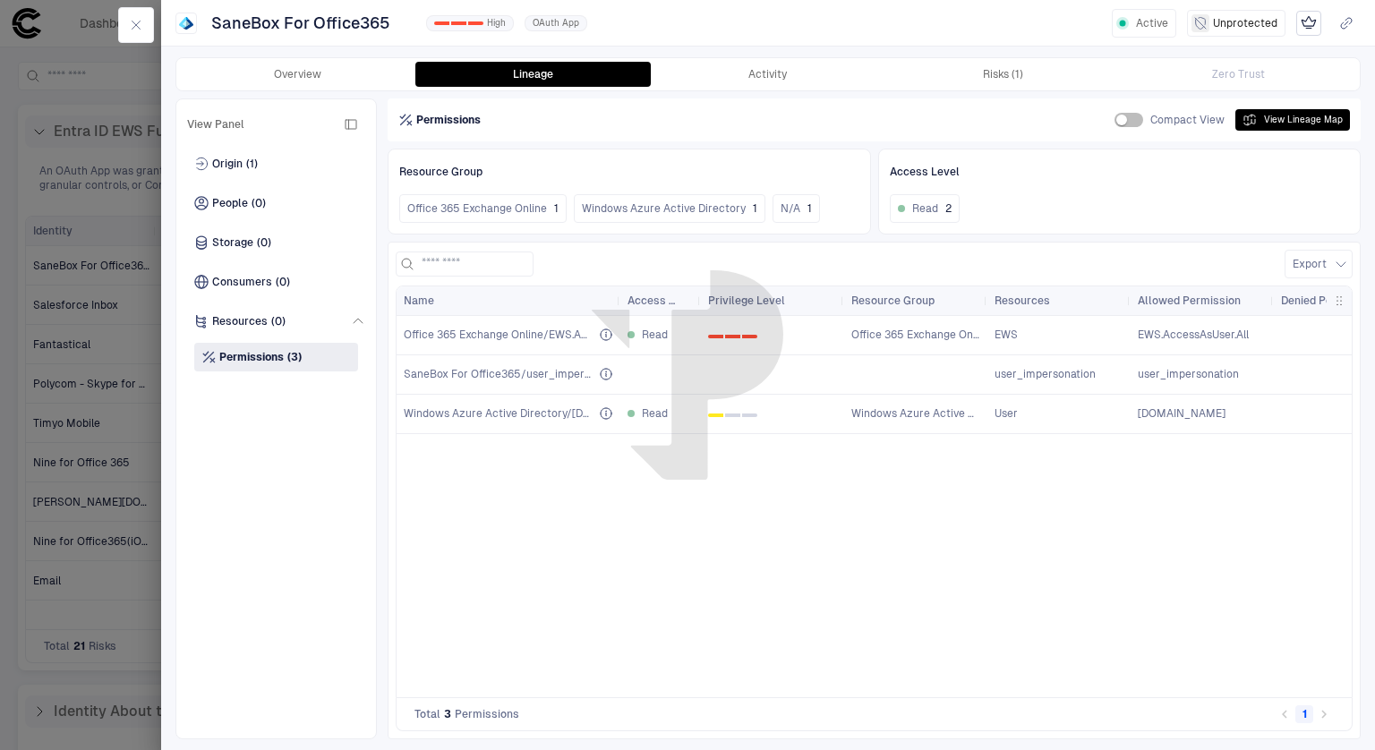
click at [620, 305] on div "Access Level" at bounding box center [660, 300] width 81 height 29
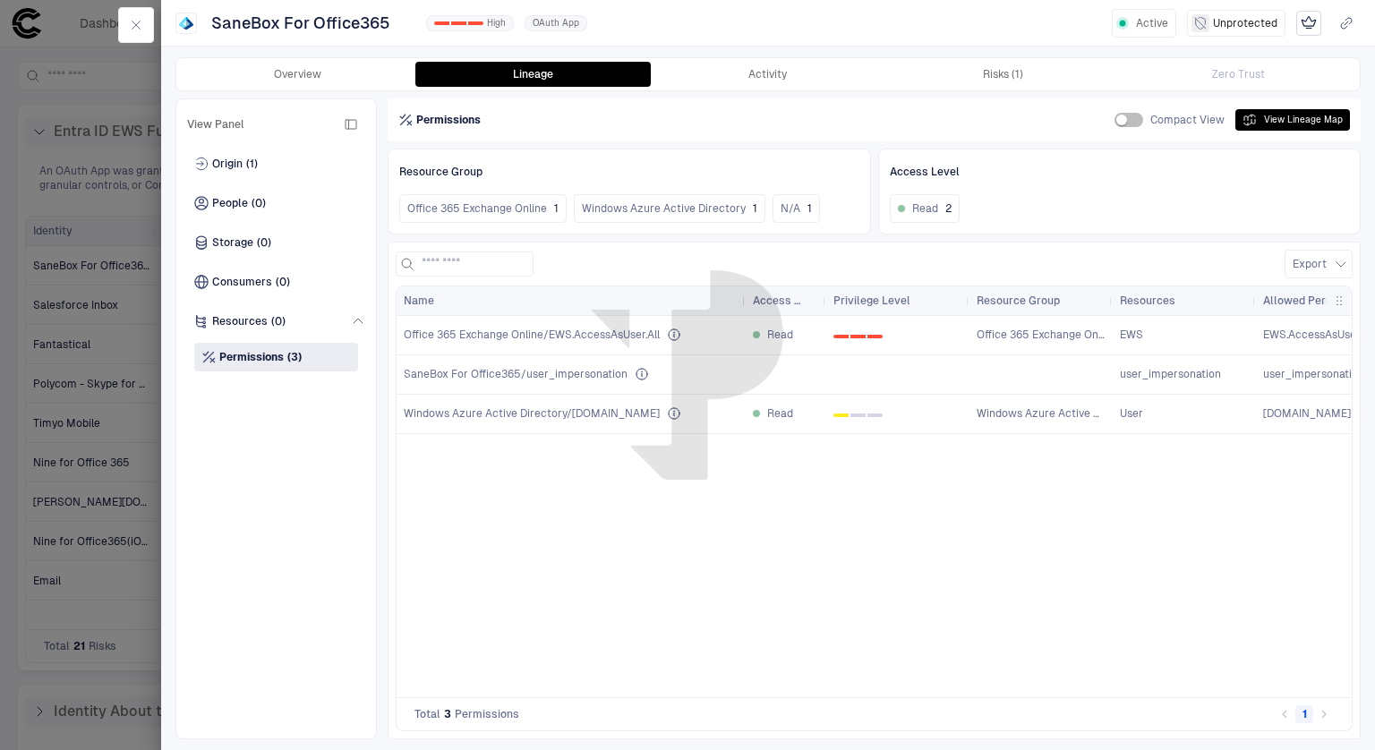
drag, startPoint x: 616, startPoint y: 307, endPoint x: 741, endPoint y: 300, distance: 125.5
click at [741, 300] on div at bounding box center [744, 300] width 7 height 29
drag, startPoint x: 550, startPoint y: 331, endPoint x: 659, endPoint y: 339, distance: 109.5
click at [659, 339] on span "Office 365 Exchange Online/EWS.AccessAsUser.All" at bounding box center [532, 335] width 256 height 14
copy span "EWS.AccessAsUser.All"
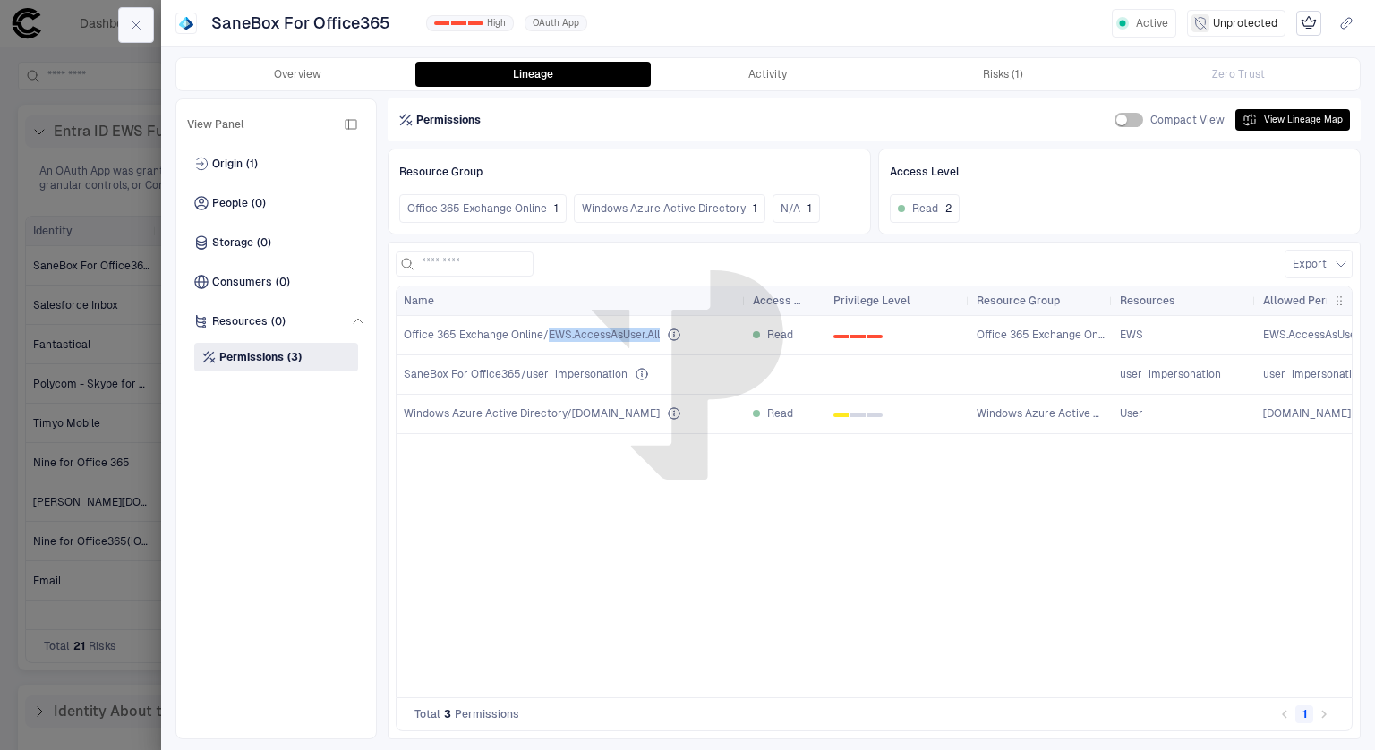
click at [137, 30] on icon "button" at bounding box center [136, 25] width 14 height 14
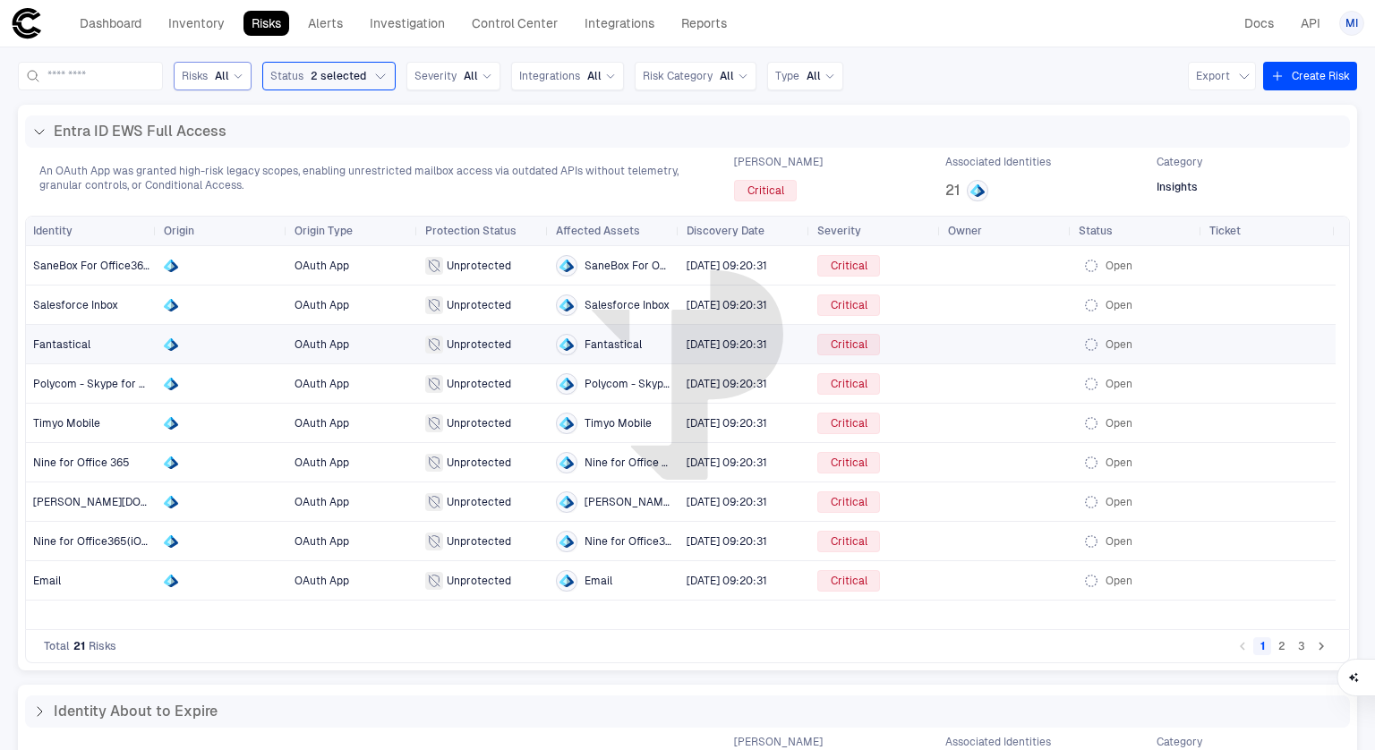
scroll to position [299, 0]
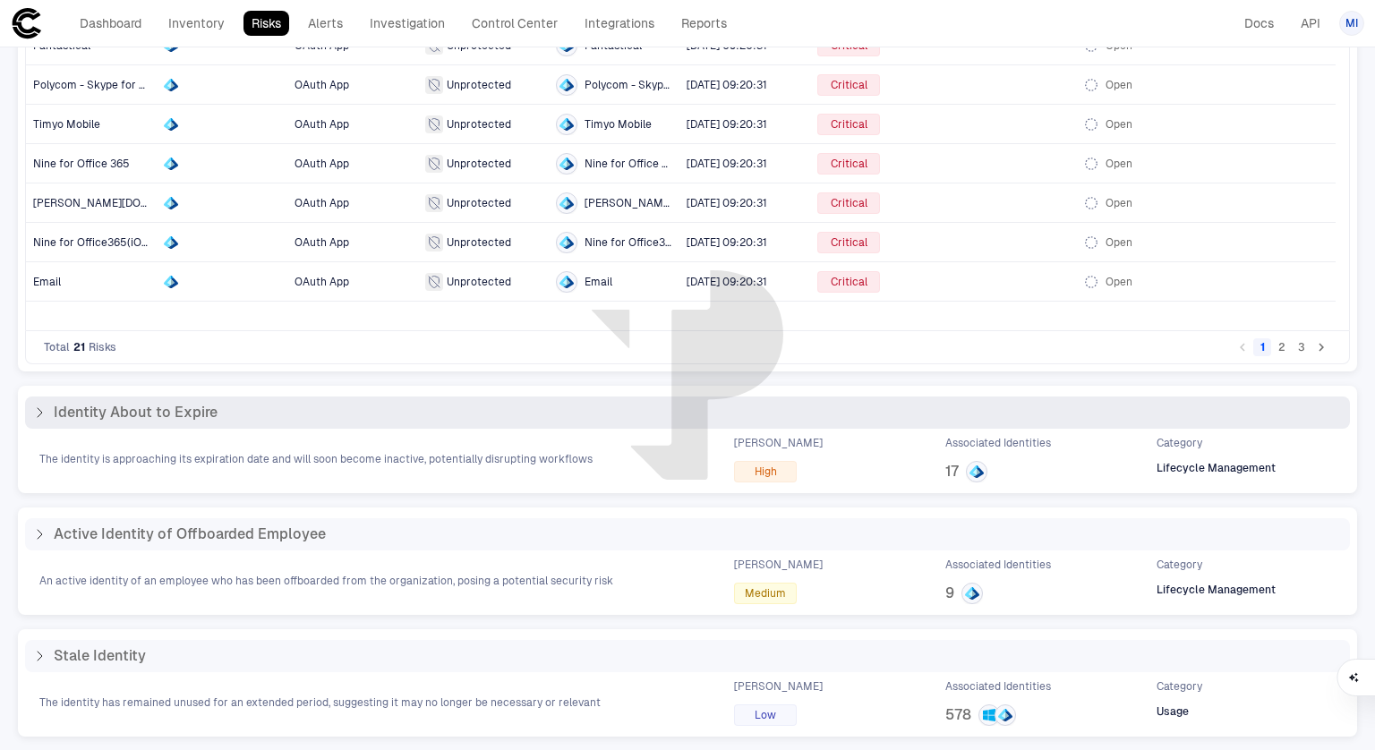
click at [141, 416] on span "Identity About to Expire" at bounding box center [136, 413] width 164 height 18
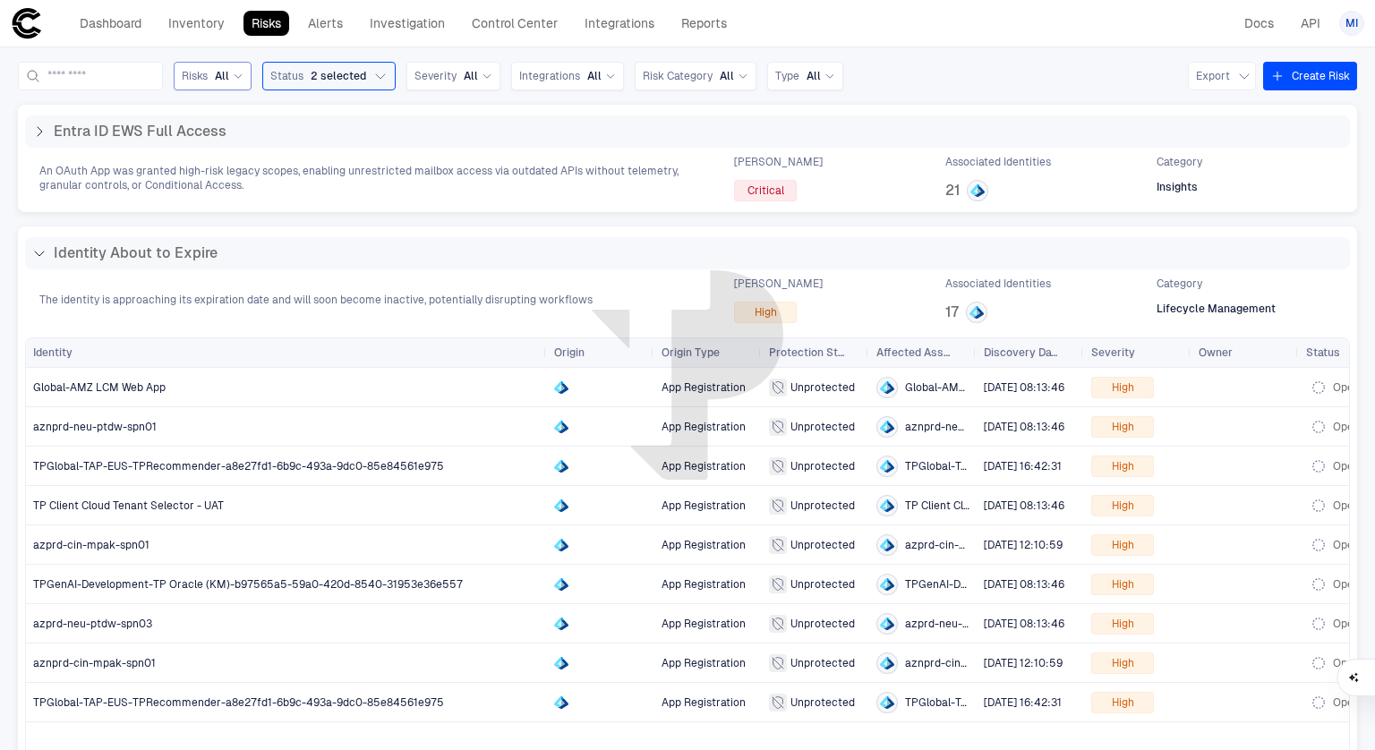
drag, startPoint x: 154, startPoint y: 358, endPoint x: 544, endPoint y: 436, distance: 398.0
click at [544, 436] on div "Identity Origin Origin Type Protection Status" at bounding box center [687, 544] width 1323 height 413
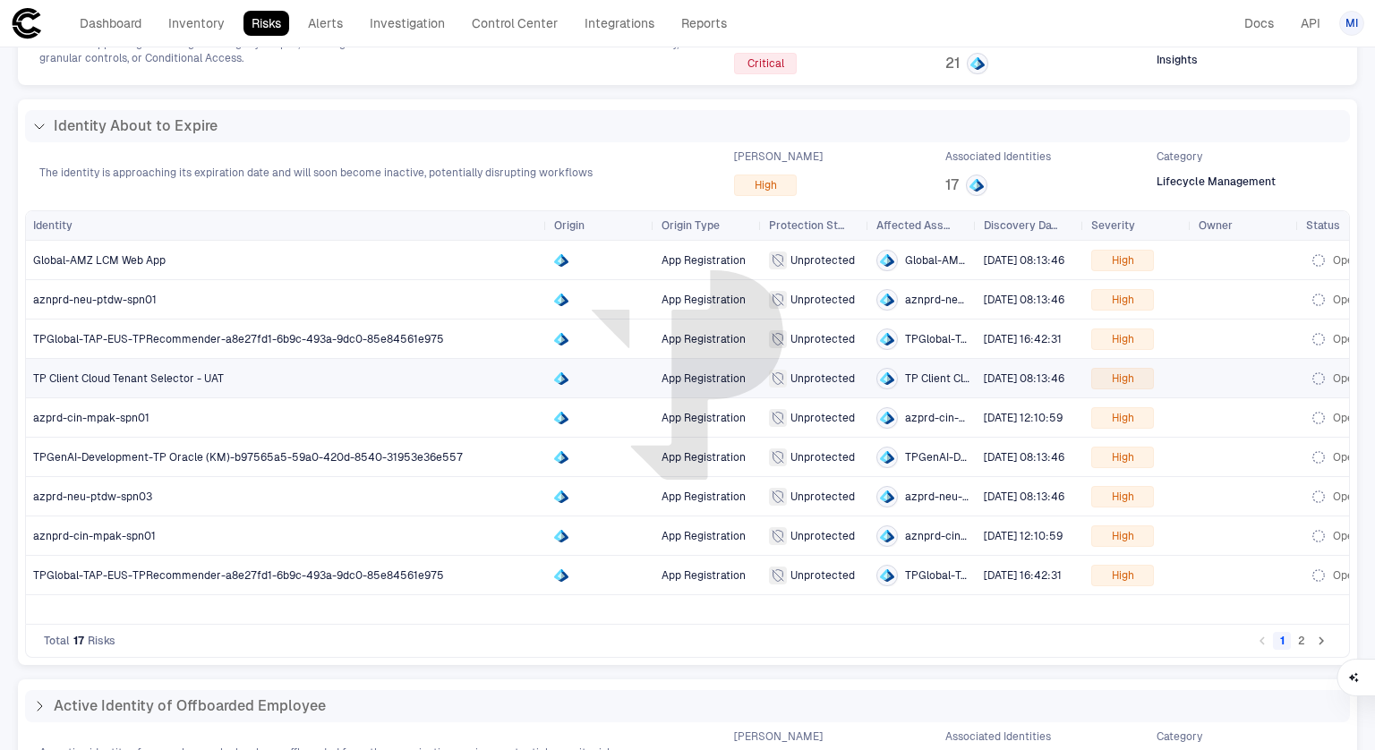
scroll to position [129, 0]
click at [1293, 639] on button "2" at bounding box center [1302, 639] width 18 height 18
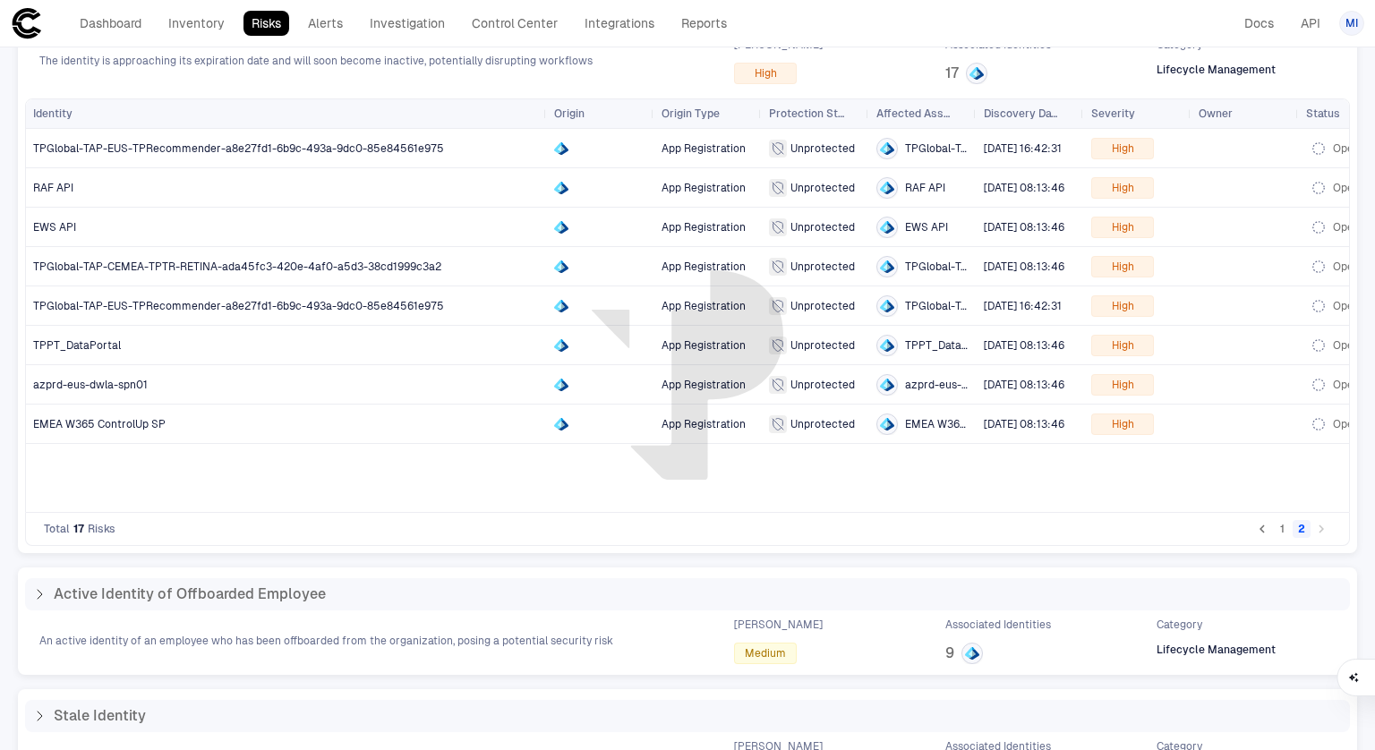
scroll to position [299, 0]
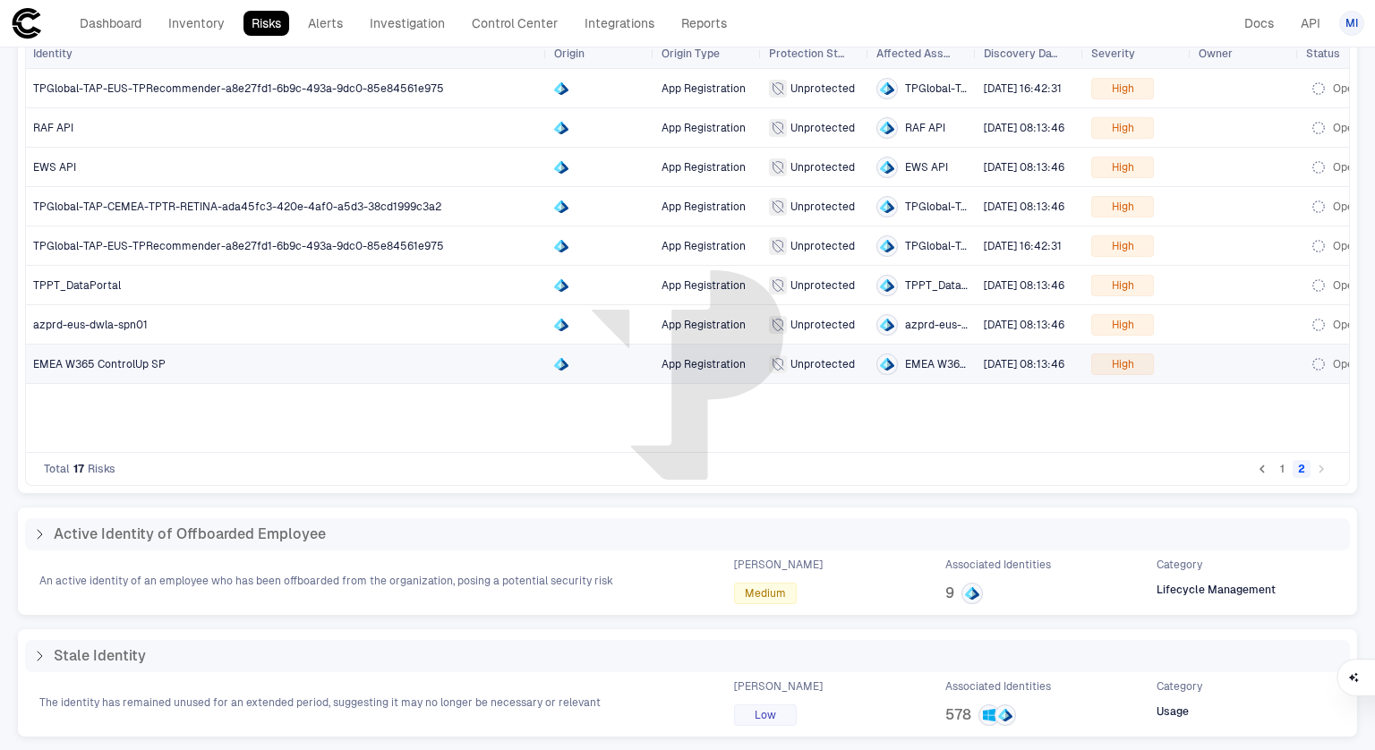
click at [156, 360] on span "EMEA W365 ControlUp SP" at bounding box center [99, 364] width 132 height 13
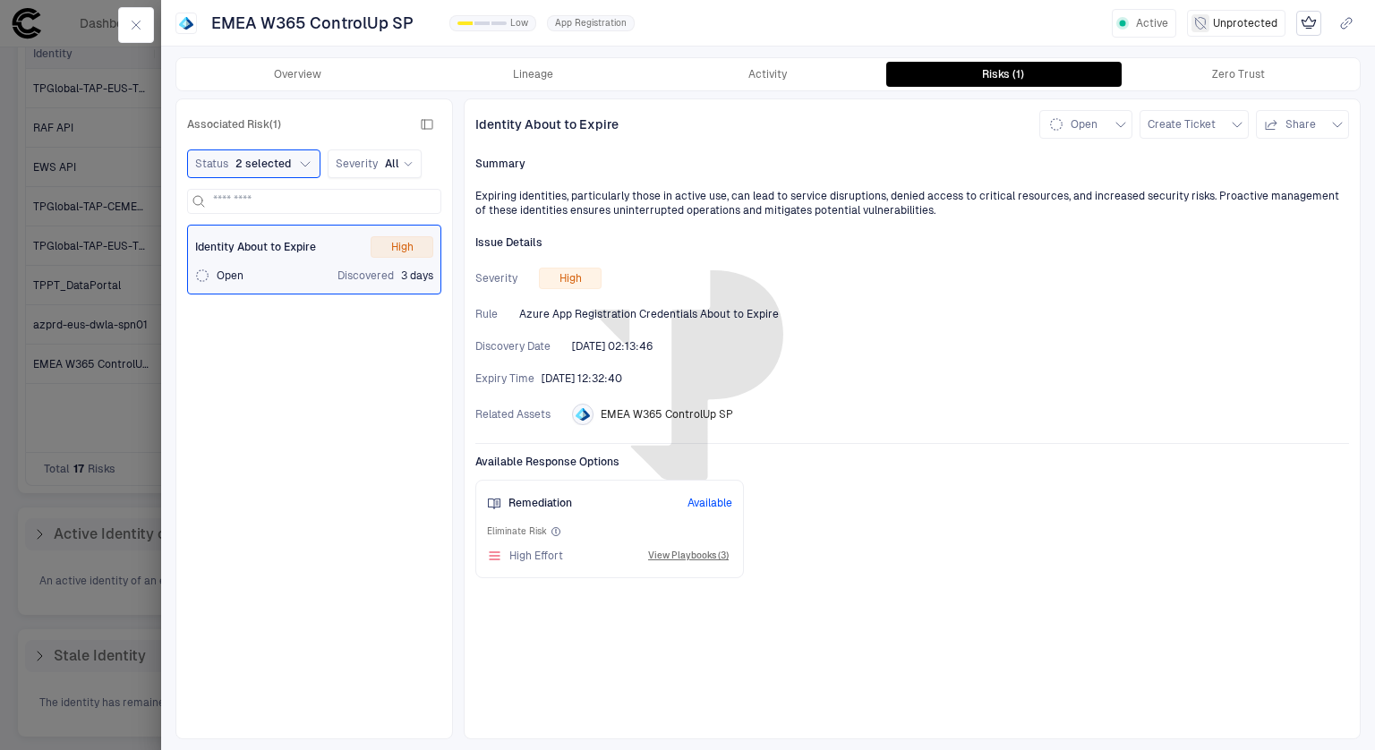
click at [608, 223] on div "Identity About to Expire Open Create Ticket Share Summary Expiring identities, …" at bounding box center [912, 418] width 897 height 641
click at [687, 558] on button "View Playbooks (3)" at bounding box center [689, 555] width 88 height 21
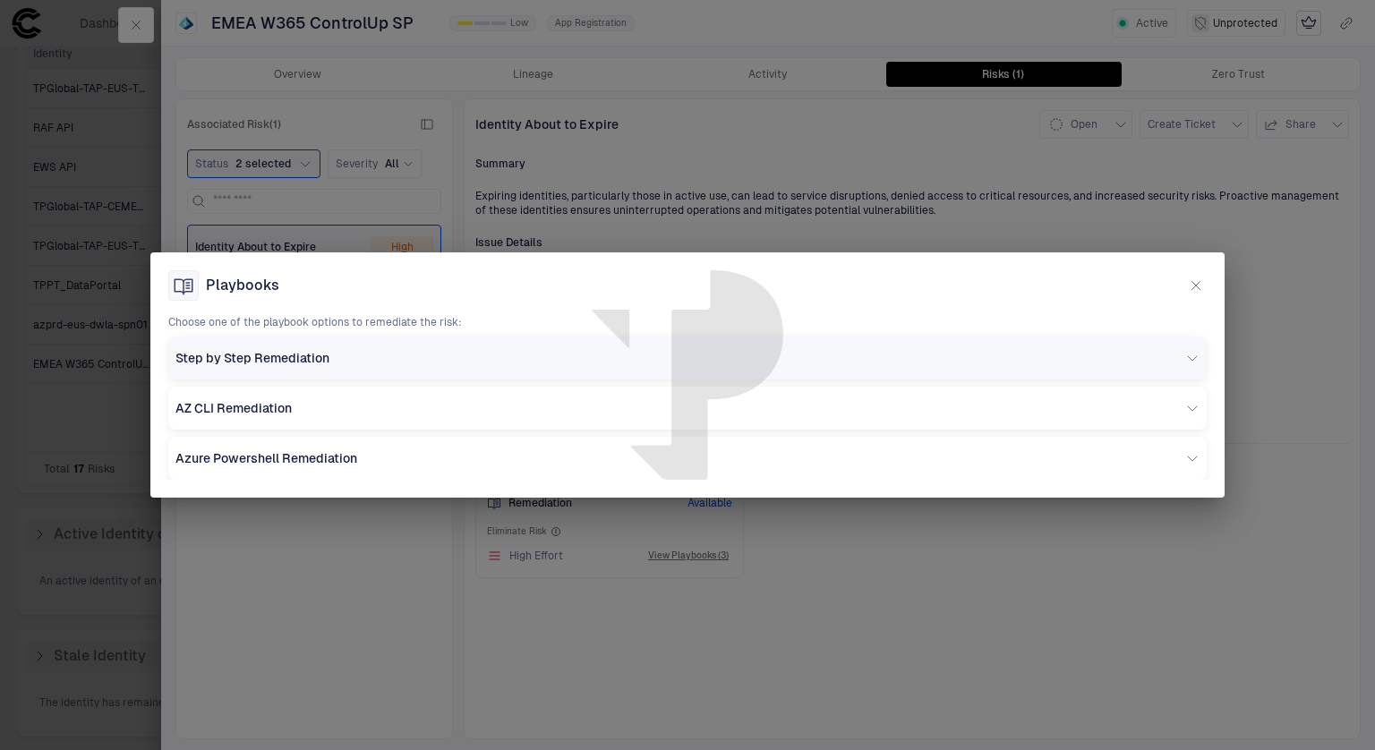
click at [497, 343] on div "Step by Step Remediation" at bounding box center [687, 358] width 1038 height 43
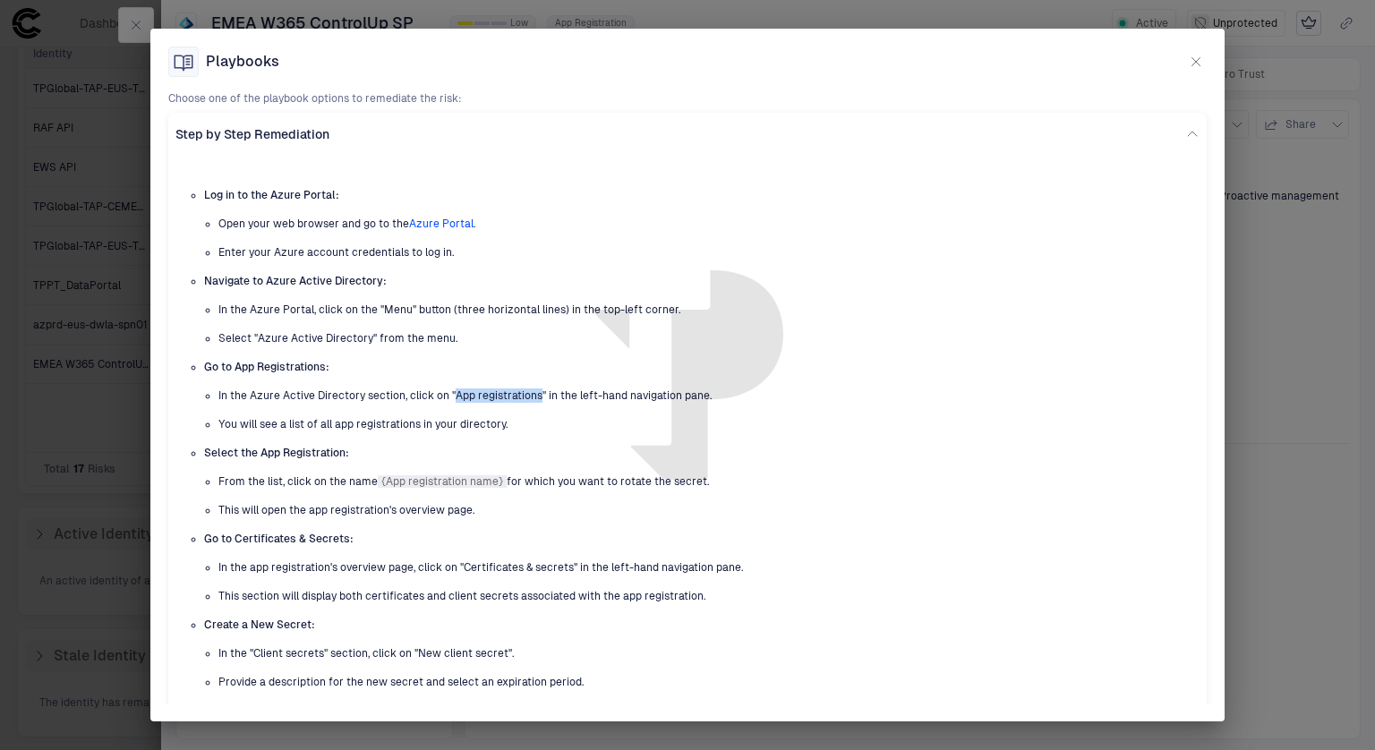
drag, startPoint x: 448, startPoint y: 397, endPoint x: 532, endPoint y: 397, distance: 83.3
click at [532, 397] on p "In the Azure Active Directory section, click on "App registrations" in the left…" at bounding box center [687, 396] width 938 height 14
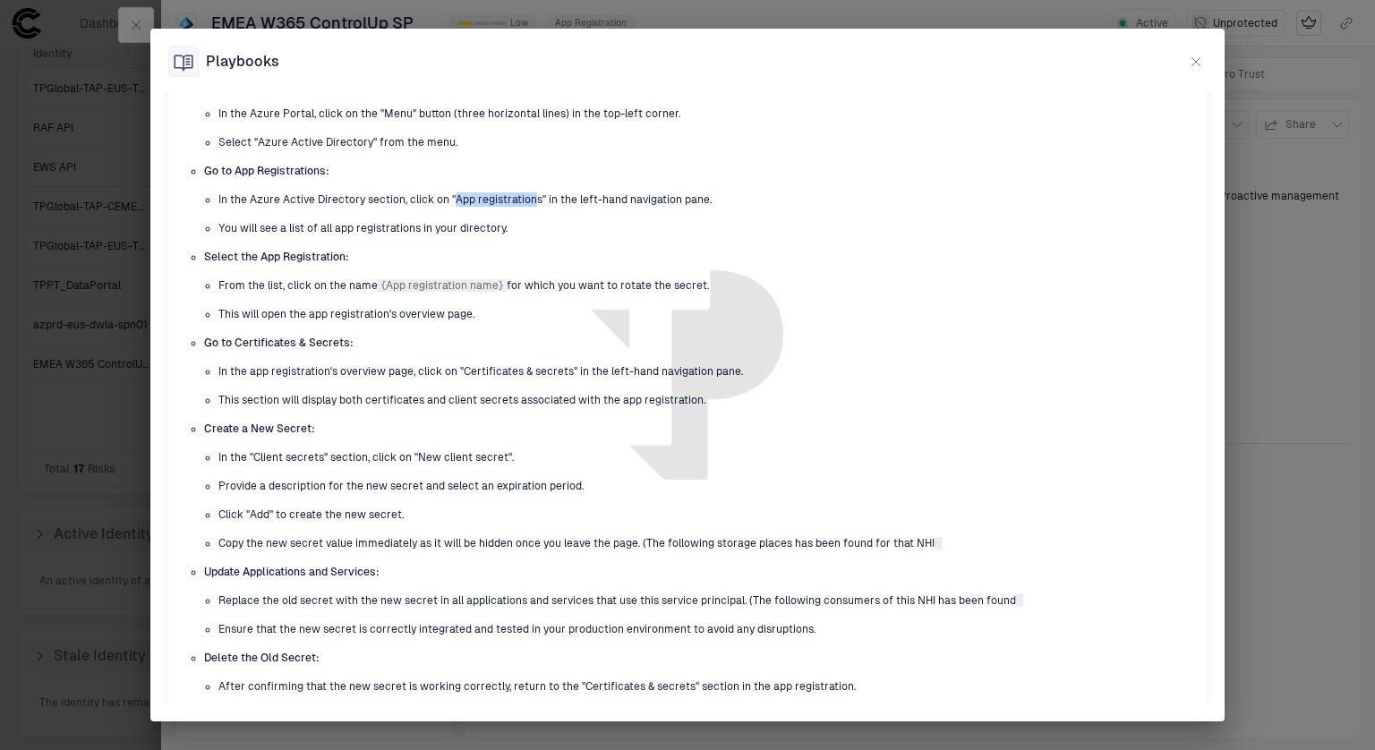
scroll to position [197, 0]
click at [1191, 60] on icon "button" at bounding box center [1196, 62] width 14 height 14
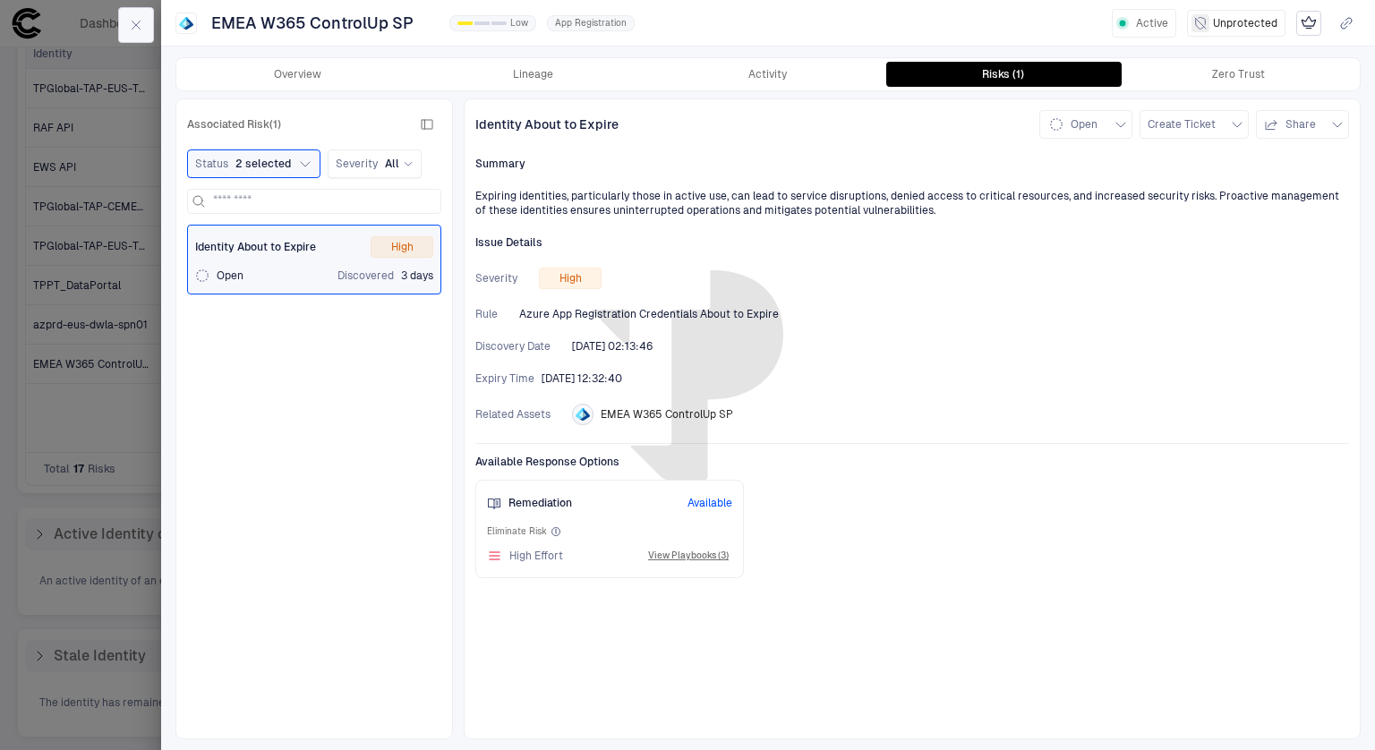
click at [129, 18] on icon "button" at bounding box center [136, 25] width 14 height 14
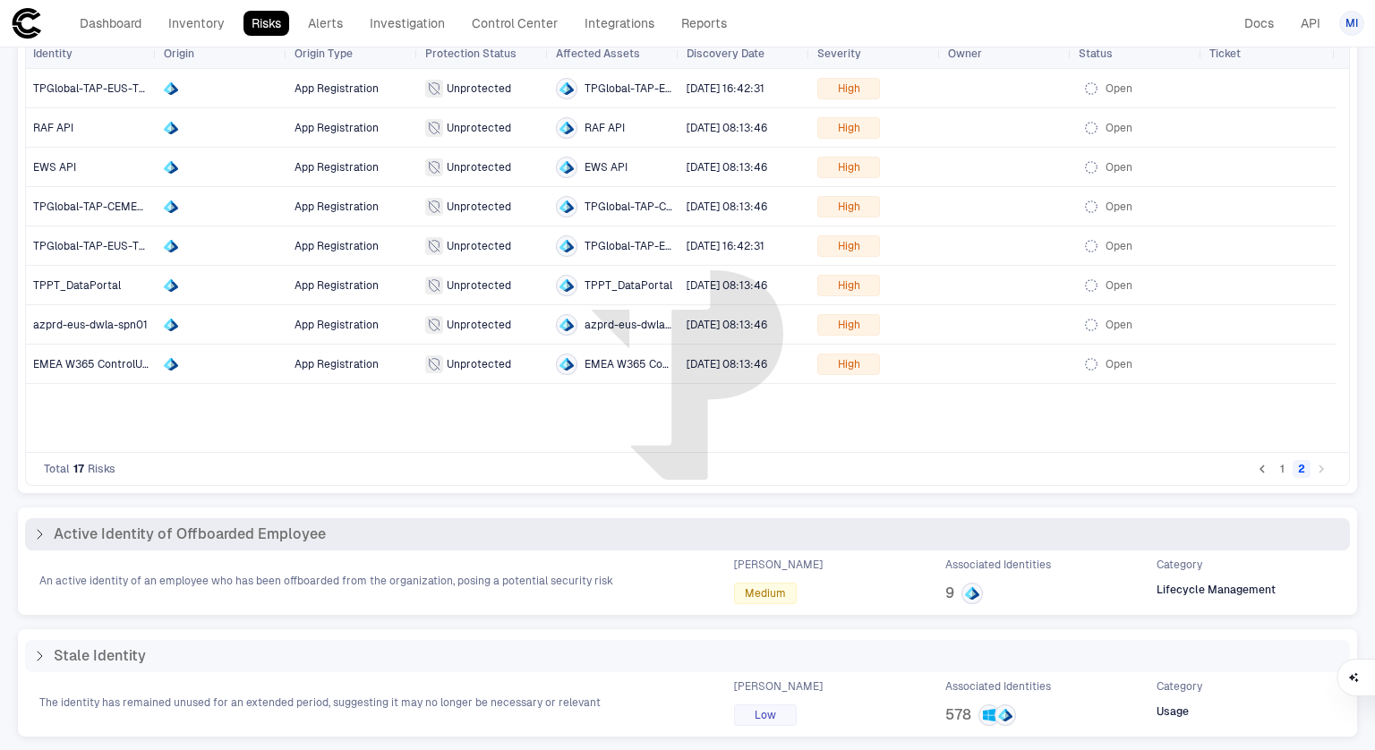
click at [236, 537] on span "Active Identity of Offboarded Employee" at bounding box center [190, 534] width 272 height 18
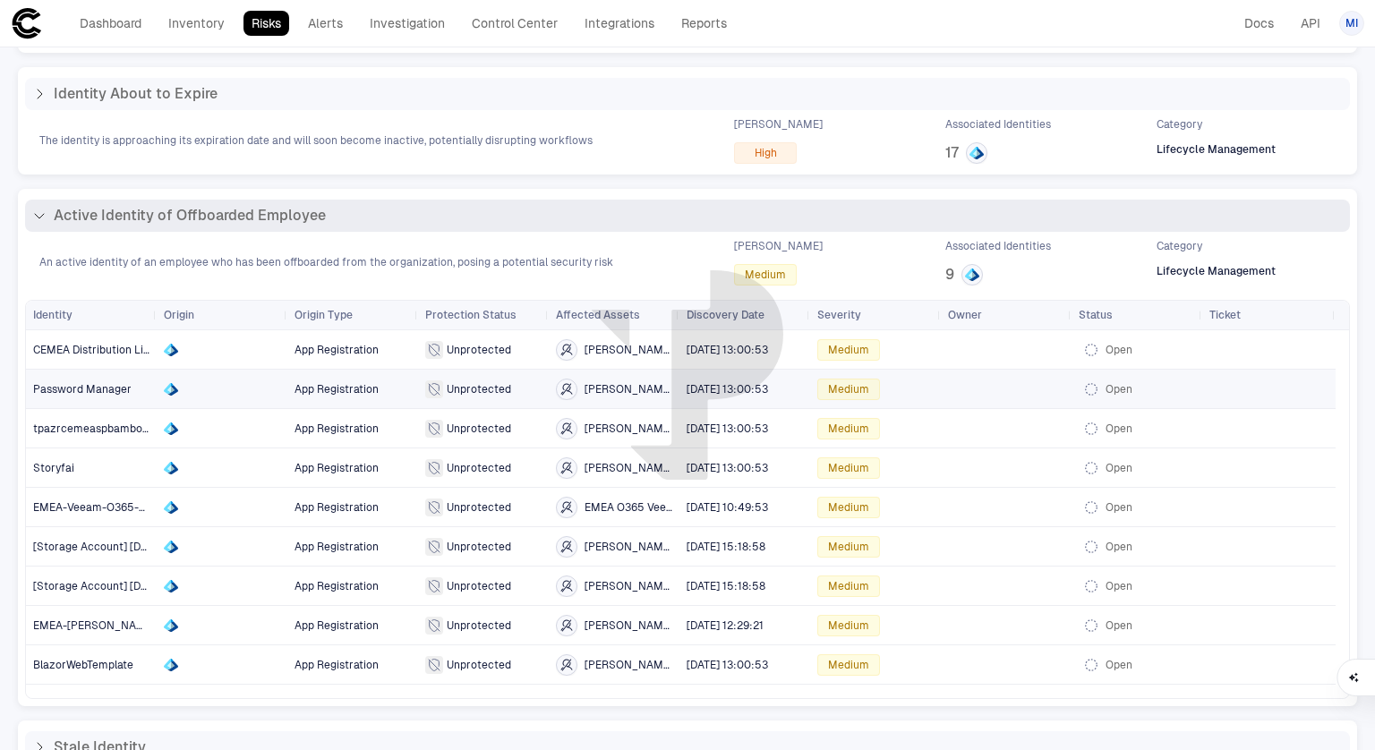
scroll to position [251, 0]
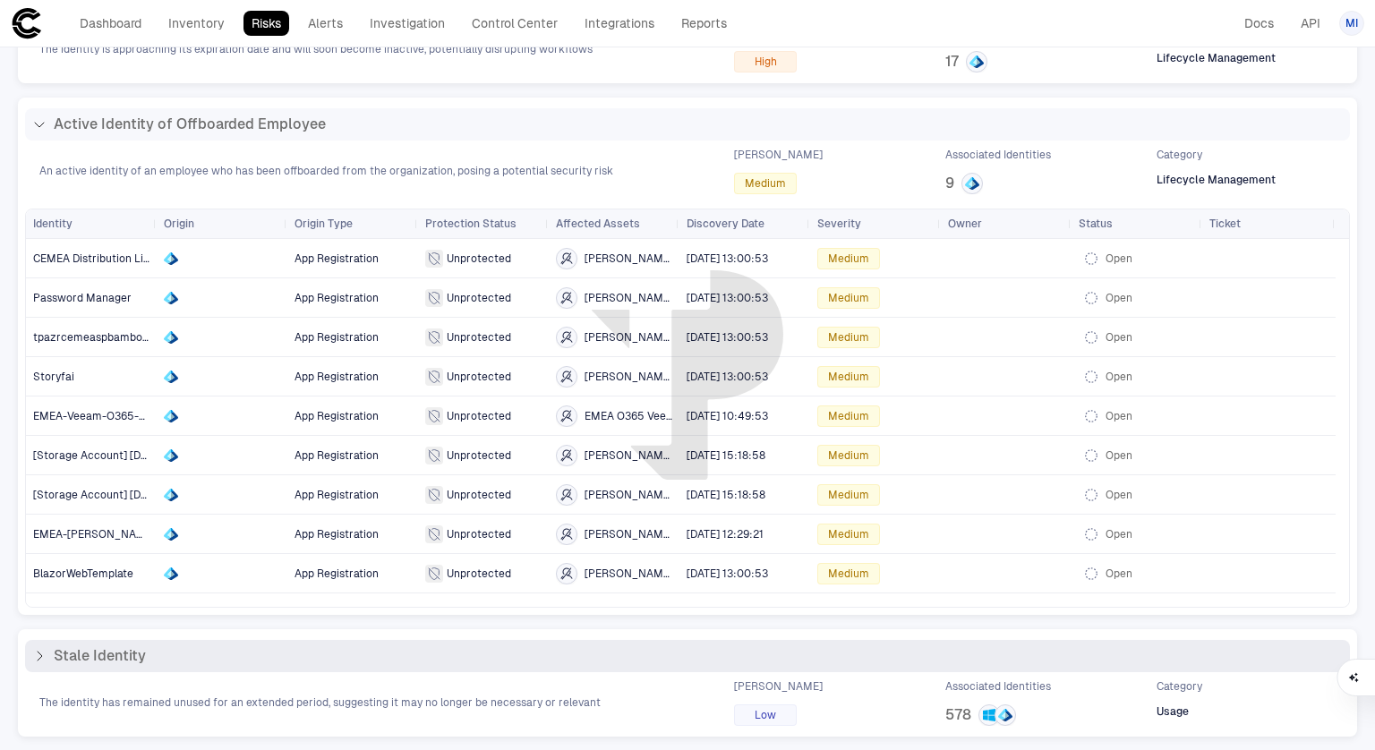
click at [138, 654] on span "Stale Identity" at bounding box center [100, 656] width 92 height 18
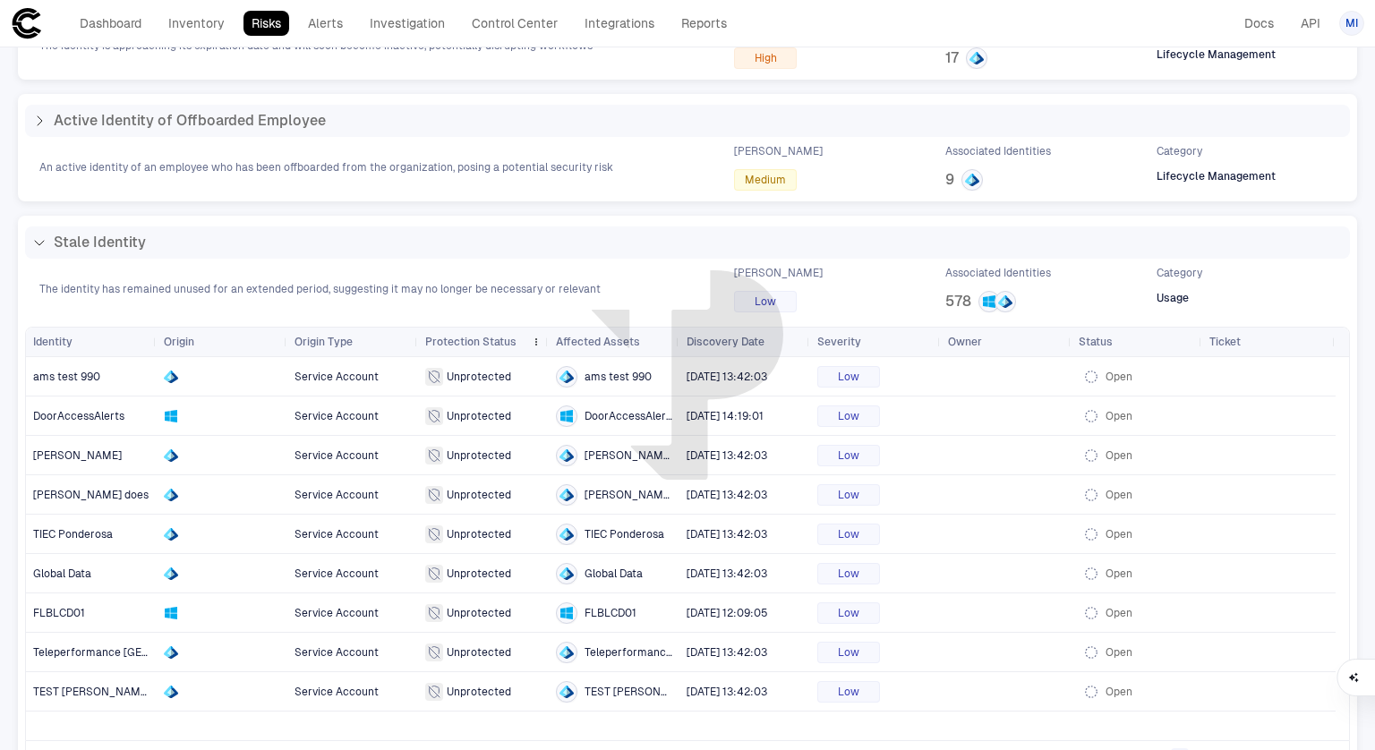
scroll to position [299, 0]
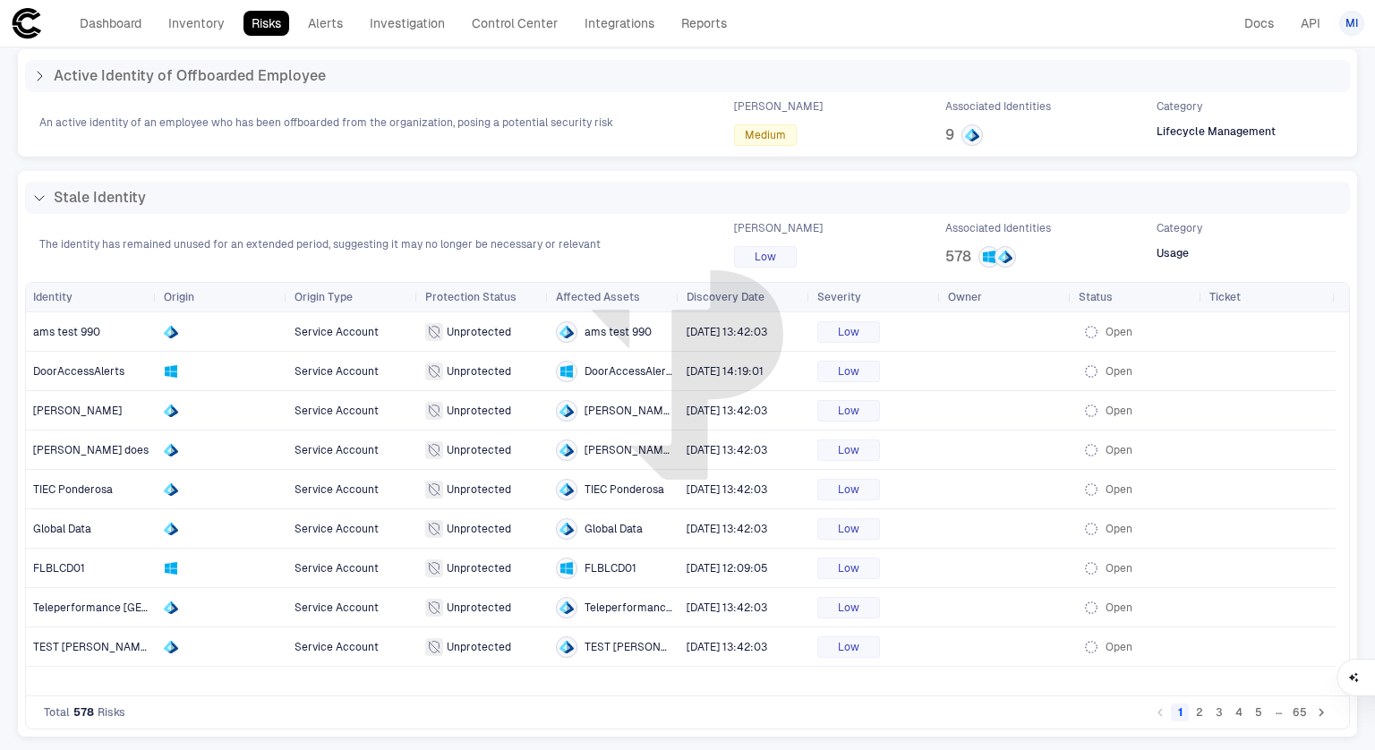
click at [1313, 712] on icon "Go to next page" at bounding box center [1321, 713] width 16 height 16
click at [72, 530] on span "z_vltrader" at bounding box center [59, 529] width 52 height 13
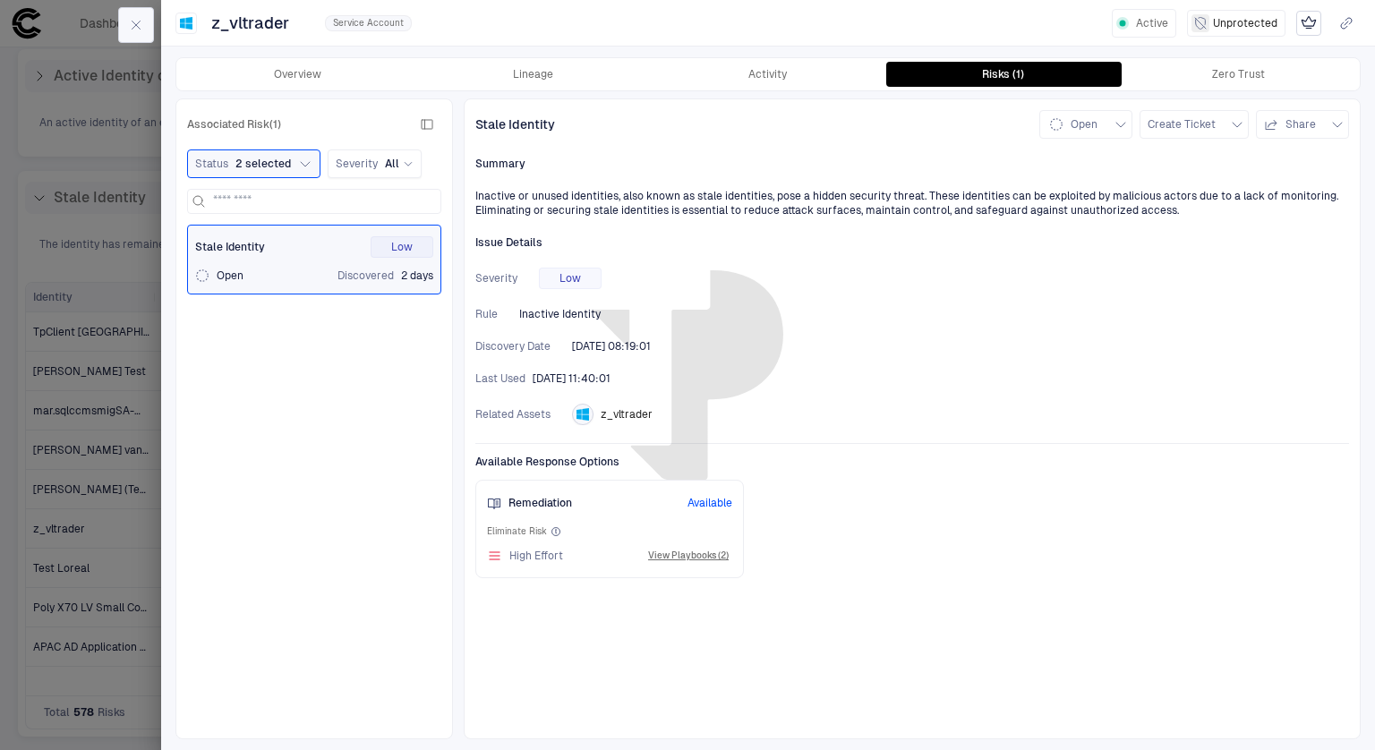
click at [144, 34] on button "button" at bounding box center [136, 25] width 36 height 36
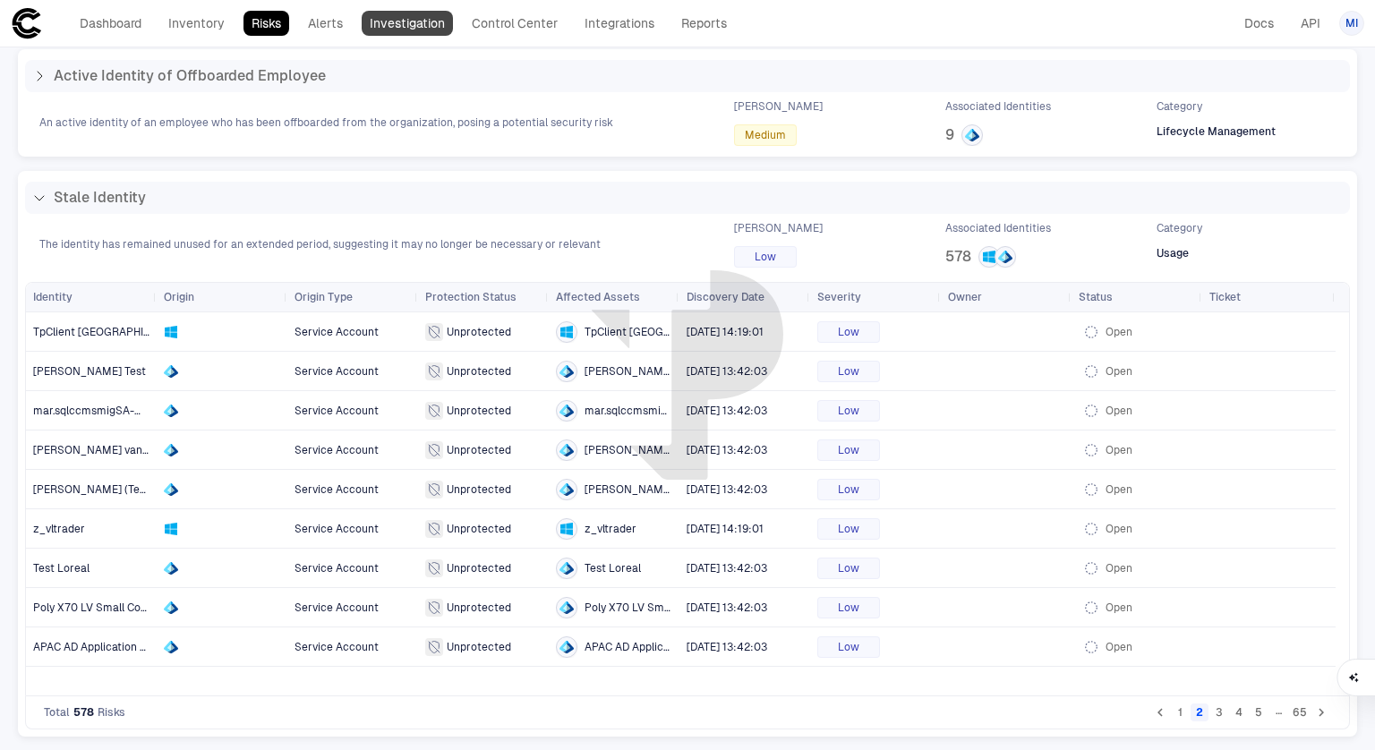
click at [404, 28] on link "Investigation" at bounding box center [407, 23] width 91 height 25
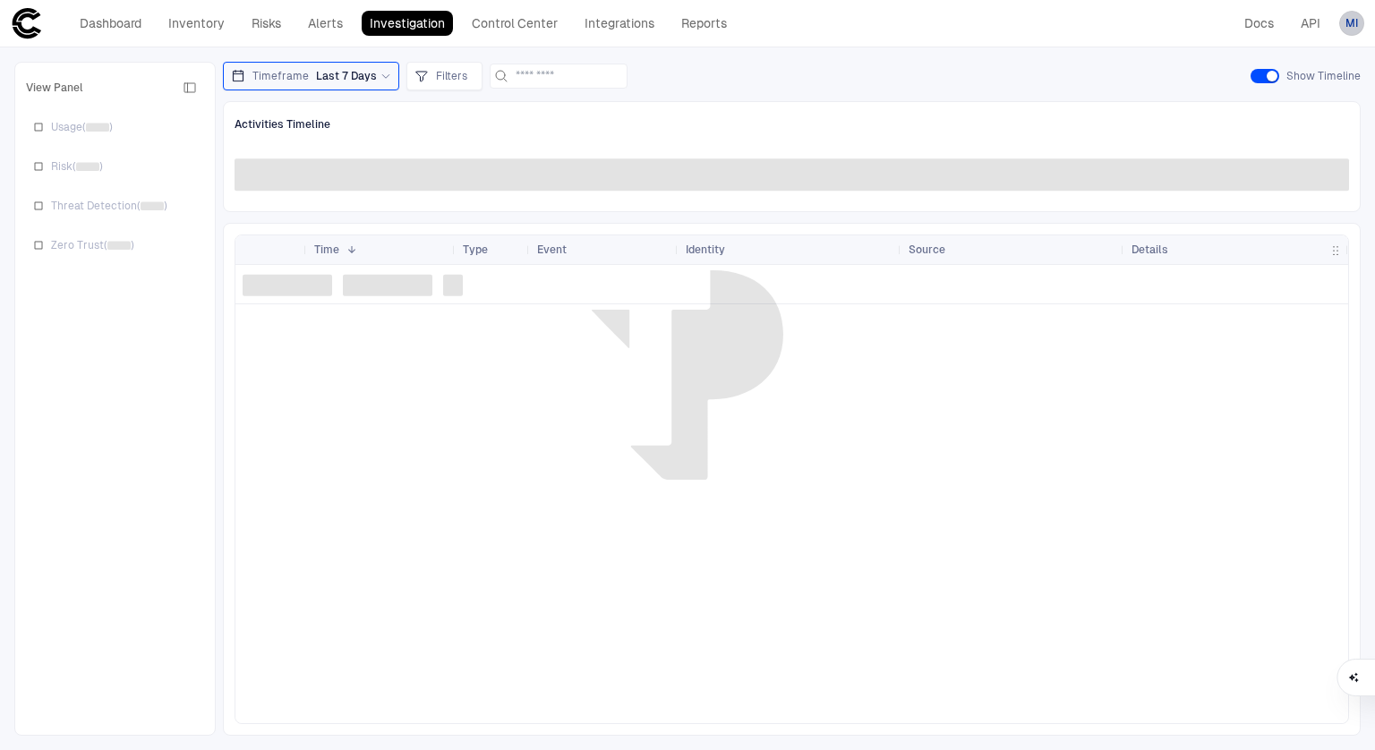
click at [1353, 25] on span "MI" at bounding box center [1351, 23] width 13 height 14
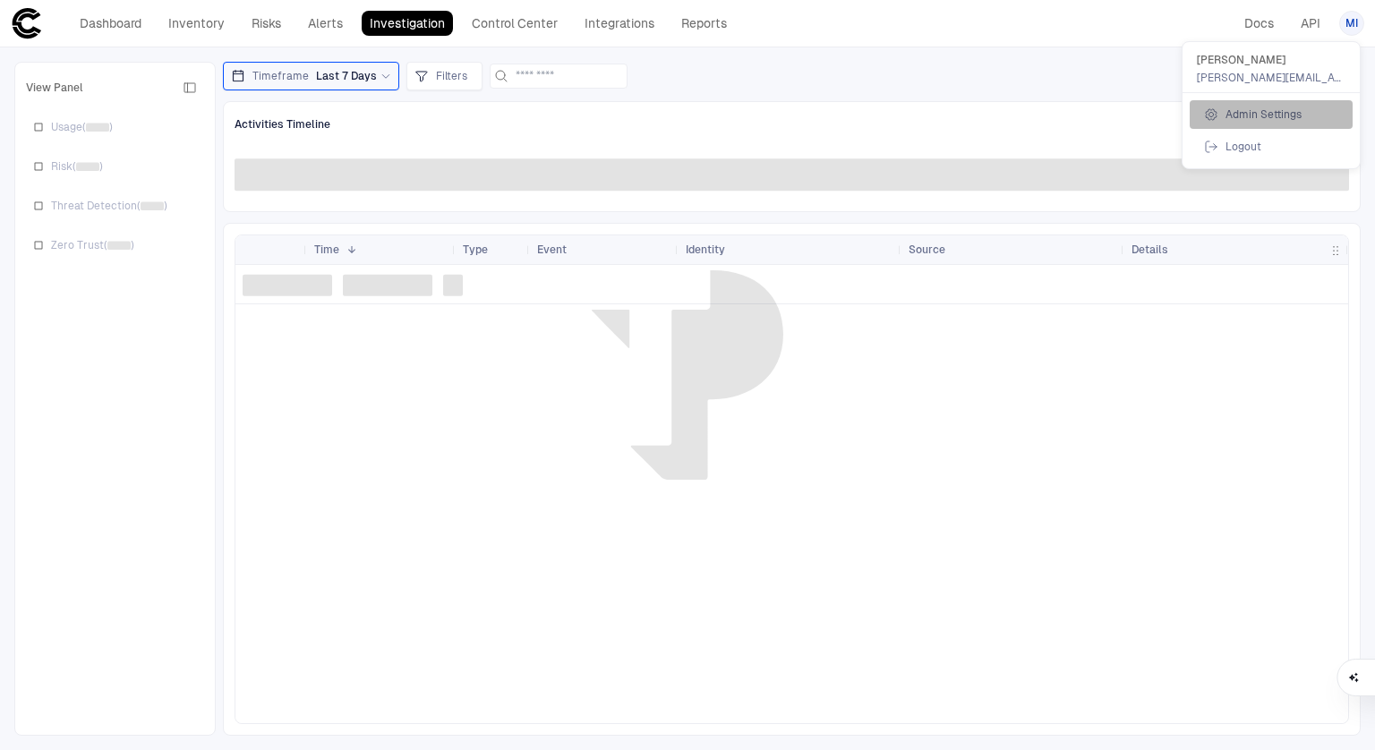
click at [1262, 117] on span "Admin Settings" at bounding box center [1264, 114] width 76 height 14
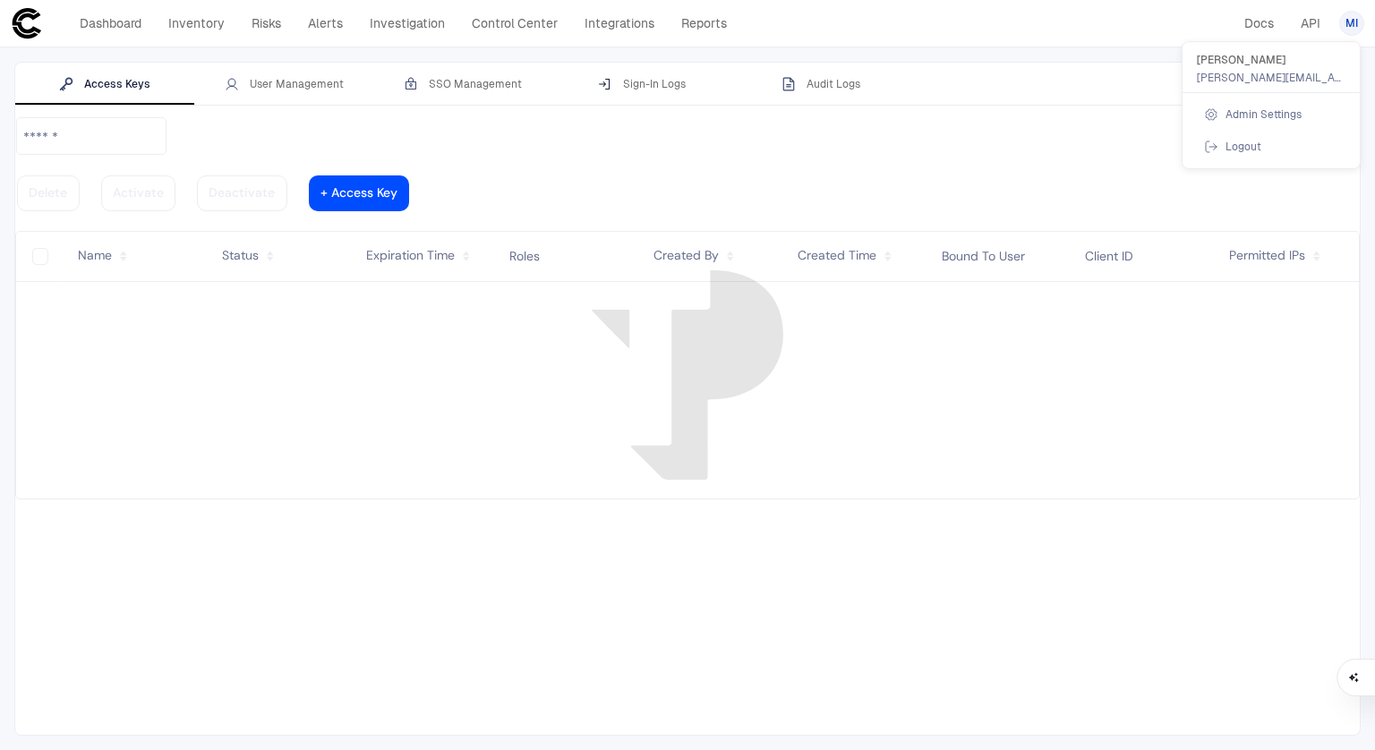
click at [314, 77] on div at bounding box center [687, 375] width 1375 height 750
click at [314, 77] on body "defs Dashboard Inventory Risks Alerts Investigation Control Center Integrations…" at bounding box center [687, 375] width 1375 height 750
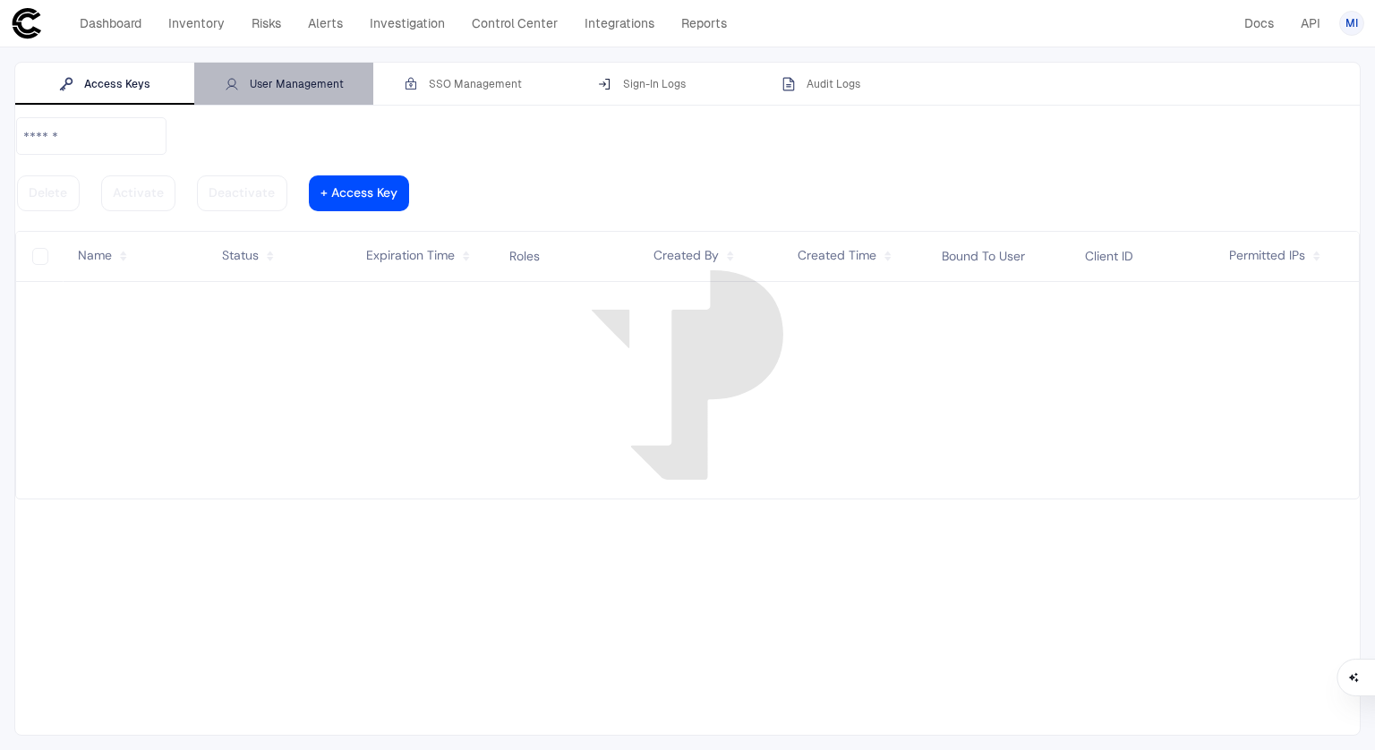
click at [312, 85] on div "User Management" at bounding box center [284, 84] width 119 height 14
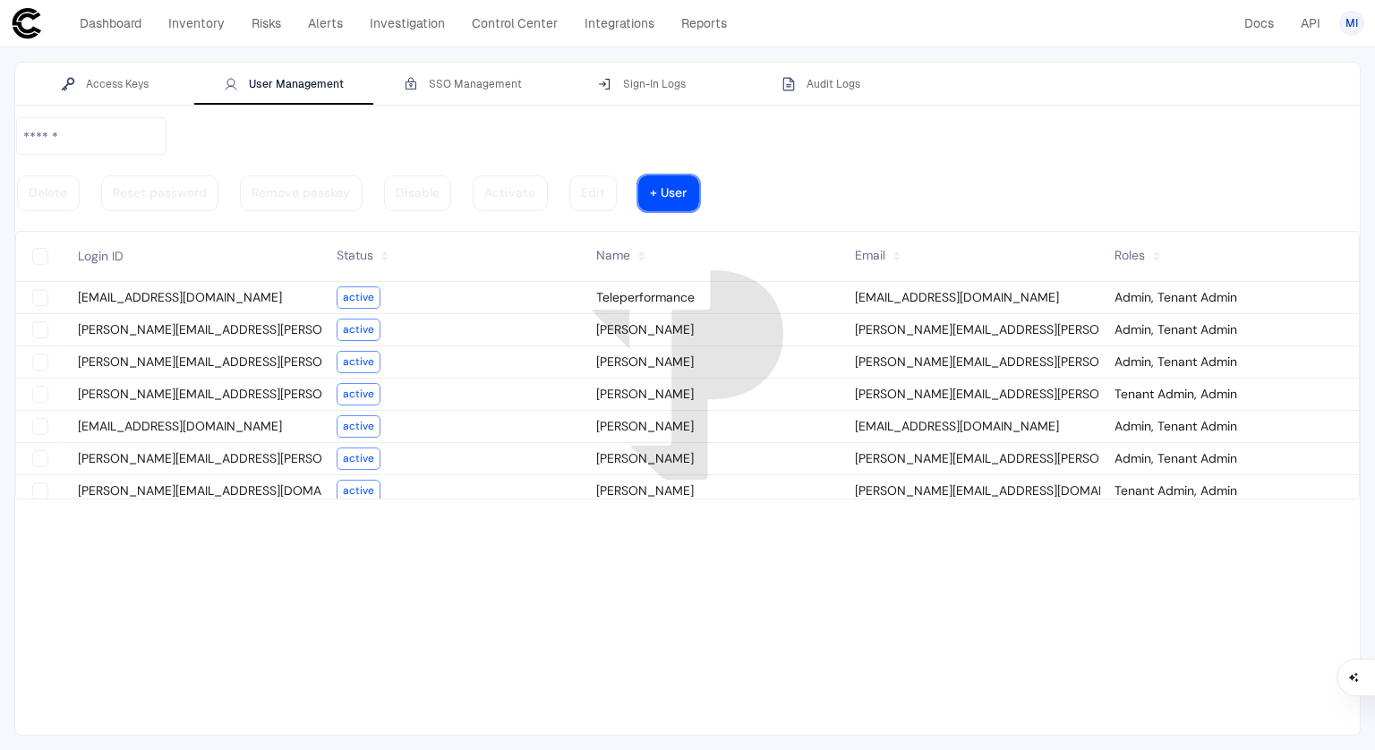
click at [687, 189] on div at bounding box center [668, 193] width 37 height 9
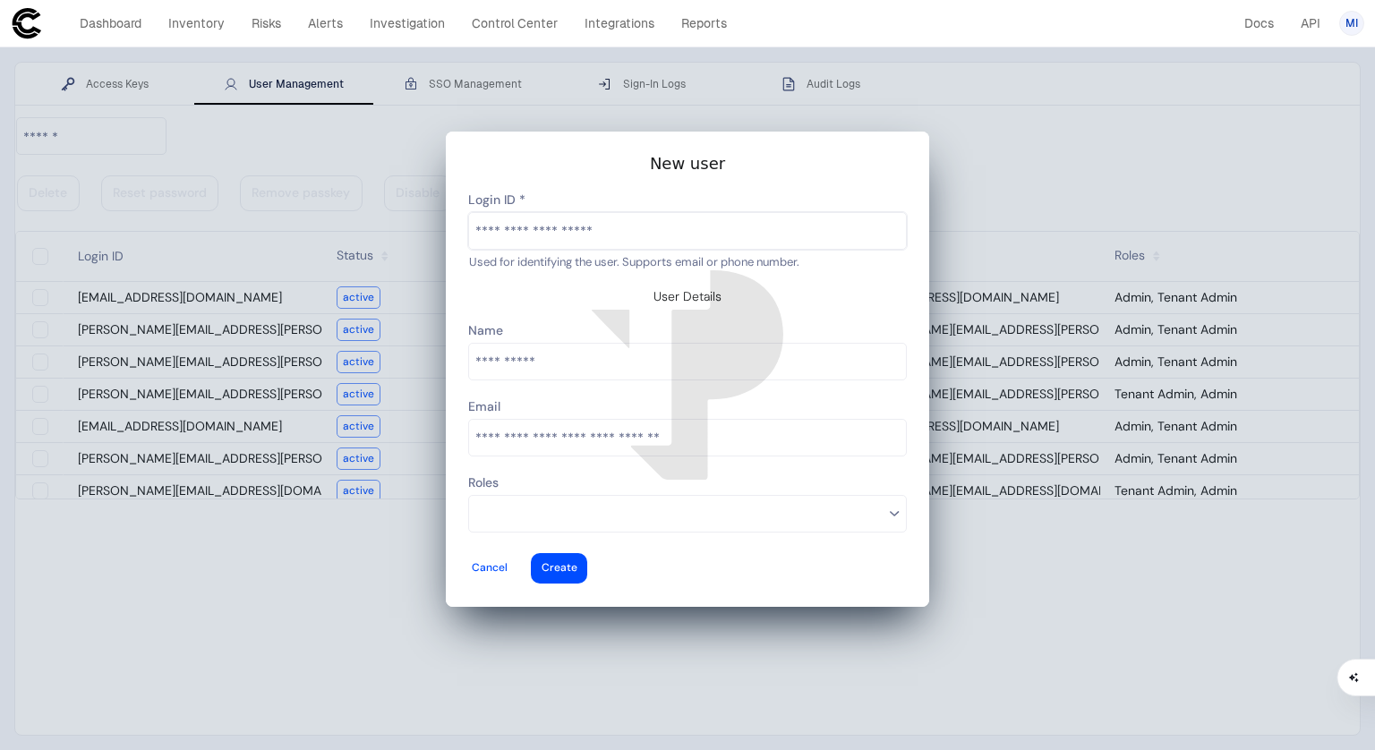
click at [609, 238] on input "text" at bounding box center [687, 231] width 437 height 36
type input "**********"
type vaadin-text-field "[PERSON_NAME][EMAIL_ADDRESS][DOMAIN_NAME]"
type descope-text-field "[PERSON_NAME][EMAIL_ADDRESS][DOMAIN_NAME]"
type input "**********"
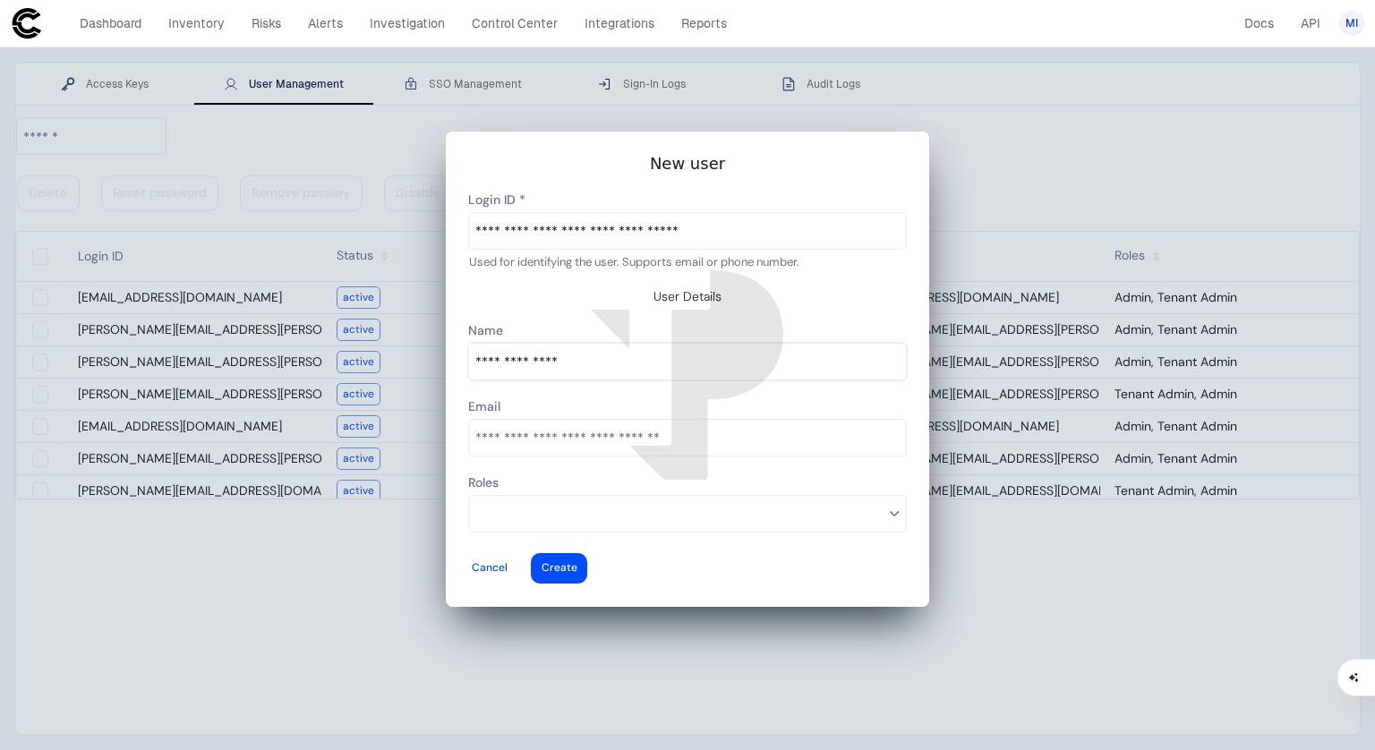
type vaadin-text-field "[PERSON_NAME]"
type descope-text-field "[PERSON_NAME]"
click at [551, 495] on vaadin-multi-select-combo-box-container at bounding box center [687, 514] width 439 height 38
type input "**********"
type vaadin-email-field "[PERSON_NAME][EMAIL_ADDRESS][DOMAIN_NAME]"
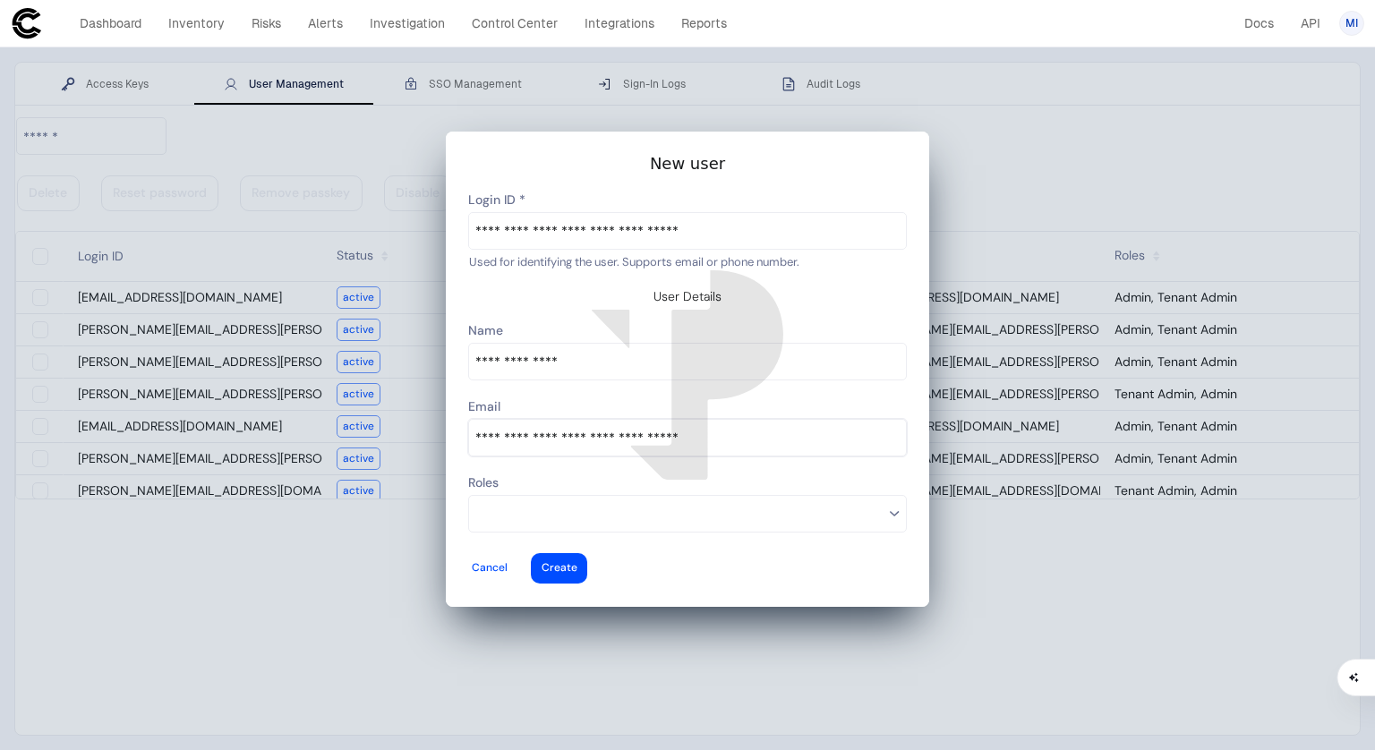
type descope-email-field "[PERSON_NAME][EMAIL_ADDRESS][DOMAIN_NAME]"
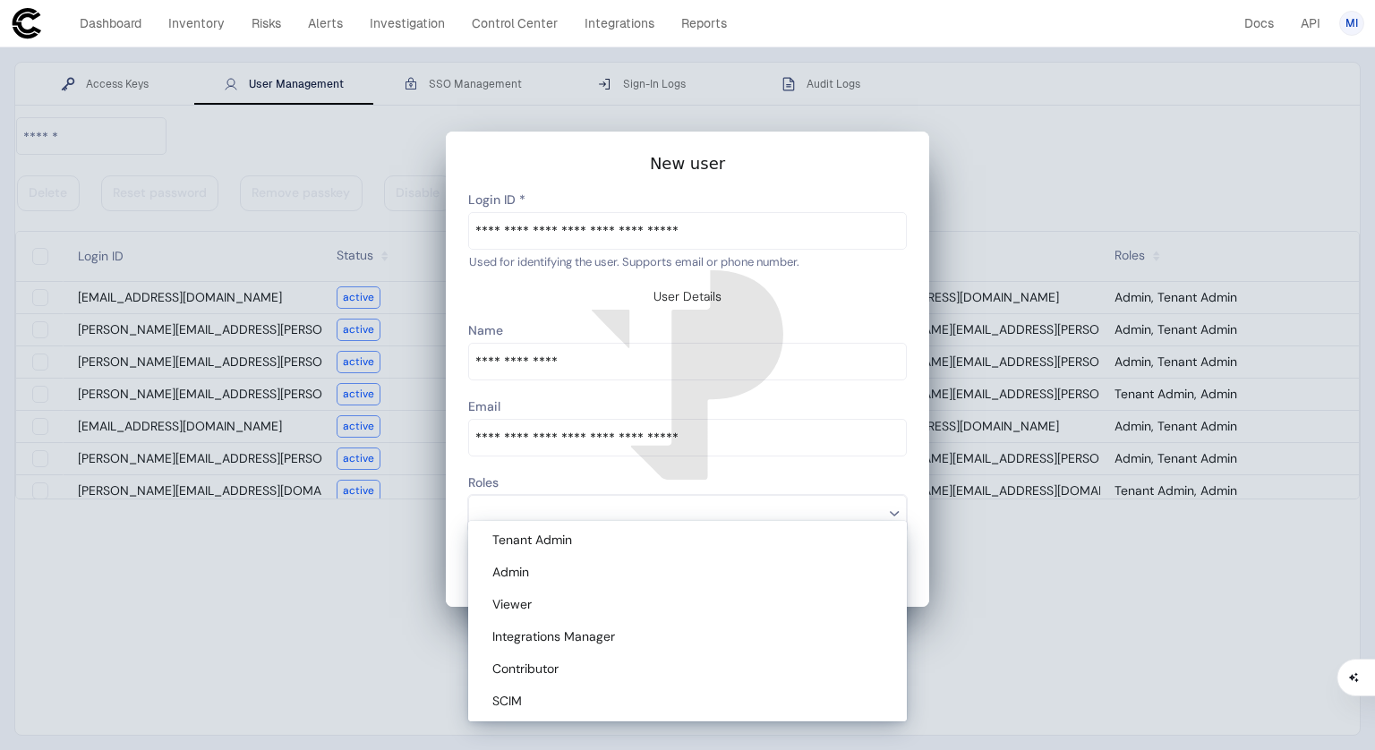
click at [524, 548] on span "Tenant Admin" at bounding box center [532, 540] width 80 height 16
click at [525, 565] on span "Admin" at bounding box center [510, 572] width 37 height 16
type descope-multi-select-combo-box "Tenant Admin,Admin"
click at [859, 473] on div "Roles" at bounding box center [687, 484] width 439 height 22
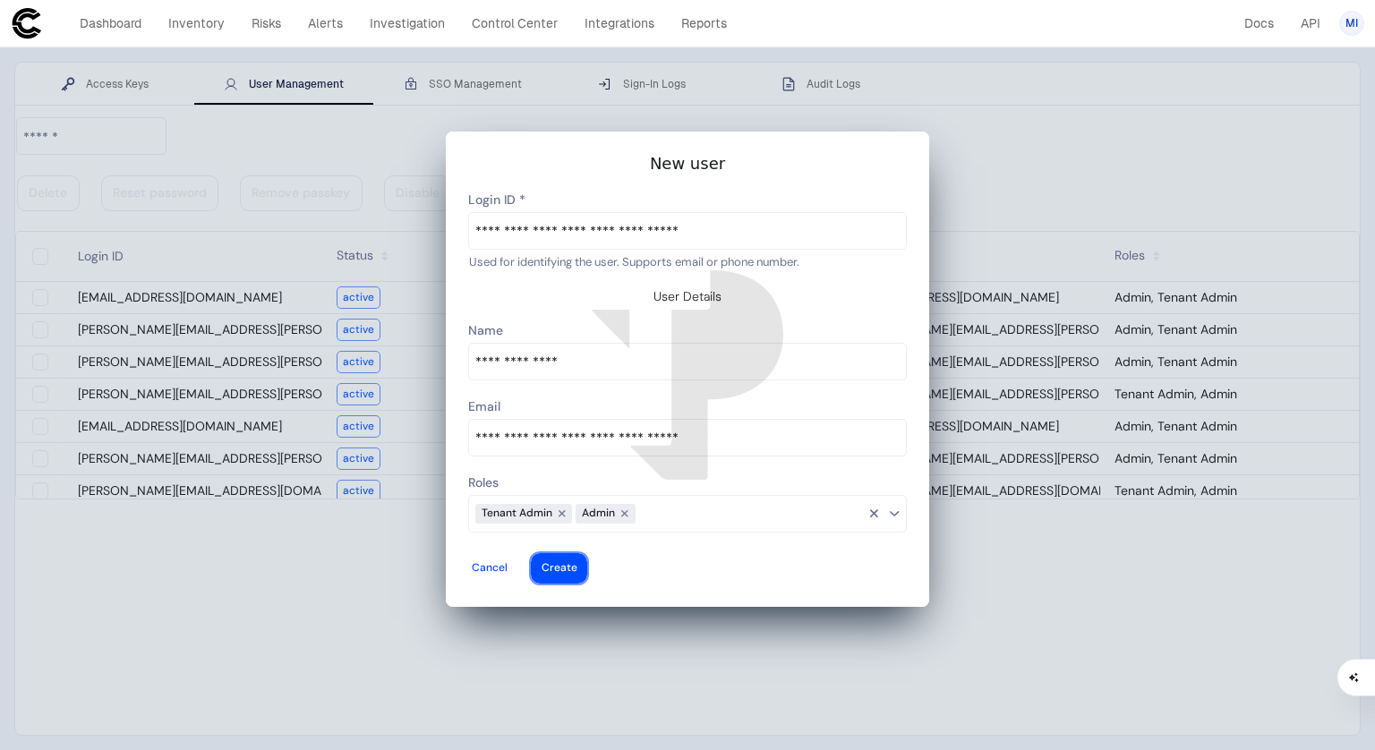
click at [577, 565] on div at bounding box center [560, 568] width 36 height 7
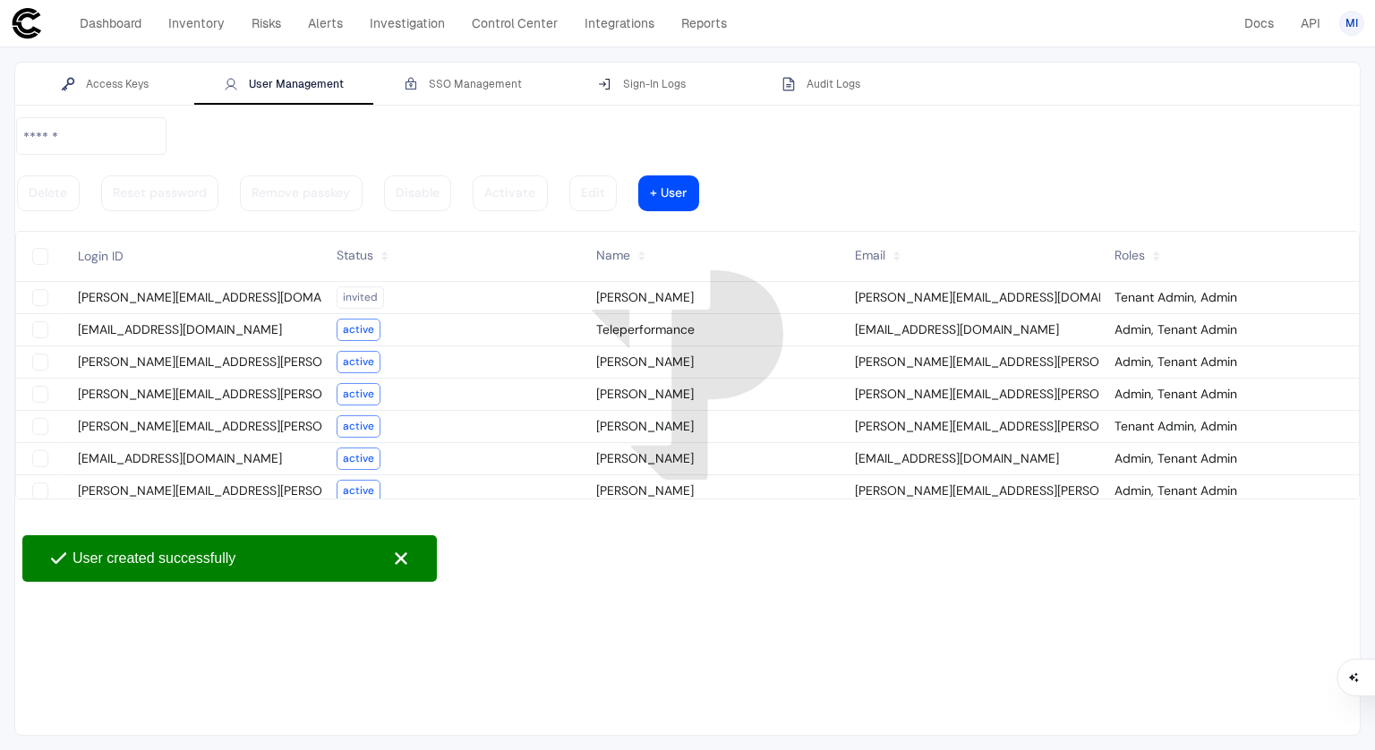
type vaadin-text-field "on"
type descope-checkbox "true"
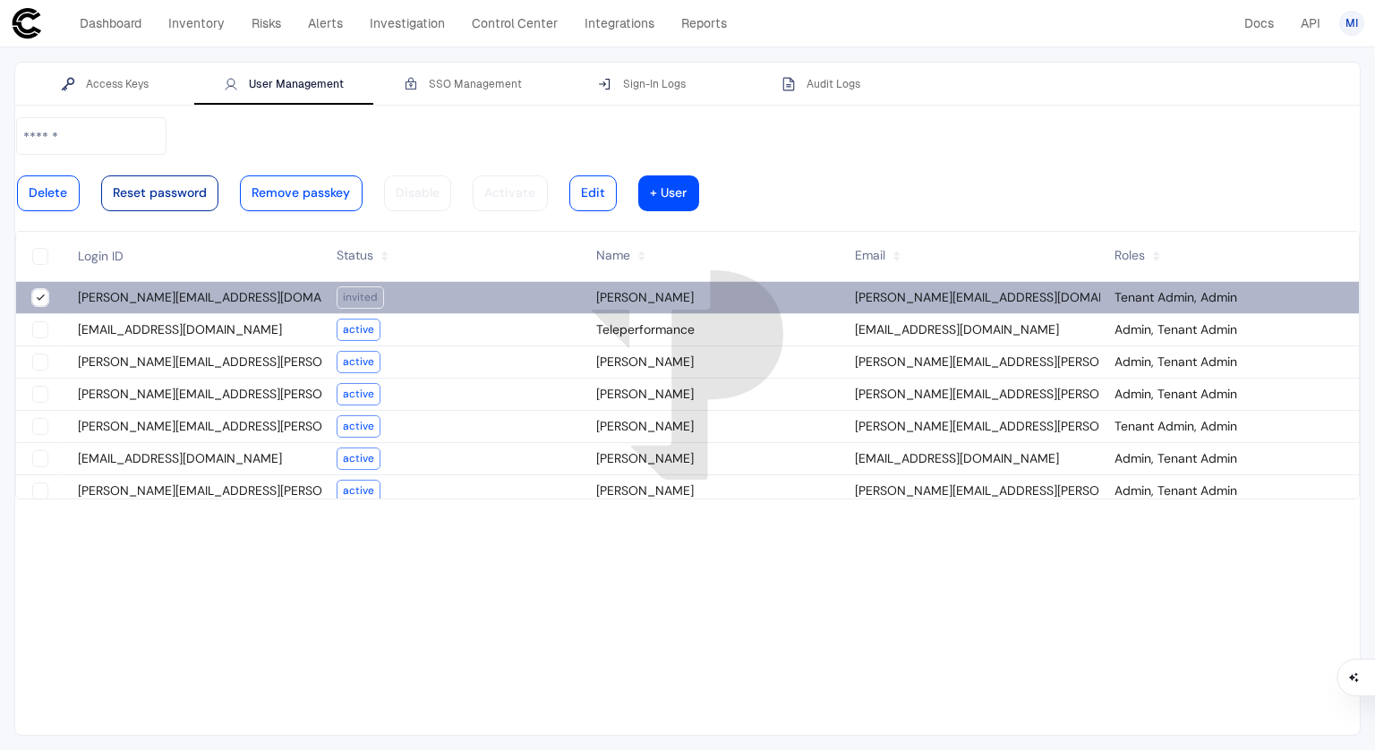
type descope-boolean-field-internal "true"
click at [219, 175] on vaadin-button "Reset password" at bounding box center [160, 193] width 118 height 36
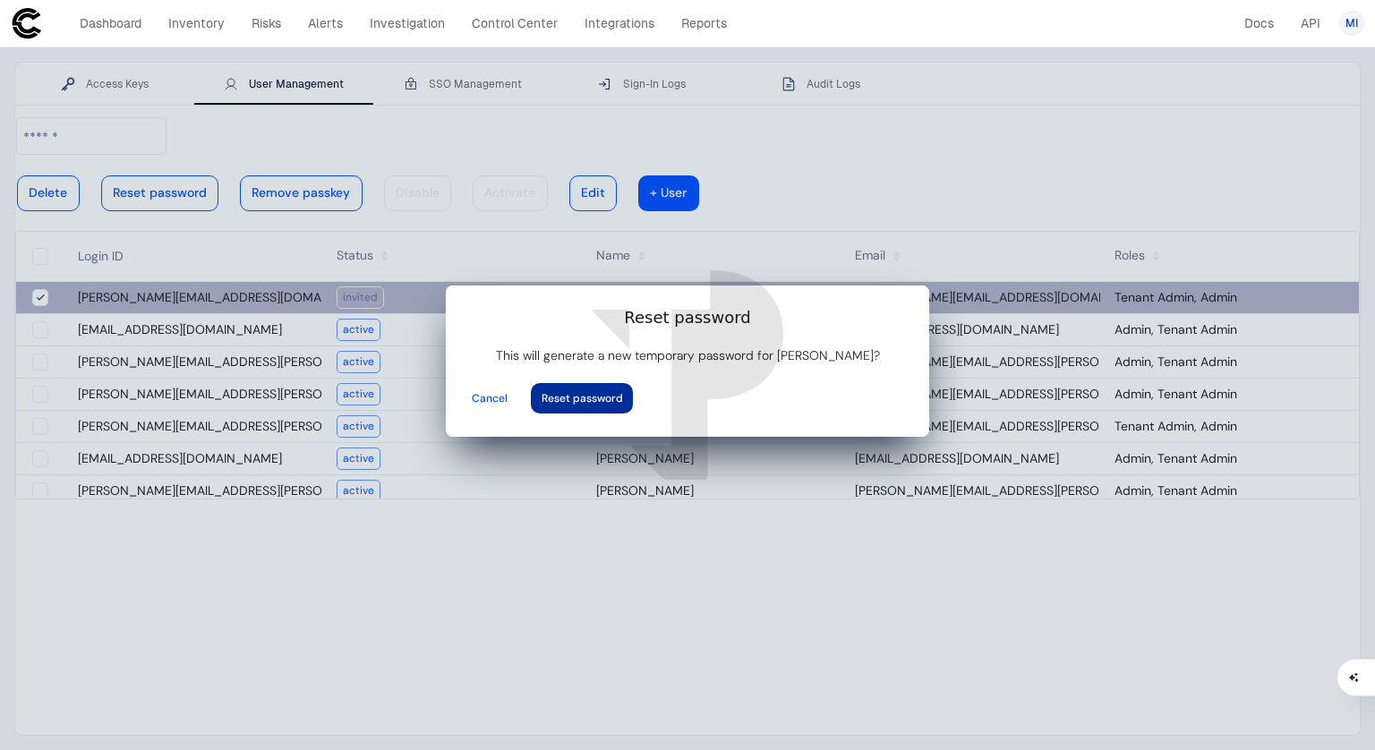
click at [633, 393] on vaadin-button "Reset password" at bounding box center [582, 398] width 102 height 30
type input "**********"
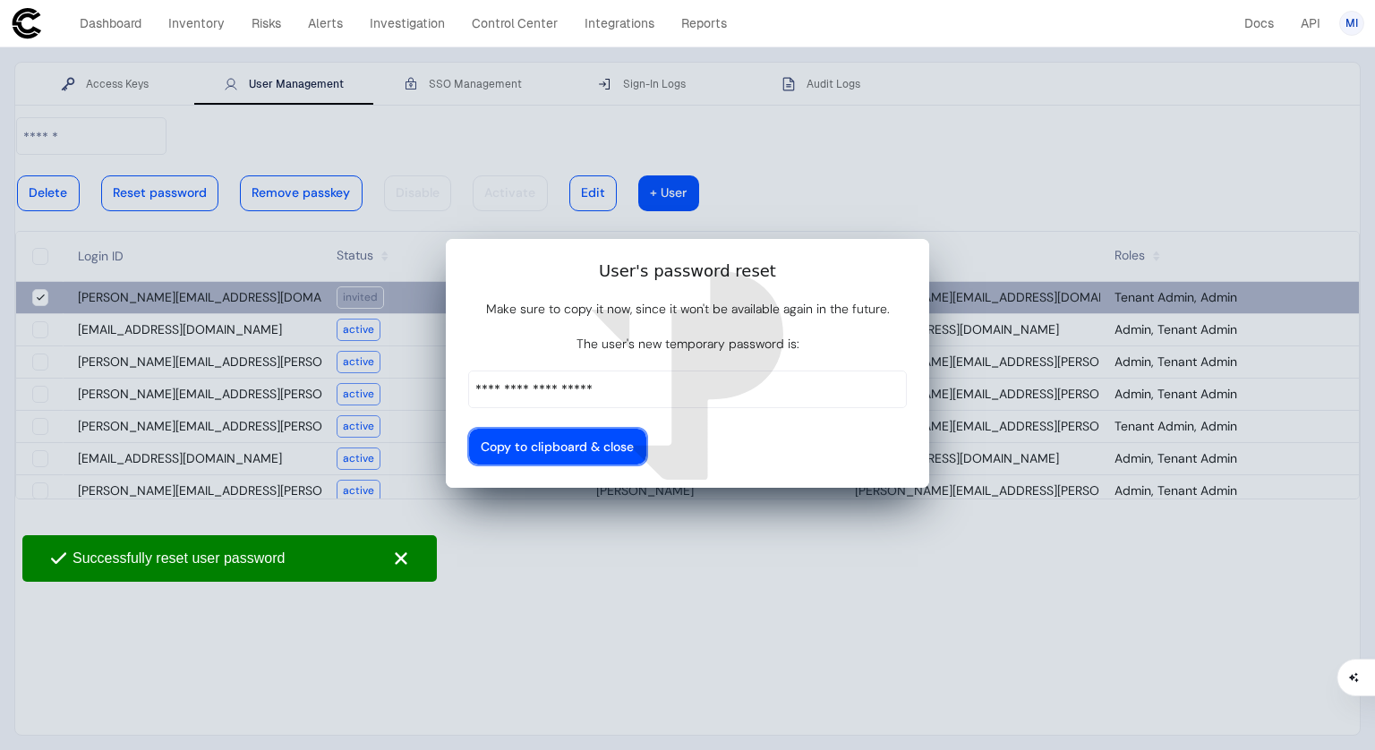
click at [634, 442] on div at bounding box center [557, 446] width 153 height 9
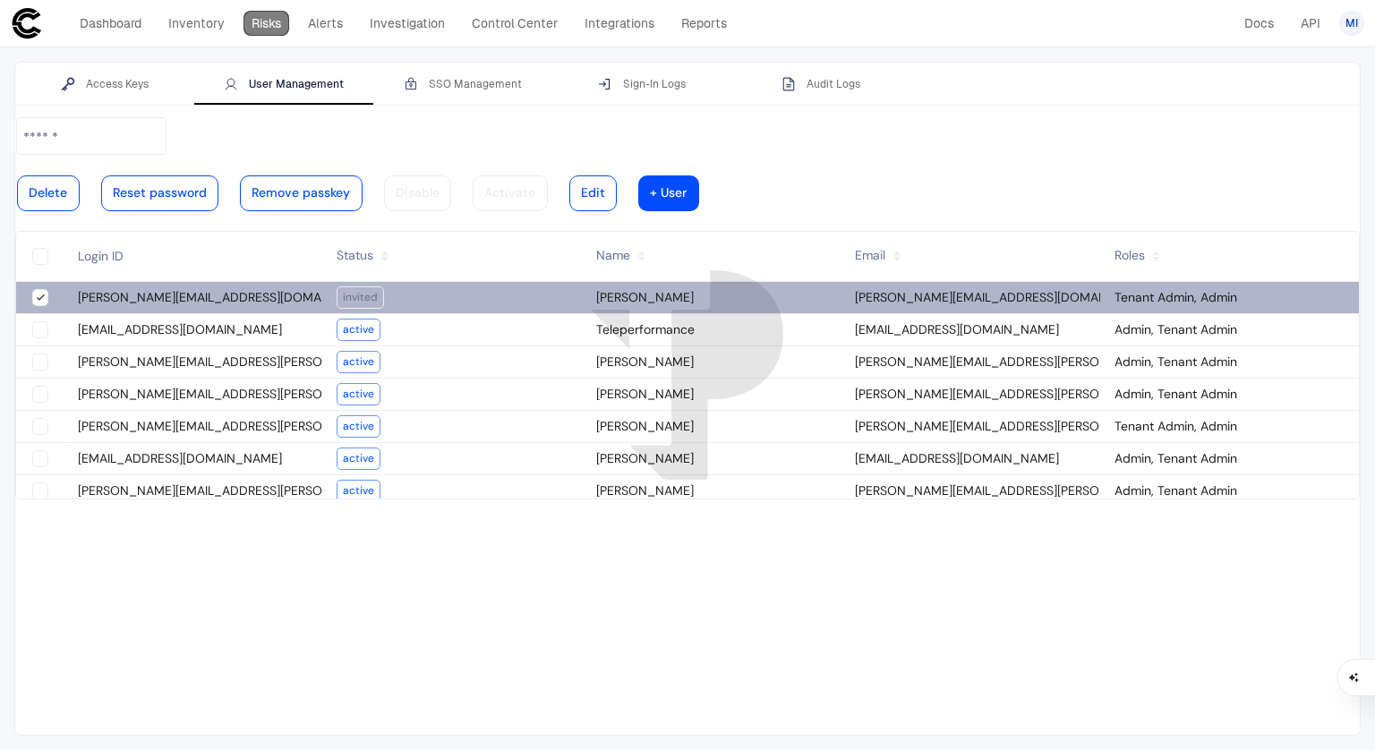
click at [250, 34] on link "Risks" at bounding box center [266, 23] width 46 height 25
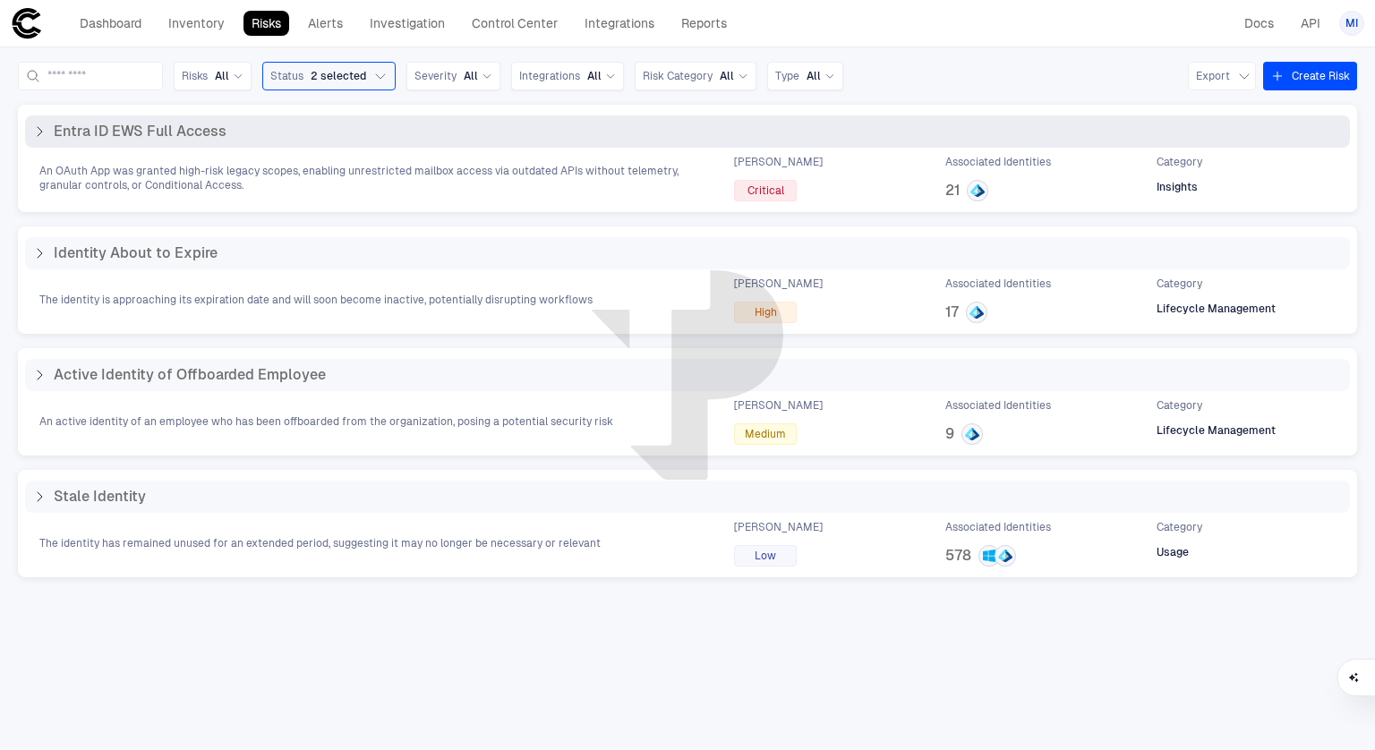
click at [33, 132] on icon at bounding box center [39, 131] width 14 height 14
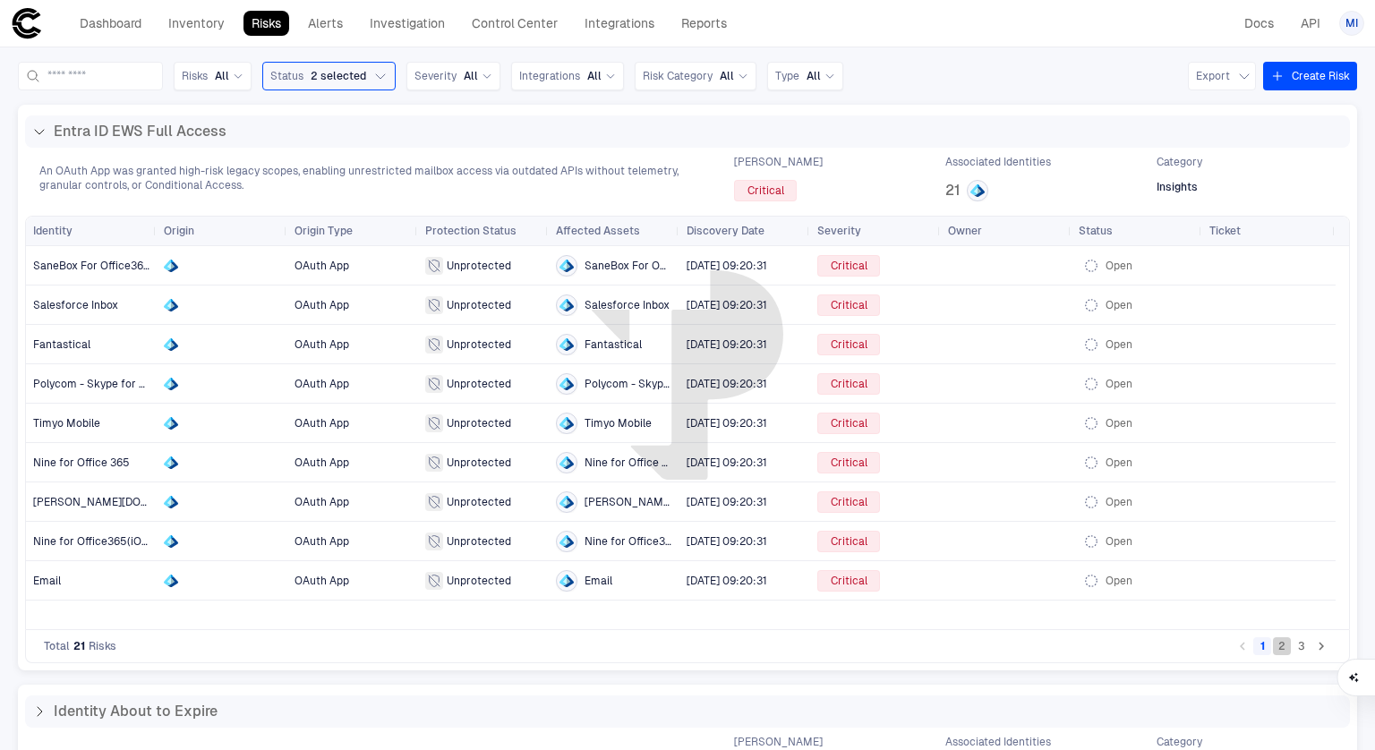
click at [1273, 647] on button "2" at bounding box center [1282, 646] width 18 height 18
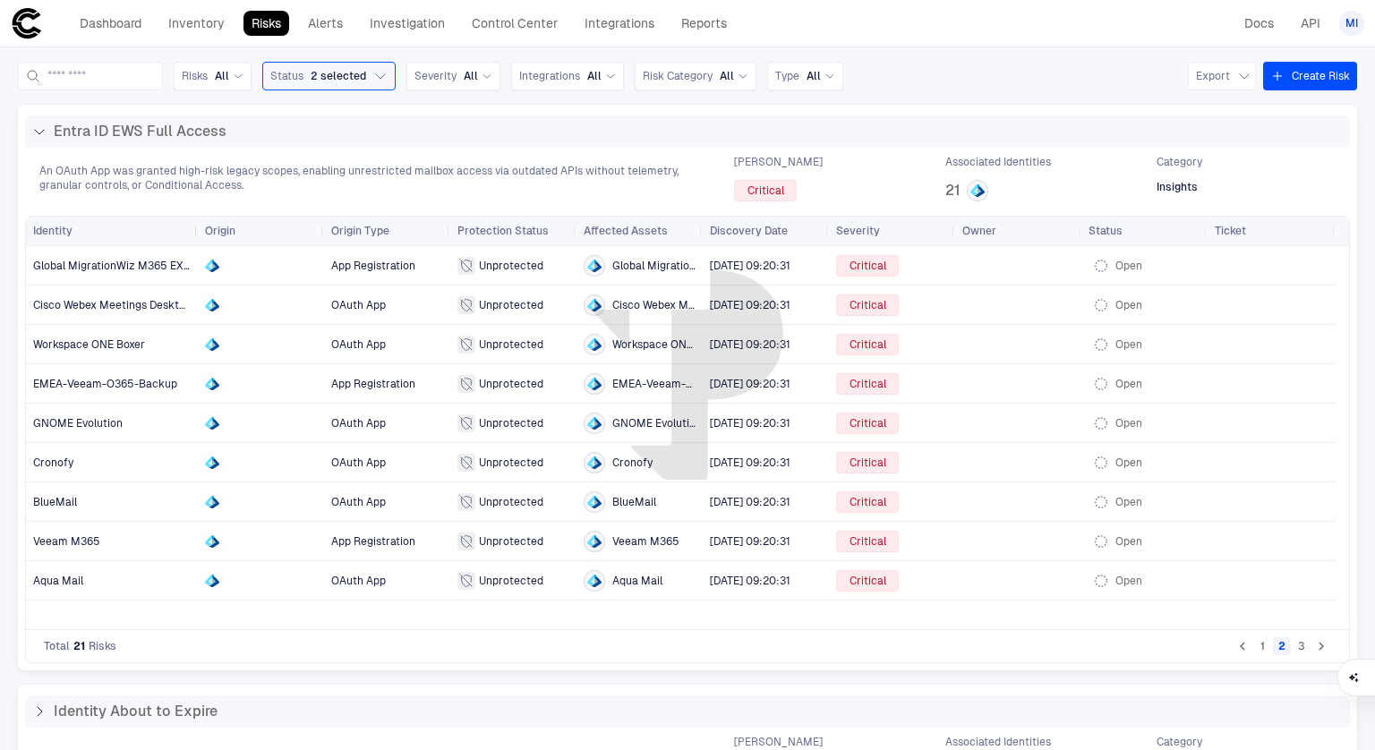
drag, startPoint x: 156, startPoint y: 239, endPoint x: 344, endPoint y: 230, distance: 188.2
click at [201, 230] on div at bounding box center [196, 231] width 7 height 29
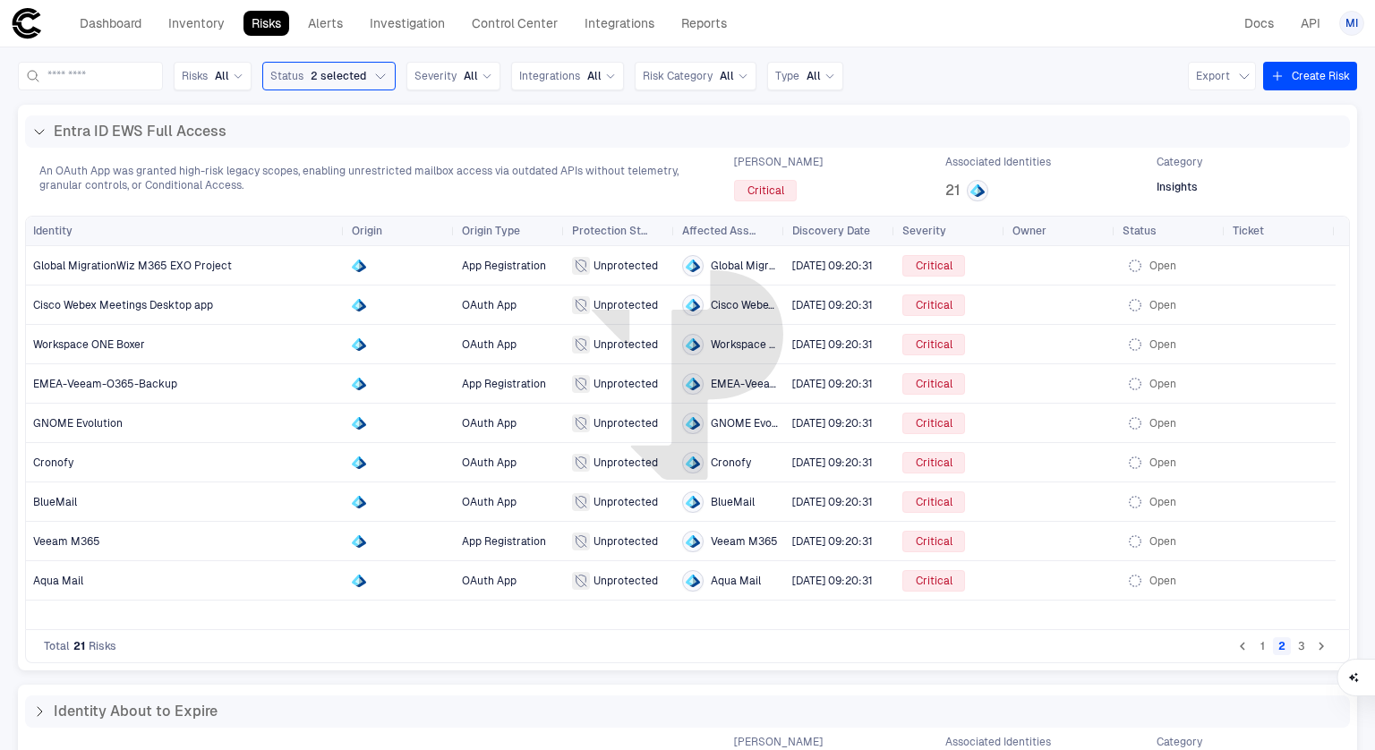
click at [1294, 647] on button "3" at bounding box center [1302, 646] width 18 height 18
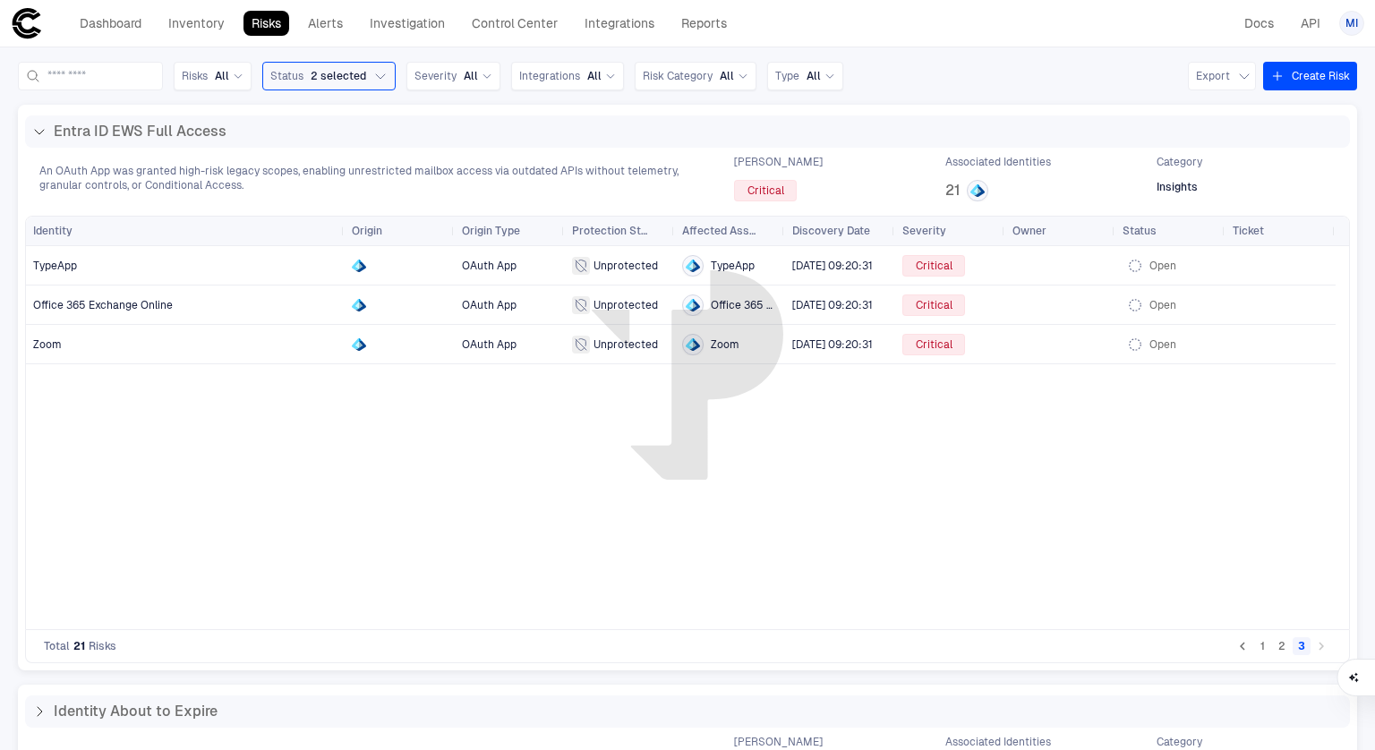
click at [1273, 651] on button "2" at bounding box center [1282, 646] width 18 height 18
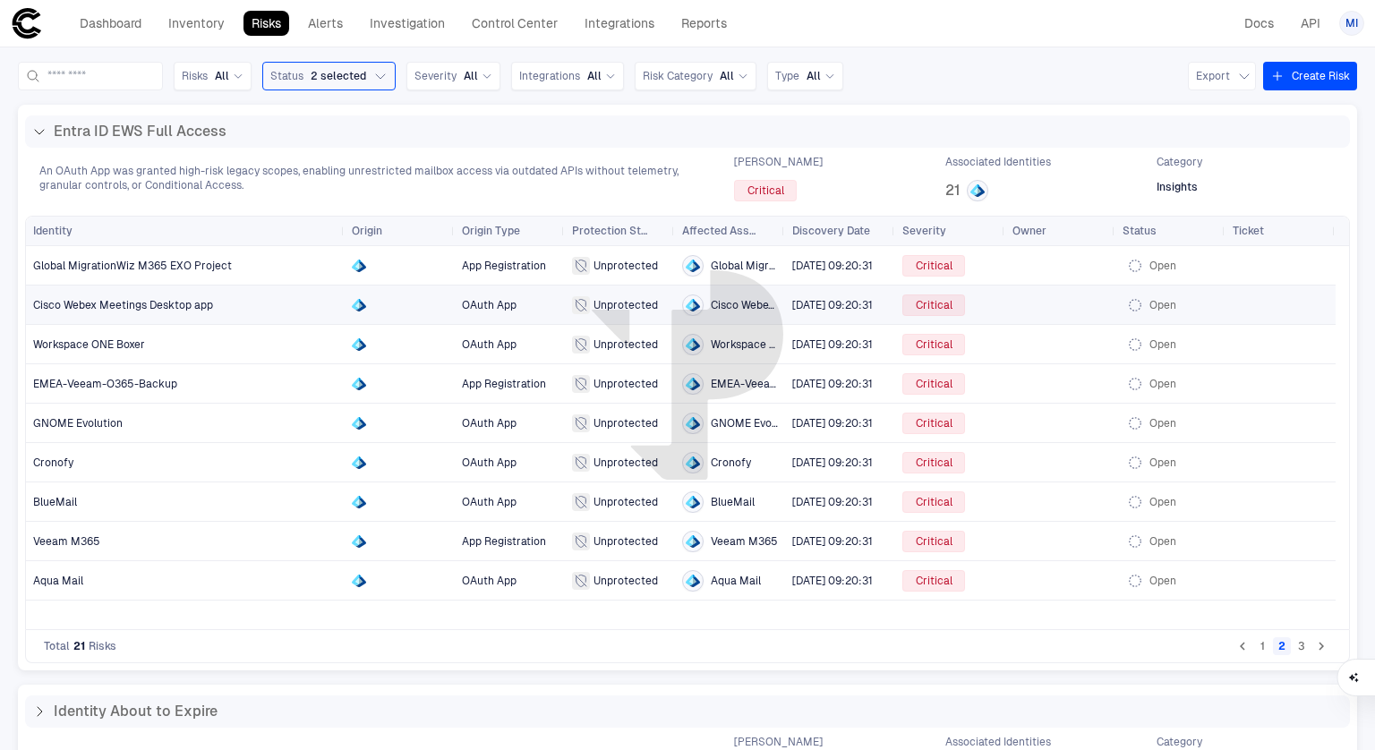
click at [177, 307] on span "Cisco Webex Meetings Desktop app" at bounding box center [123, 305] width 180 height 13
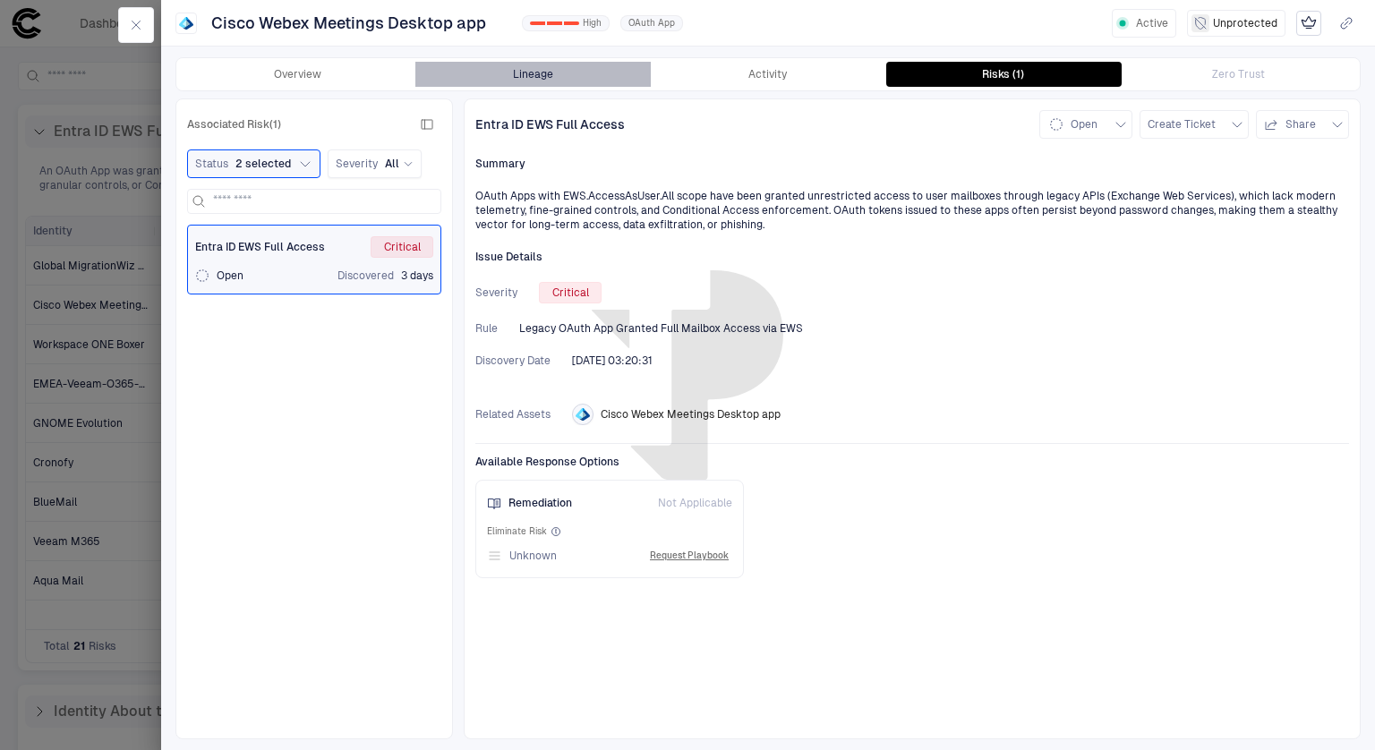
click at [537, 81] on button "Lineage" at bounding box center [532, 74] width 235 height 25
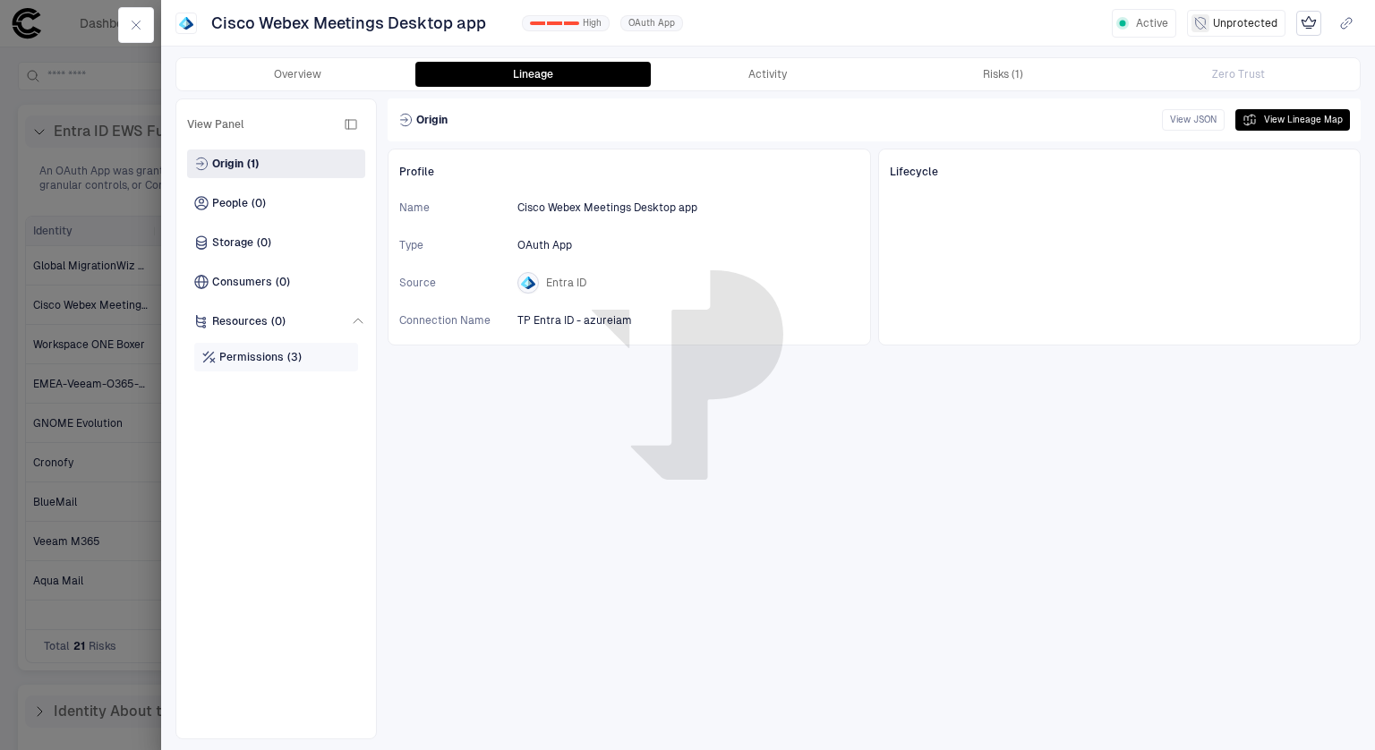
click at [265, 361] on span "Permissions" at bounding box center [251, 357] width 64 height 14
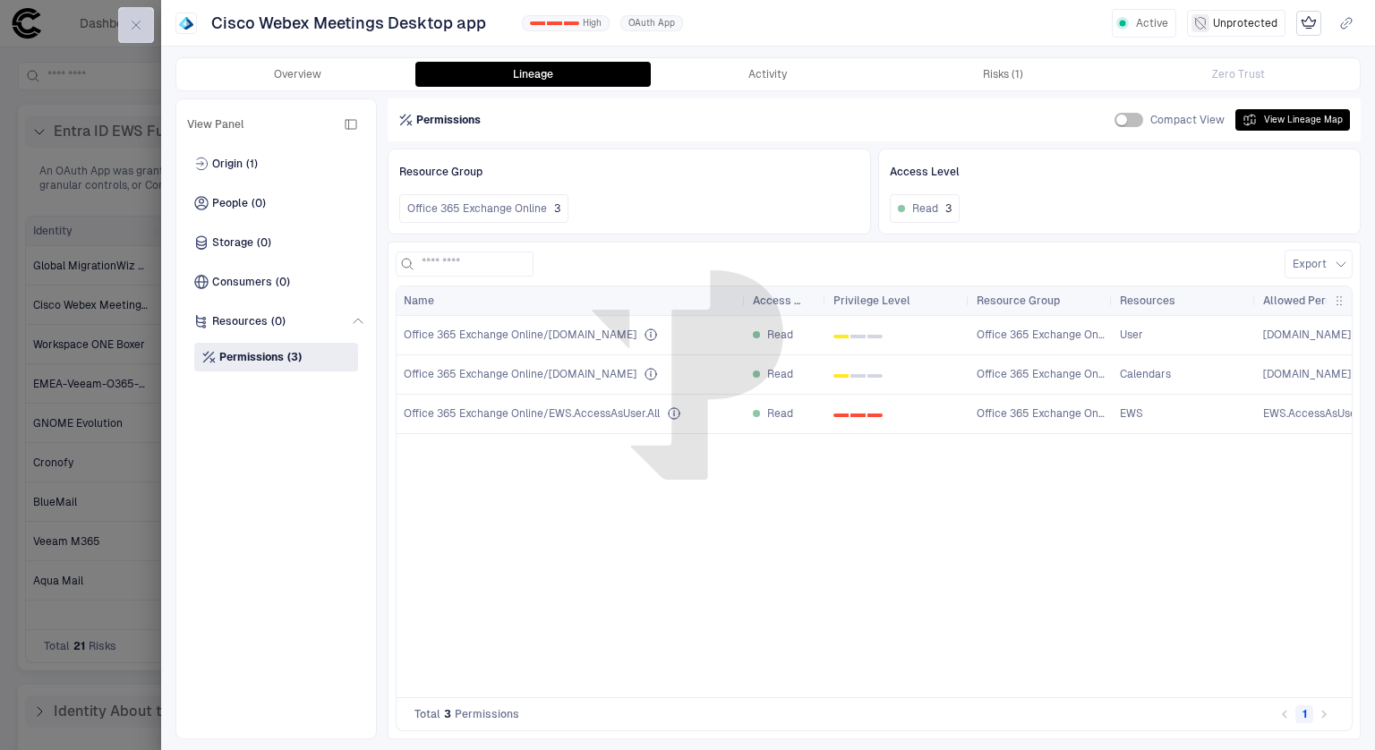
click at [139, 30] on icon "button" at bounding box center [136, 25] width 14 height 14
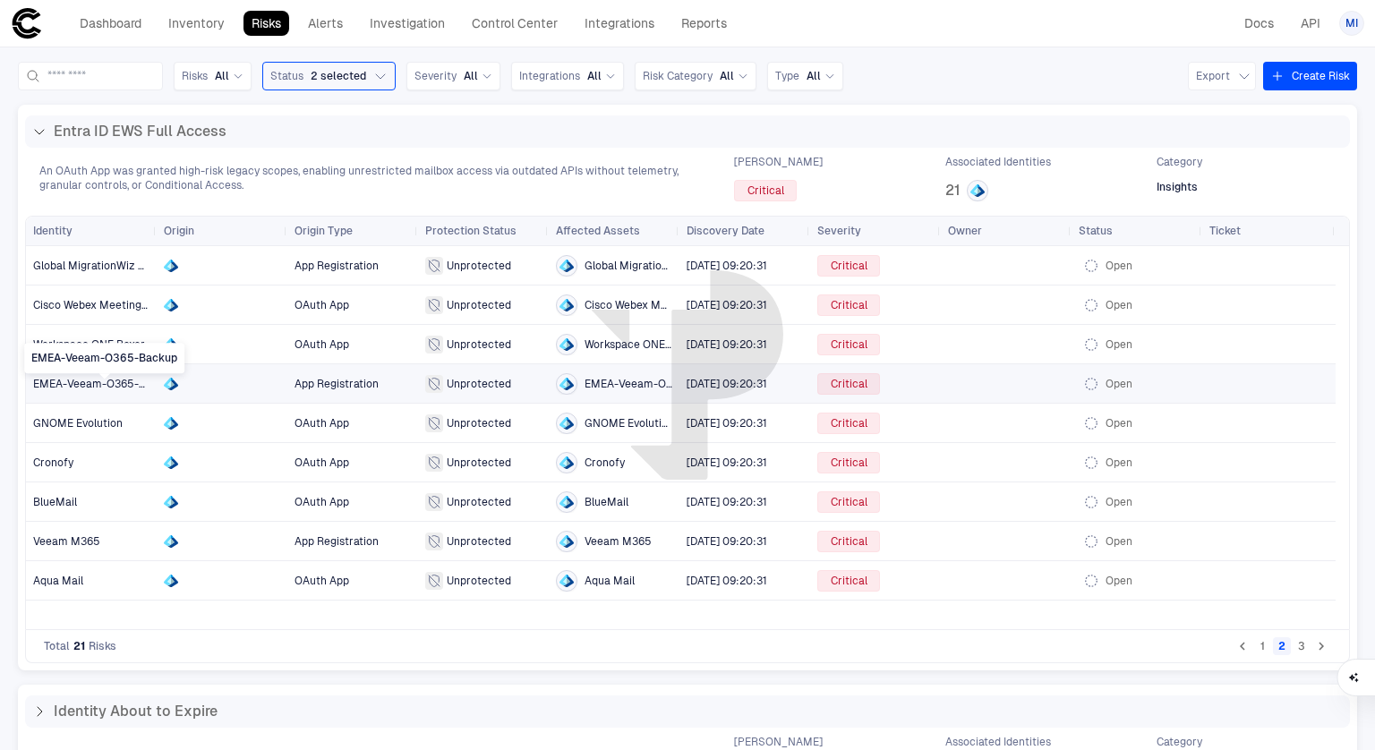
click at [81, 378] on span "EMEA-Veeam-O365-Backup" at bounding box center [105, 384] width 144 height 13
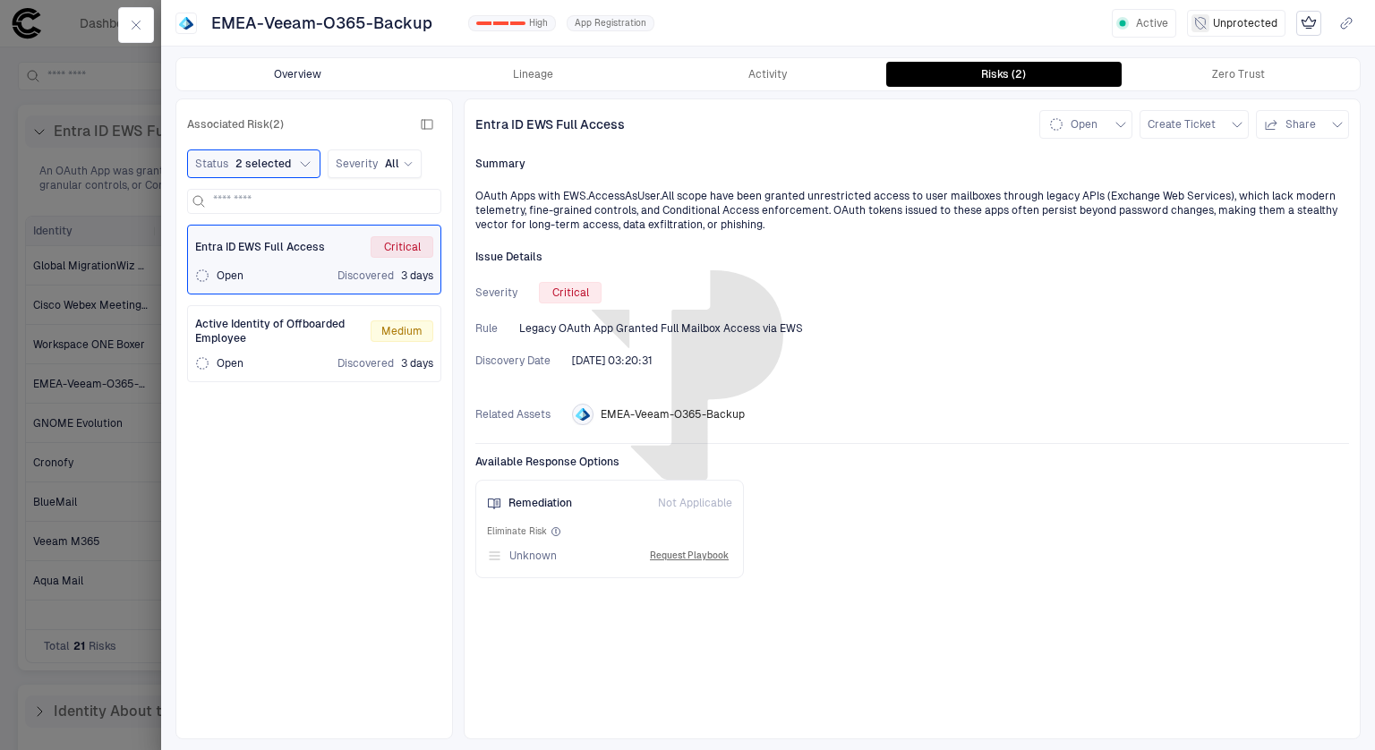
click at [310, 70] on button "Overview" at bounding box center [297, 74] width 235 height 25
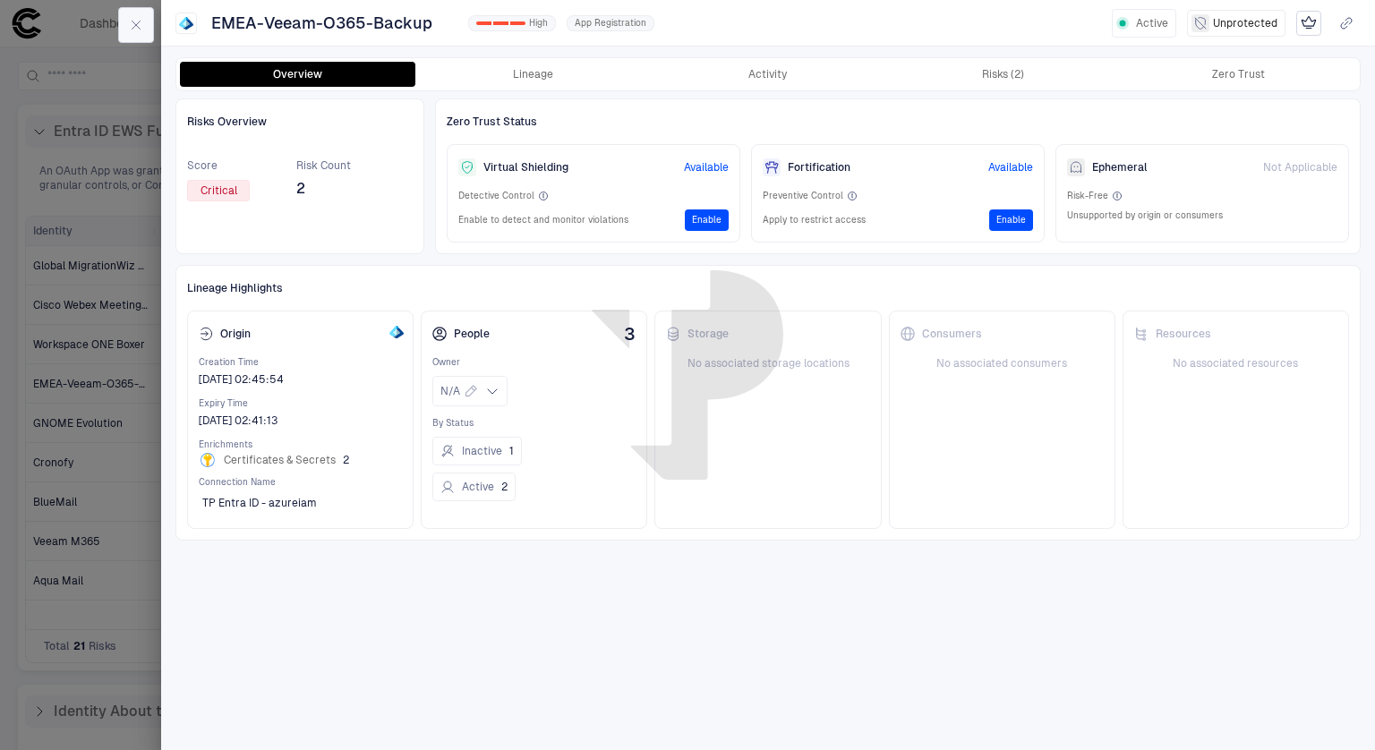
click at [137, 30] on icon "button" at bounding box center [136, 25] width 14 height 14
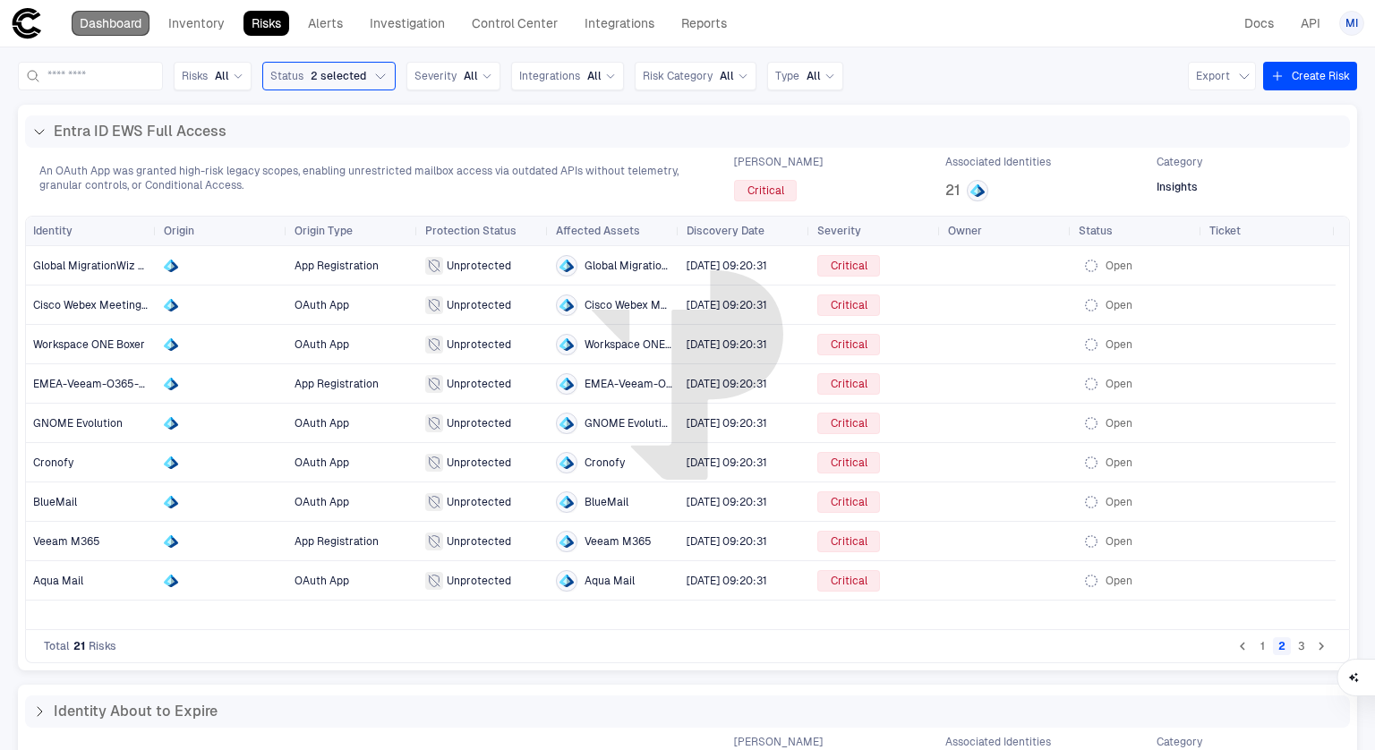
click at [124, 26] on link "Dashboard" at bounding box center [111, 23] width 78 height 25
